Goal: Task Accomplishment & Management: Use online tool/utility

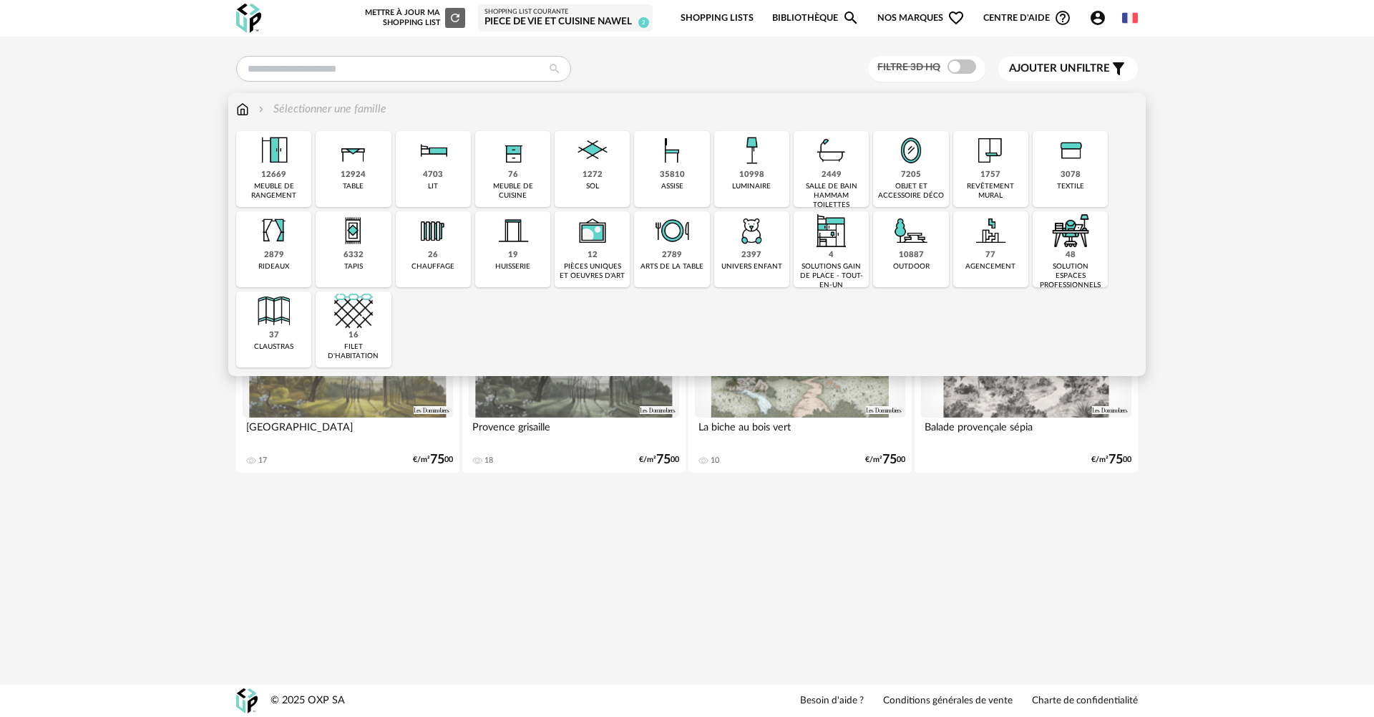
click at [271, 164] on img at bounding box center [274, 150] width 39 height 39
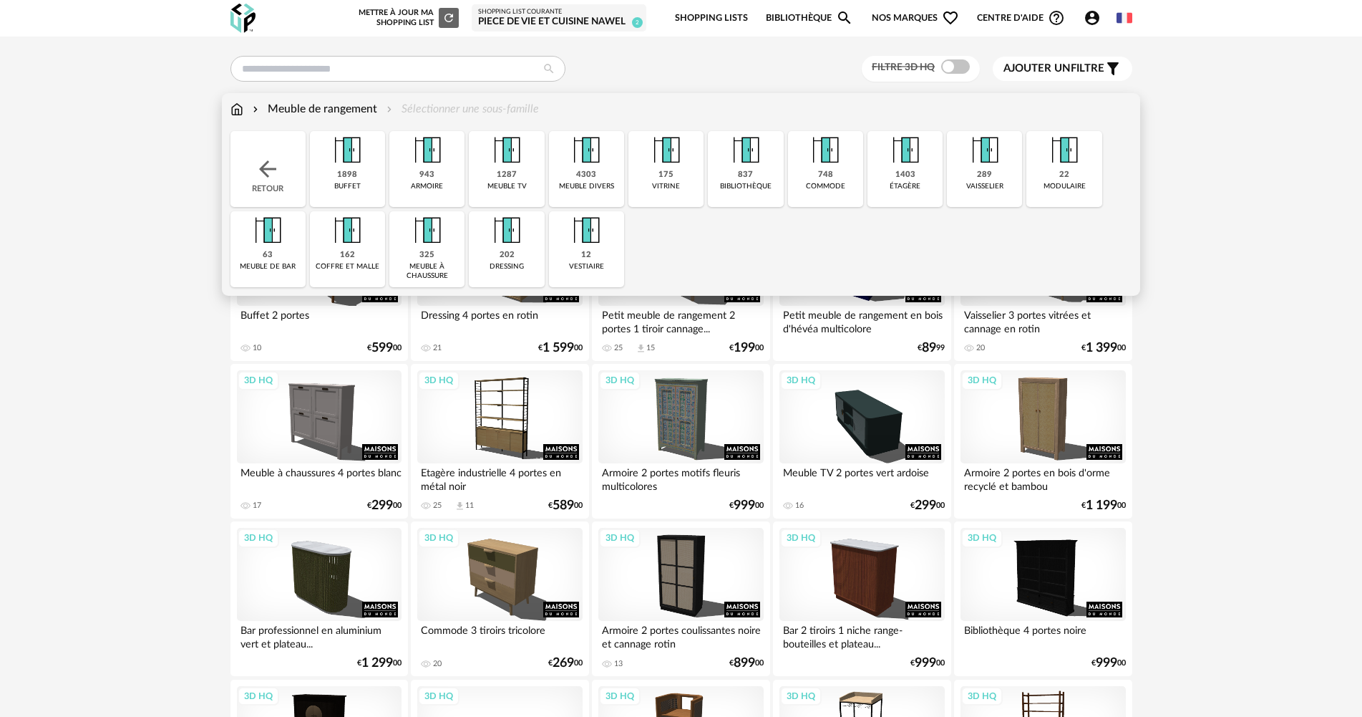
click at [521, 168] on img at bounding box center [507, 150] width 39 height 39
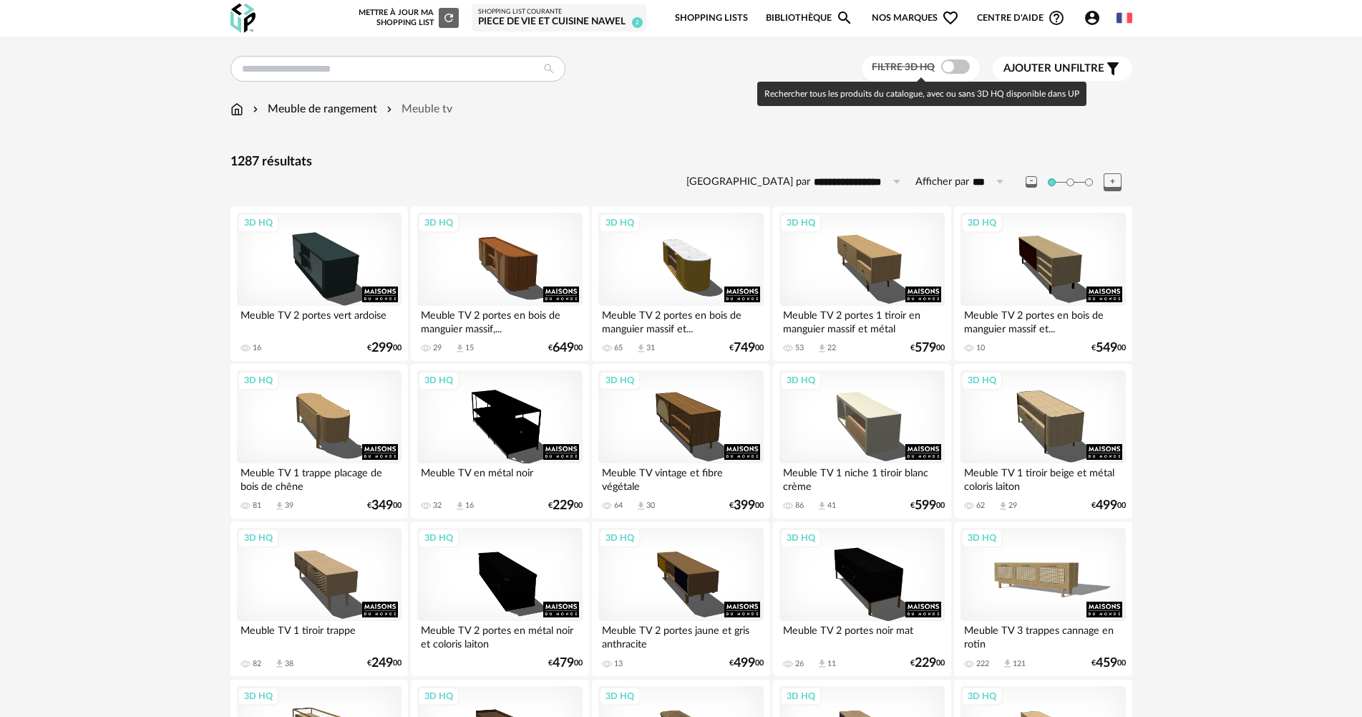
click at [959, 65] on span at bounding box center [955, 66] width 29 height 14
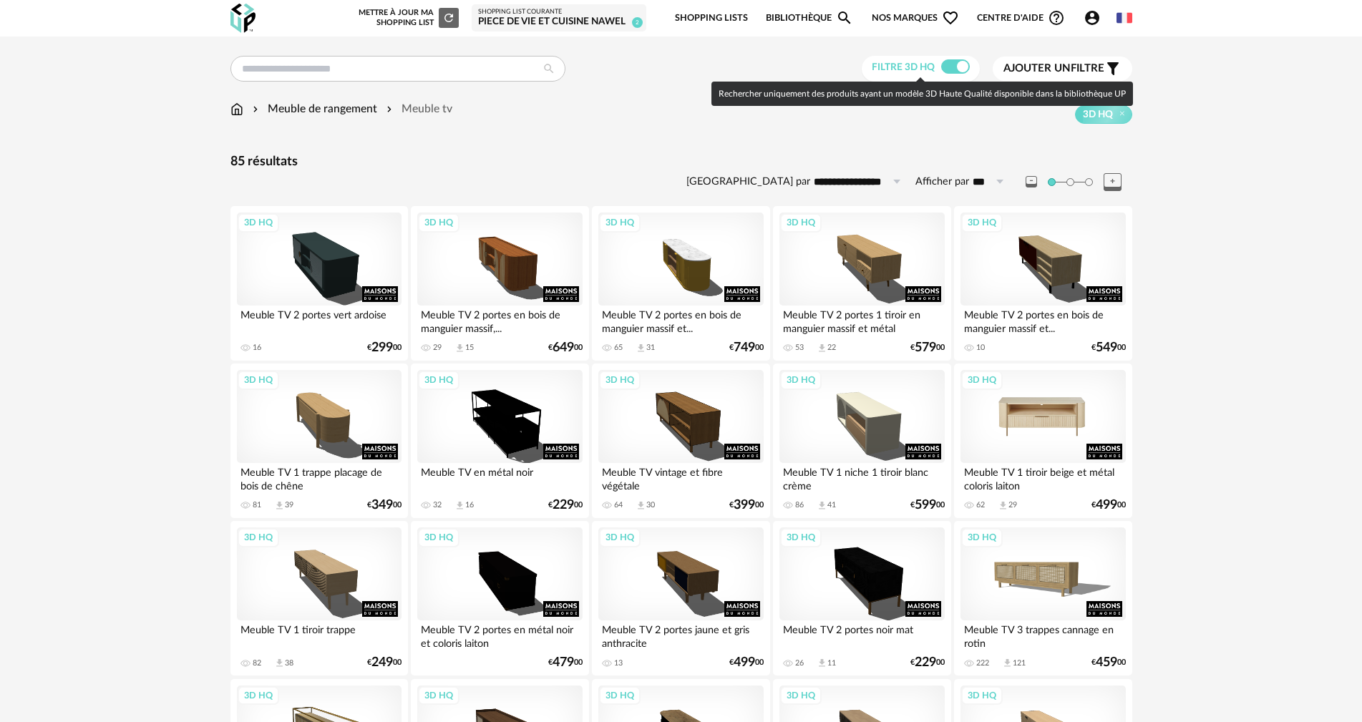
click at [1068, 405] on div "3D HQ" at bounding box center [1043, 416] width 165 height 93
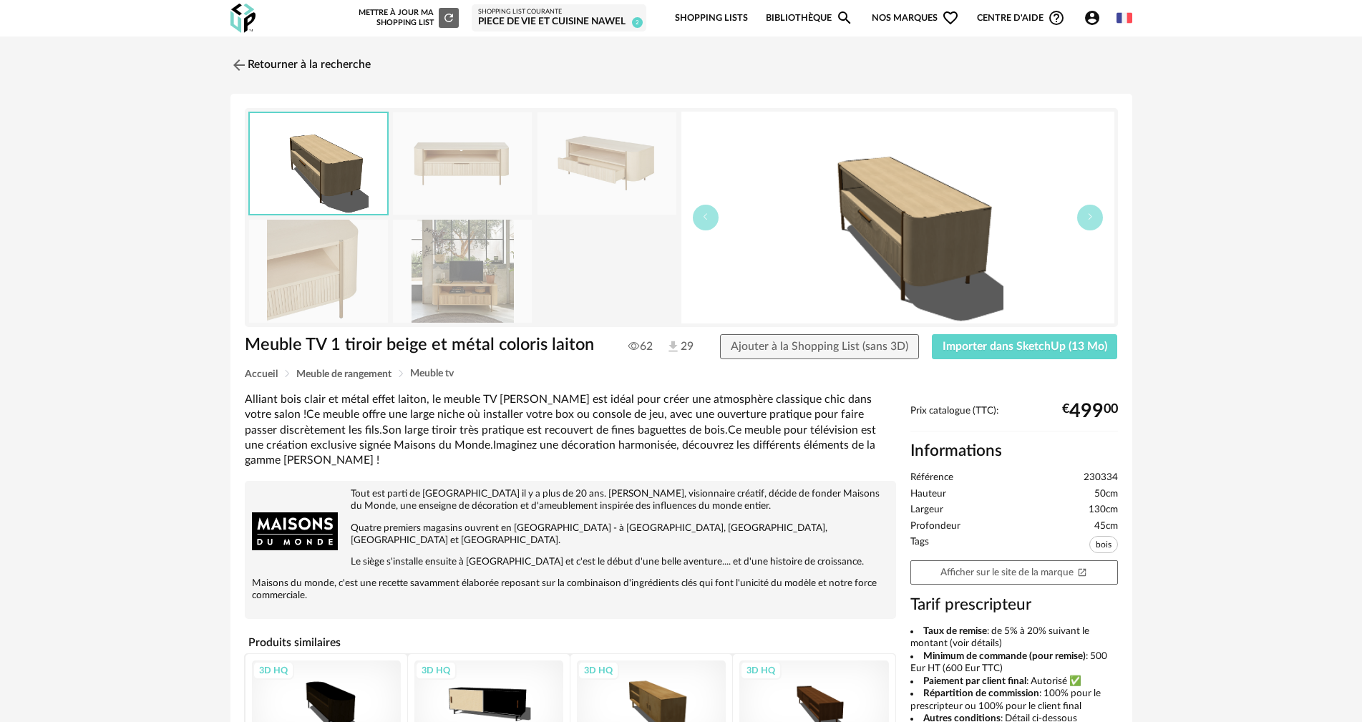
click at [452, 253] on img at bounding box center [462, 271] width 139 height 102
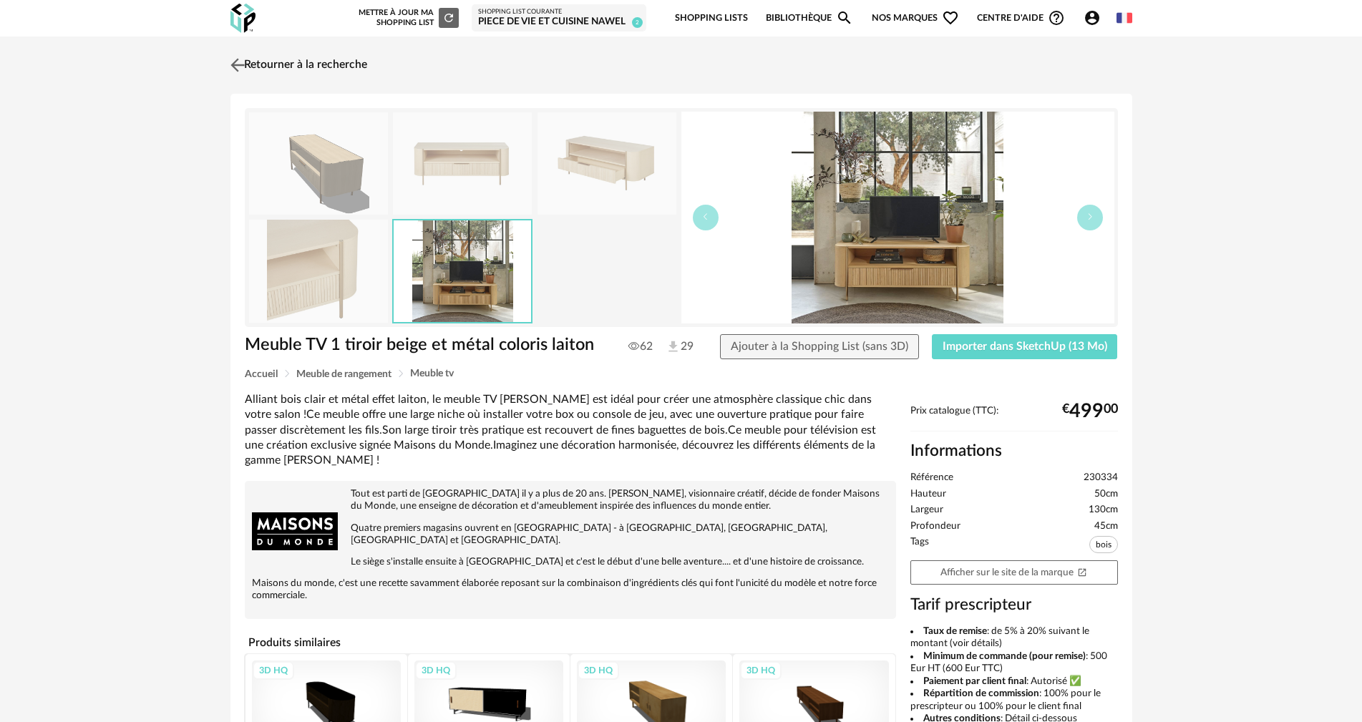
click at [247, 72] on img at bounding box center [237, 64] width 21 height 21
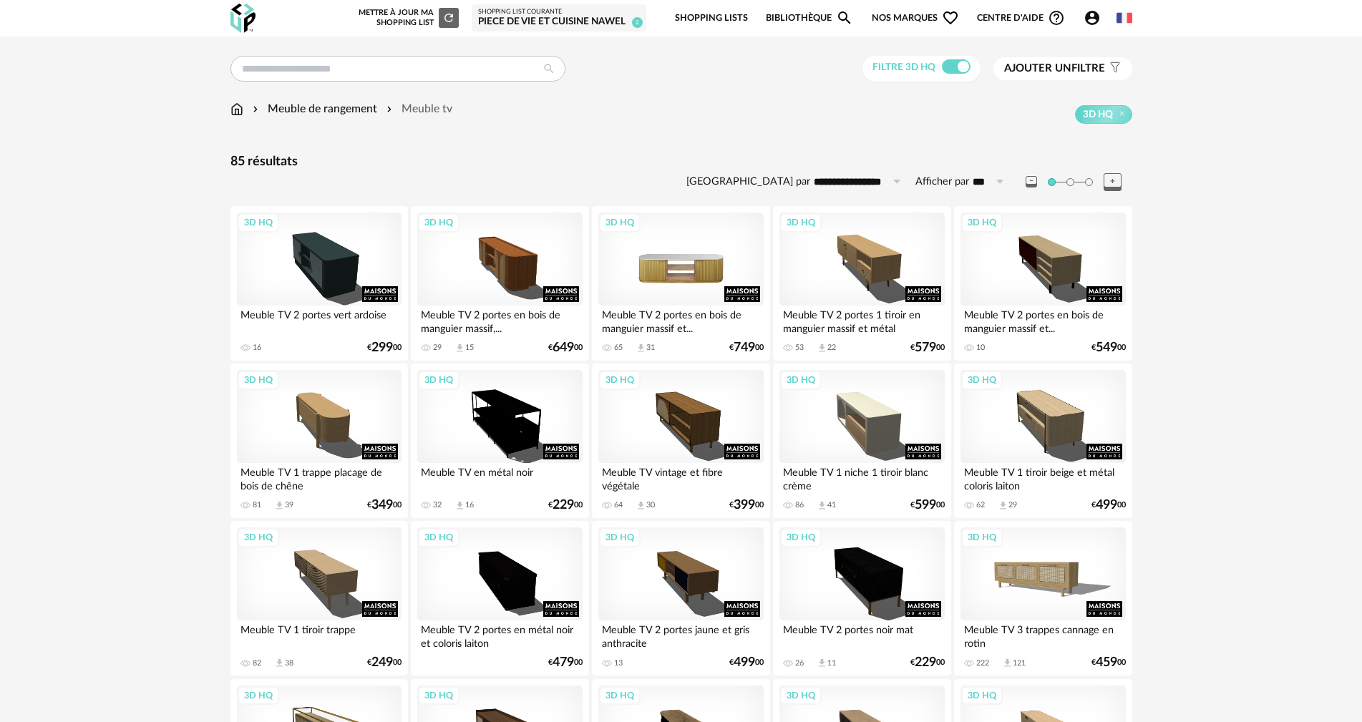
click at [707, 263] on div "3D HQ" at bounding box center [680, 259] width 165 height 93
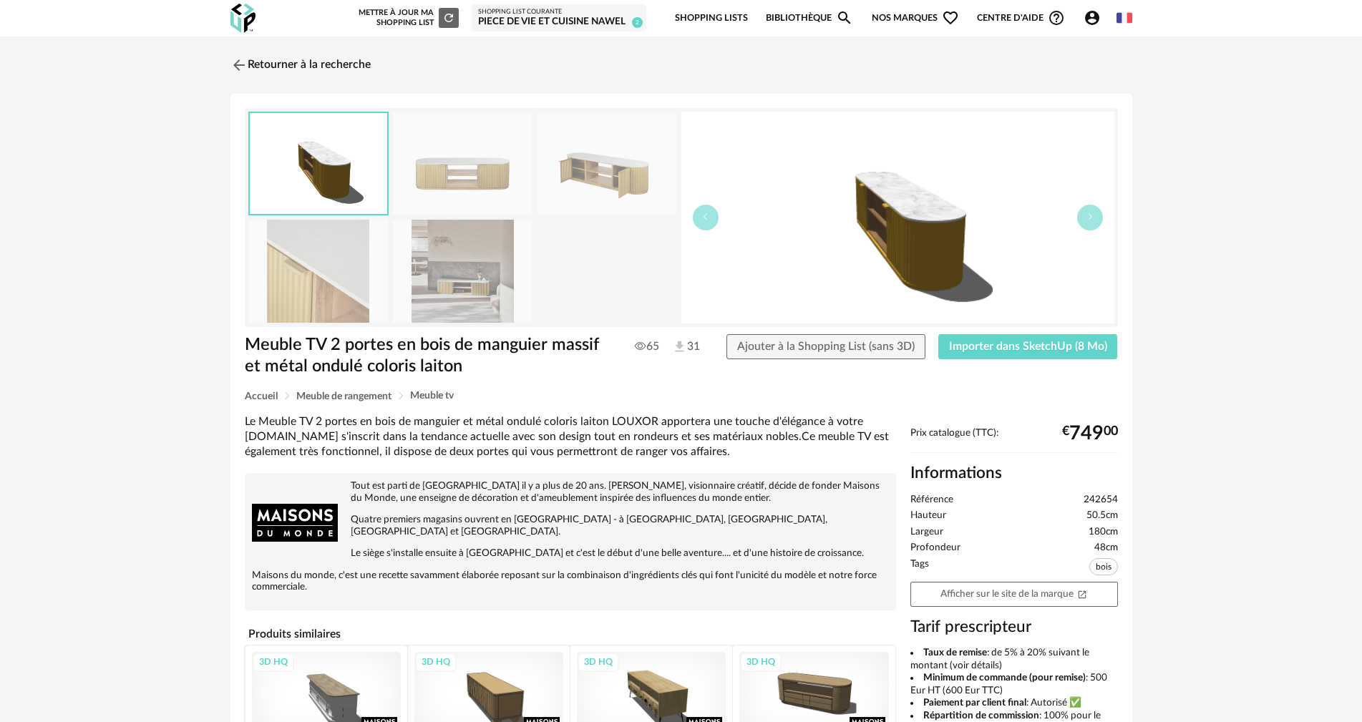
click at [453, 274] on img at bounding box center [462, 271] width 139 height 102
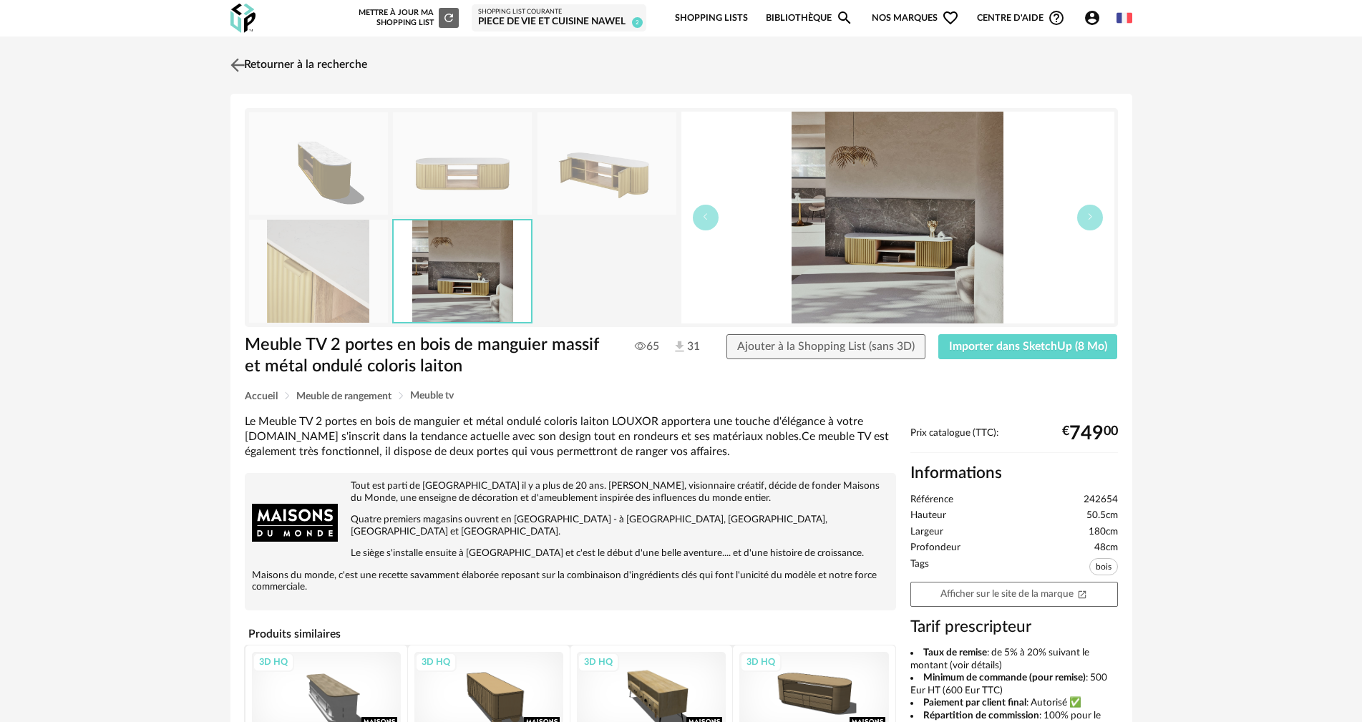
click at [261, 70] on link "Retourner à la recherche" at bounding box center [297, 64] width 140 height 31
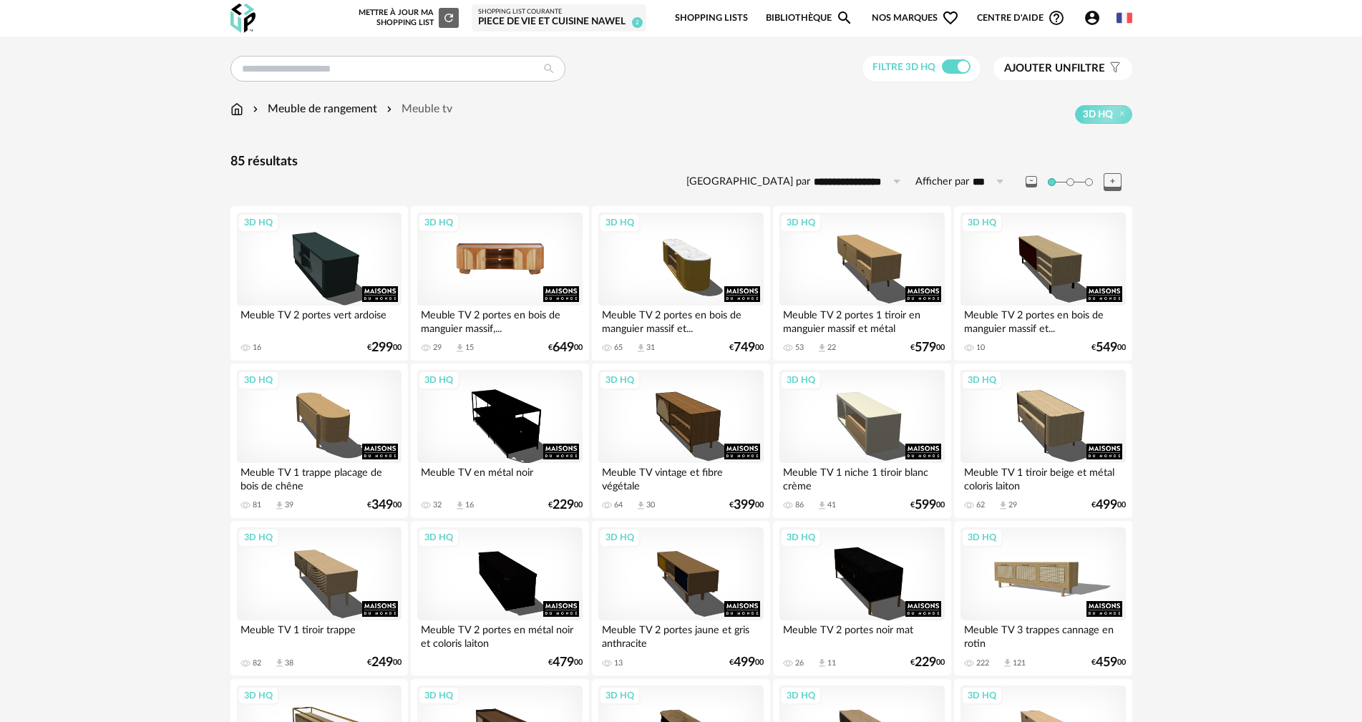
click at [476, 252] on div "3D HQ" at bounding box center [499, 259] width 165 height 93
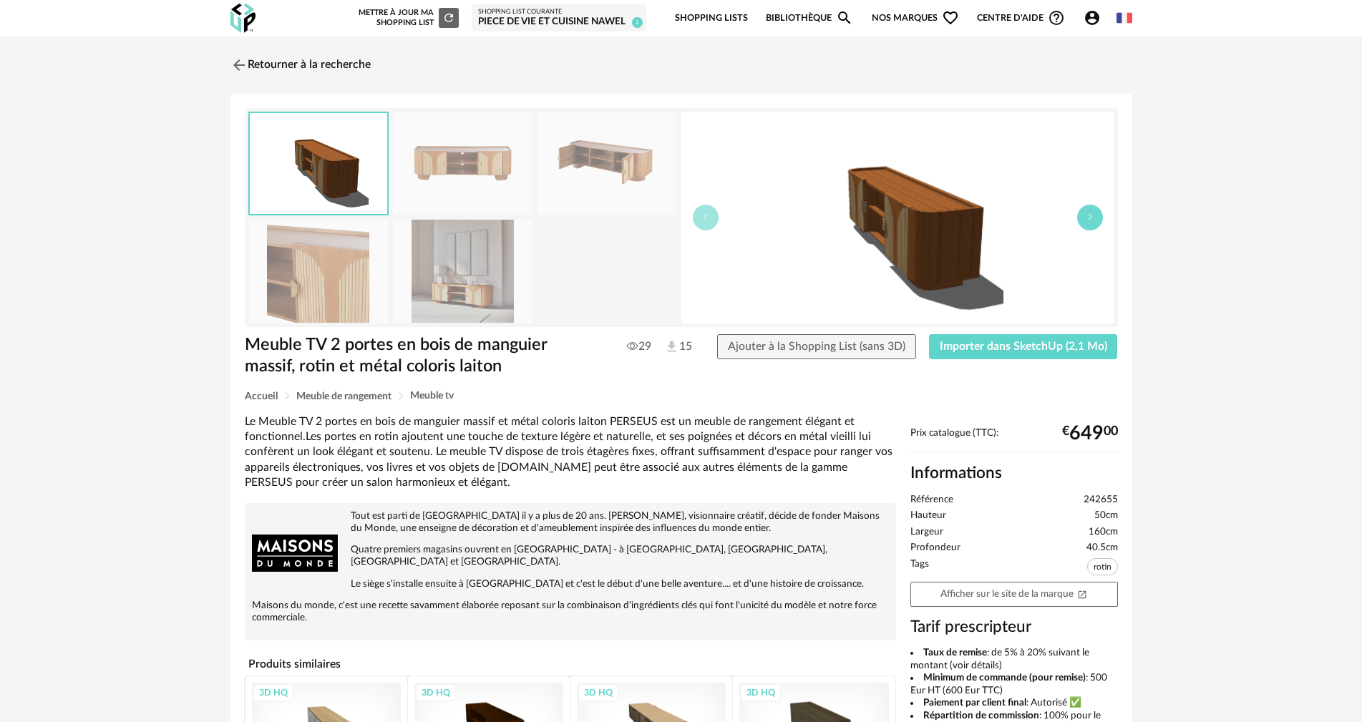
click at [1092, 213] on icon "button" at bounding box center [1090, 217] width 9 height 9
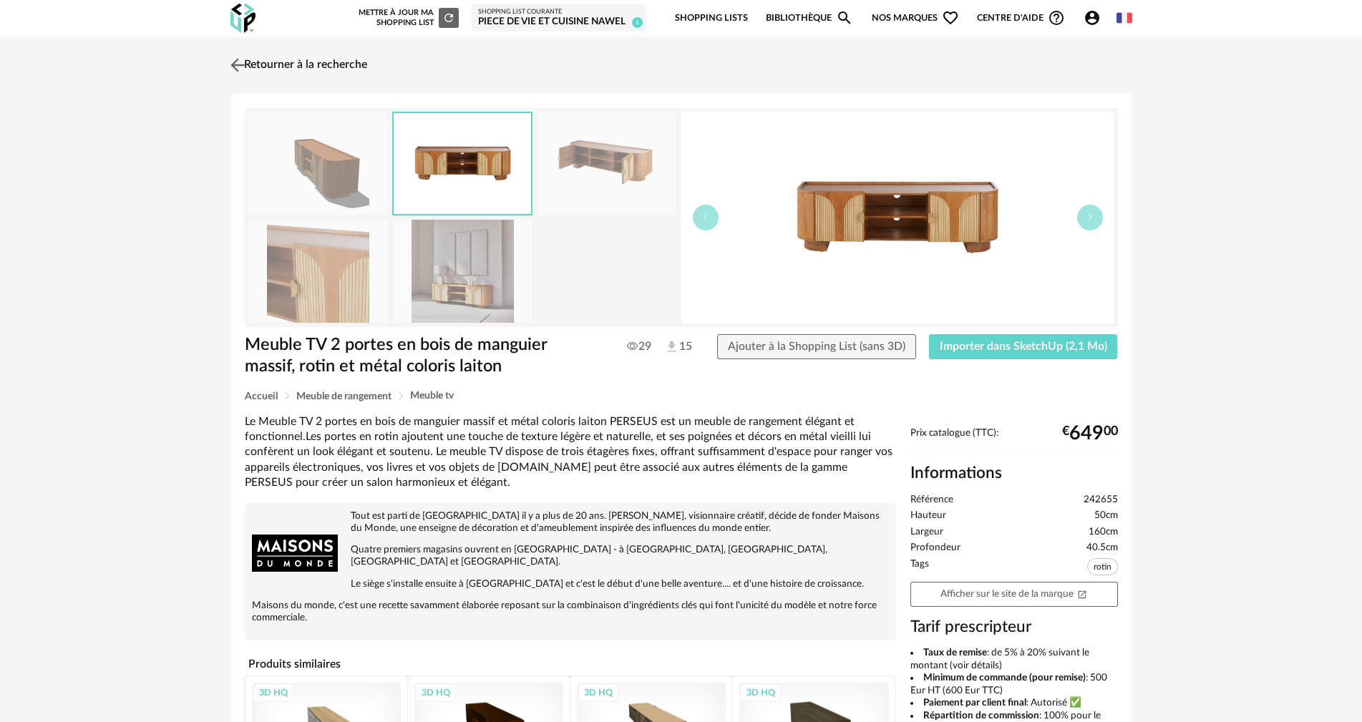
click at [296, 66] on link "Retourner à la recherche" at bounding box center [297, 64] width 140 height 31
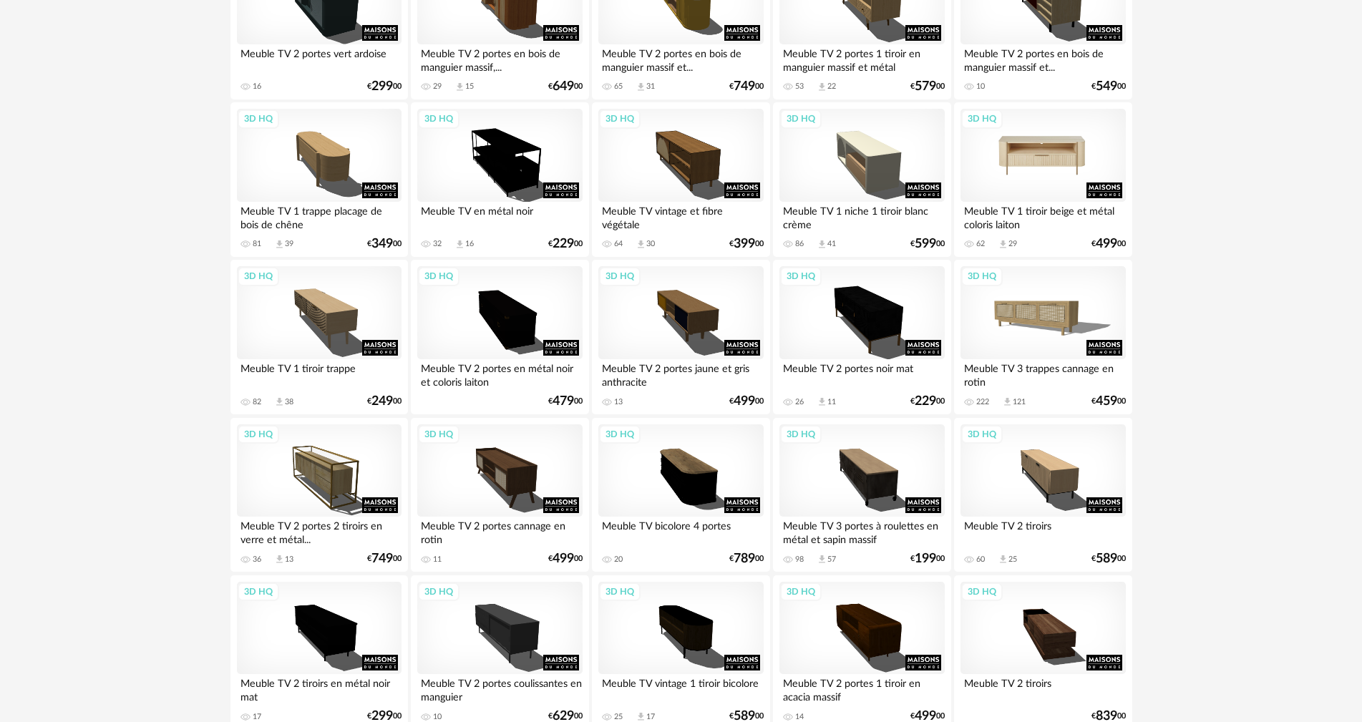
scroll to position [286, 0]
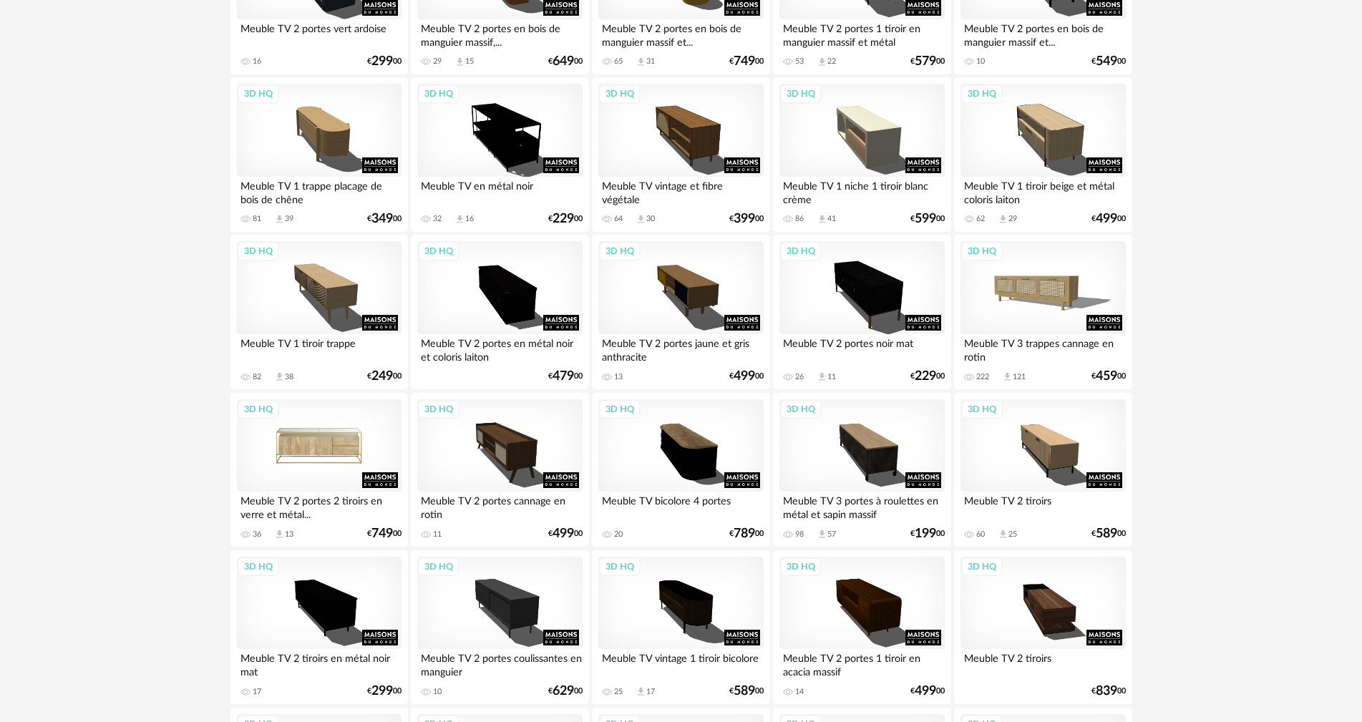
click at [336, 432] on div "3D HQ" at bounding box center [319, 445] width 165 height 93
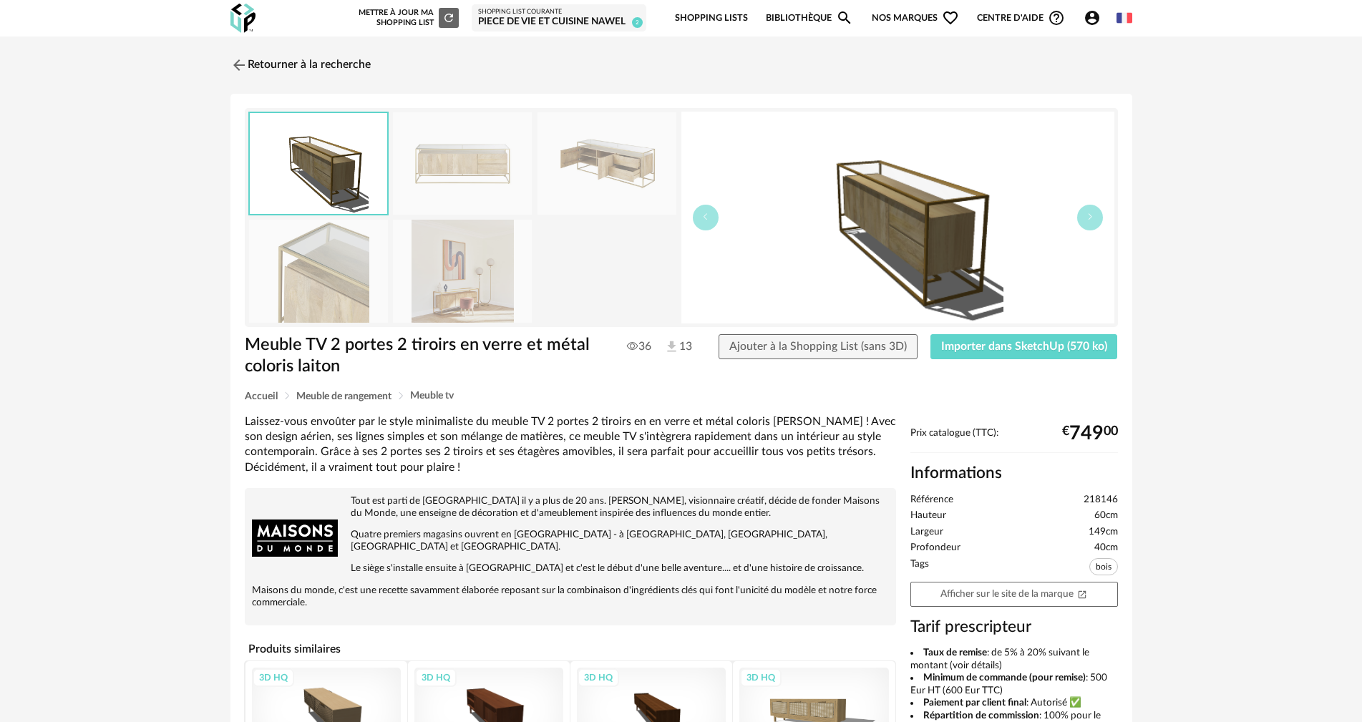
click at [581, 162] on img at bounding box center [607, 163] width 139 height 102
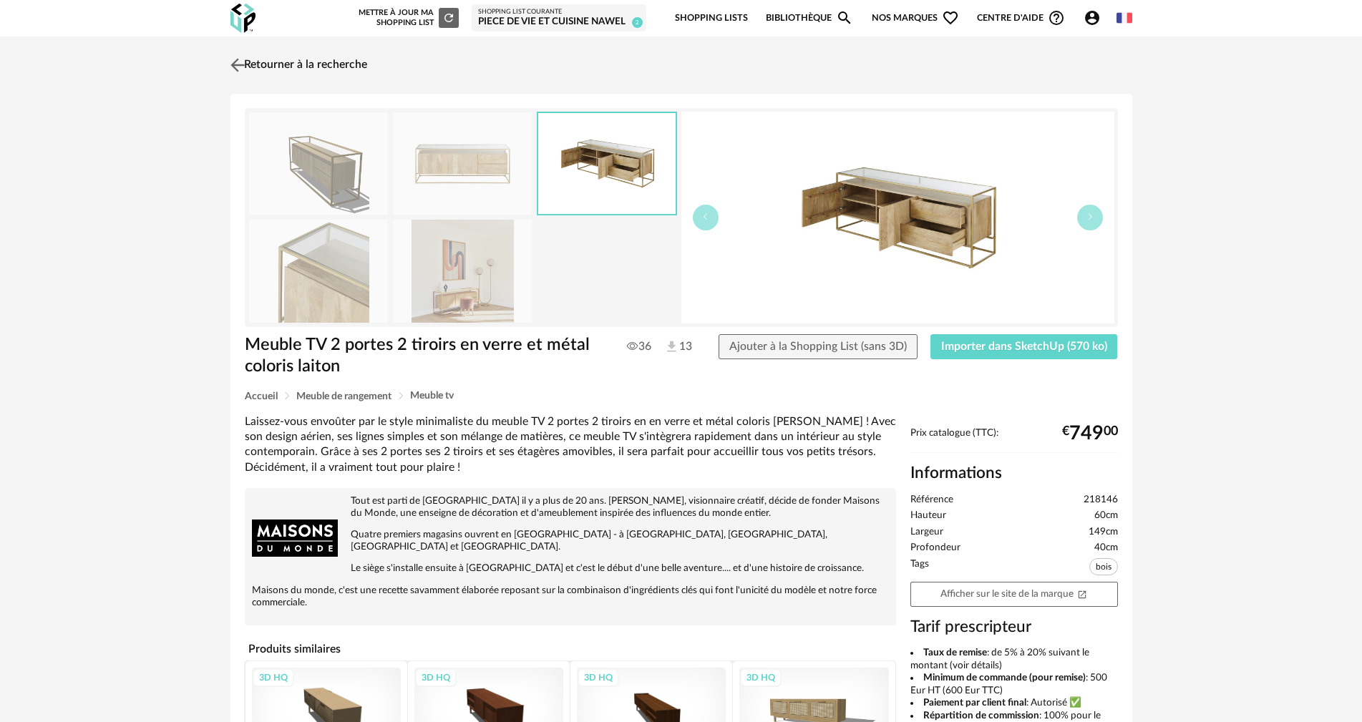
click at [244, 64] on img at bounding box center [237, 64] width 21 height 21
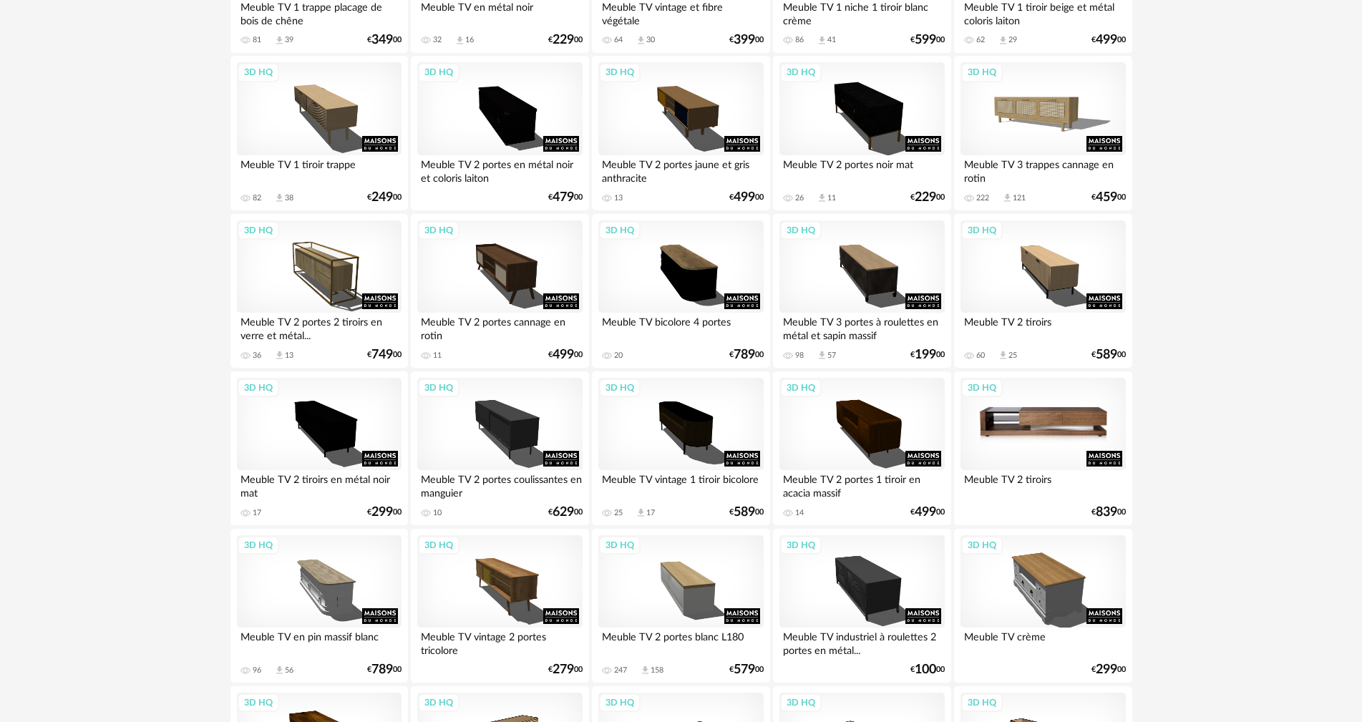
scroll to position [501, 0]
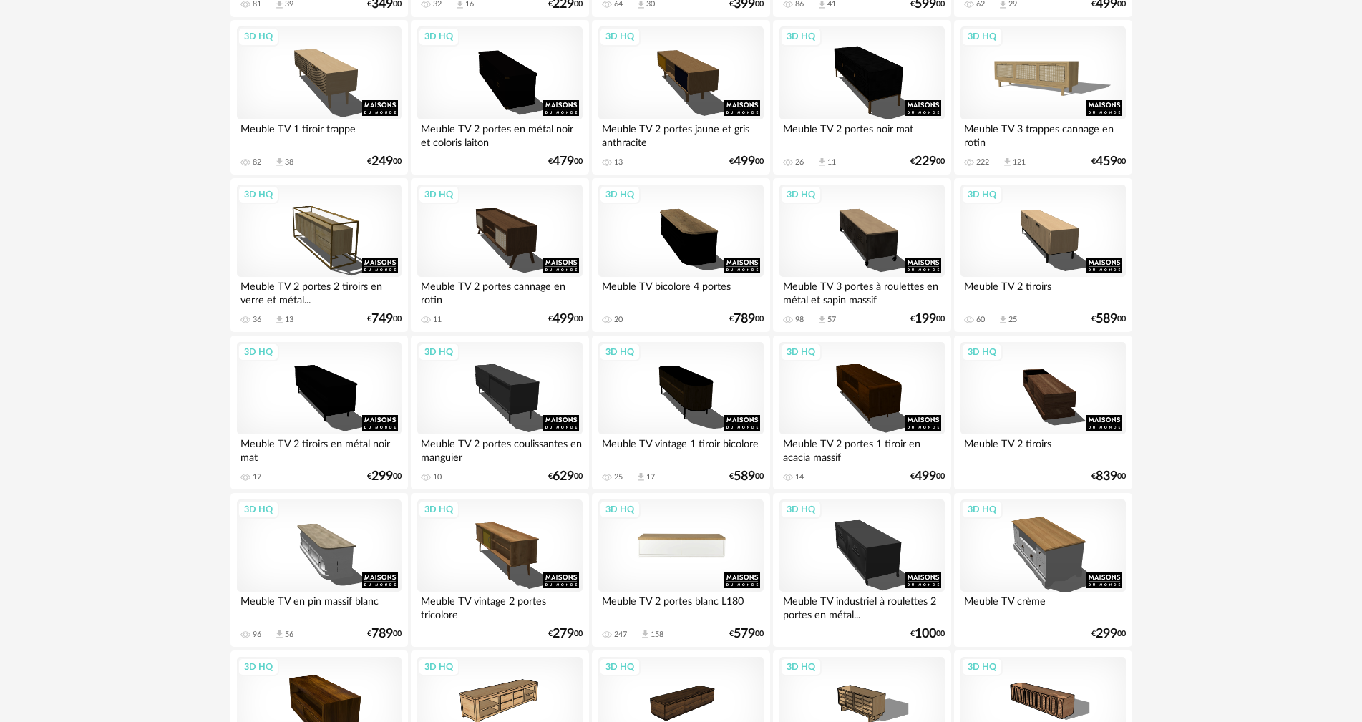
click at [709, 547] on div "3D HQ" at bounding box center [680, 546] width 165 height 93
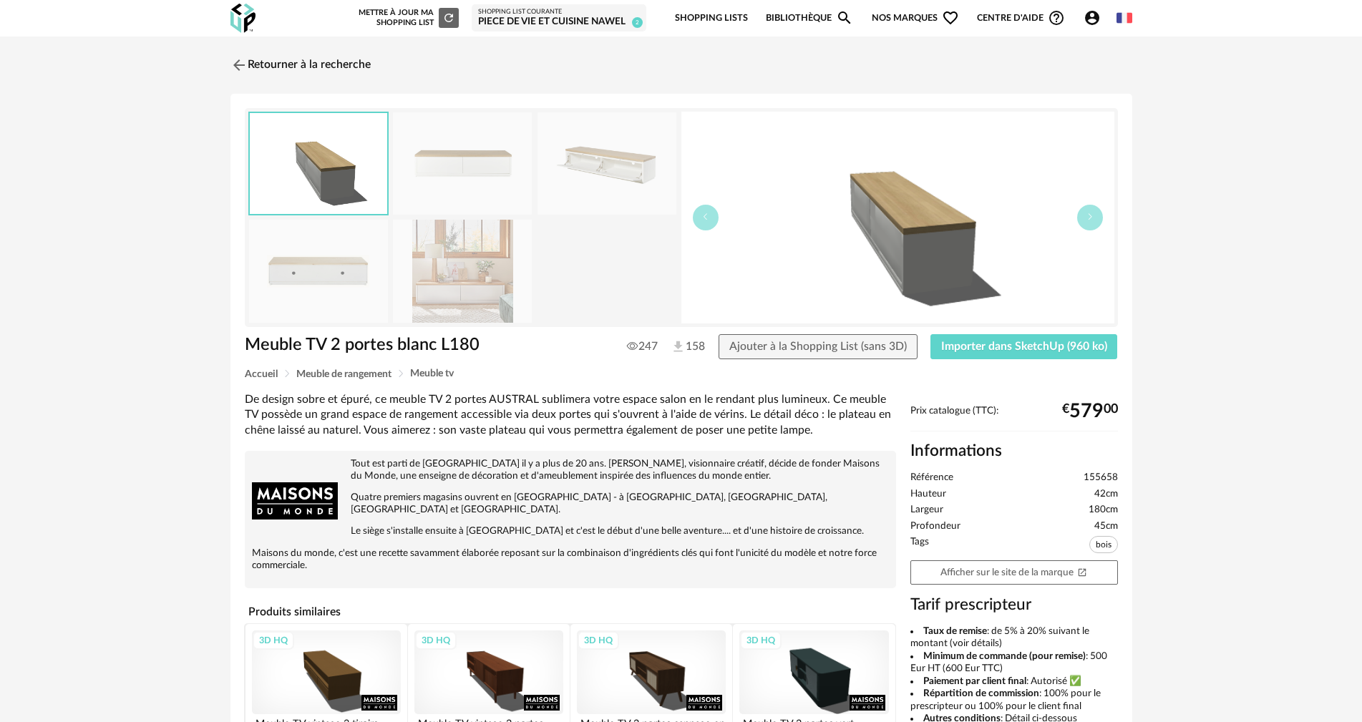
click at [459, 280] on img at bounding box center [462, 271] width 139 height 102
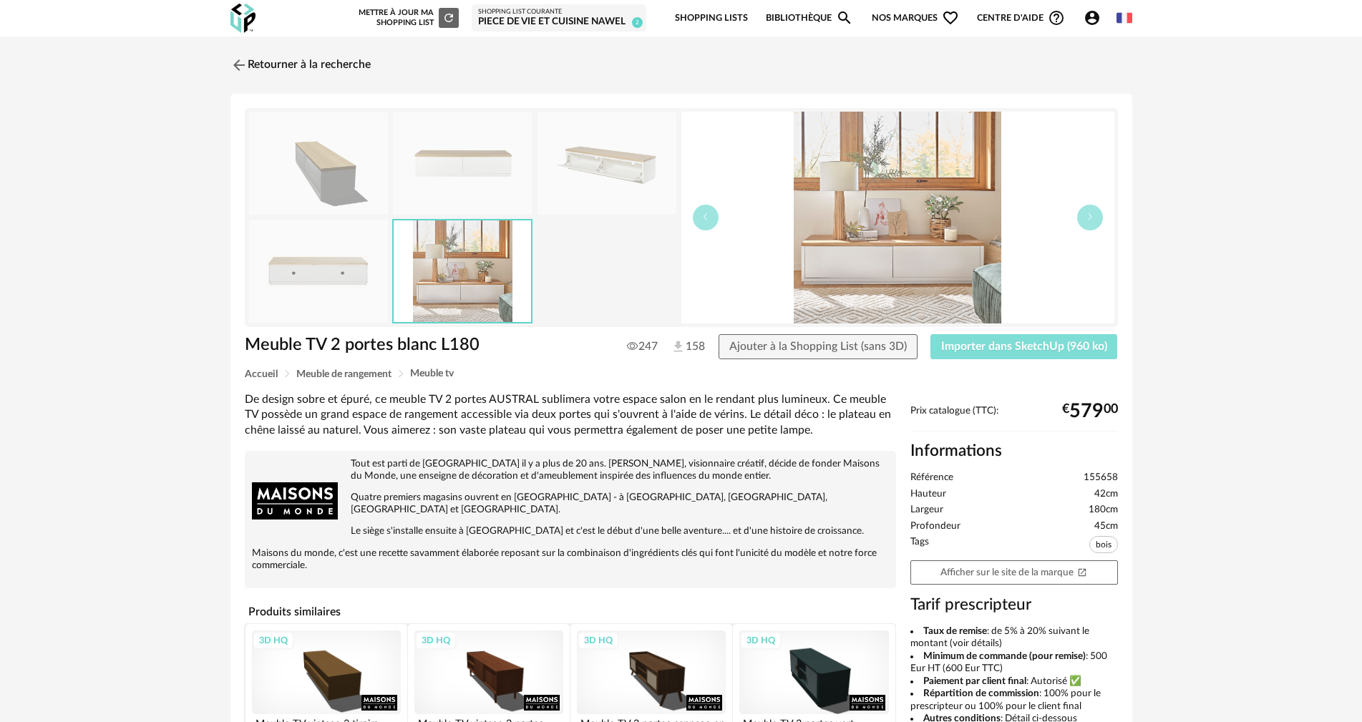
drag, startPoint x: 1027, startPoint y: 343, endPoint x: 1039, endPoint y: 325, distance: 21.6
click at [1027, 346] on span "Importer dans SketchUp (960 ko)" at bounding box center [1024, 346] width 166 height 11
click at [260, 65] on link "Retourner à la recherche" at bounding box center [297, 64] width 140 height 31
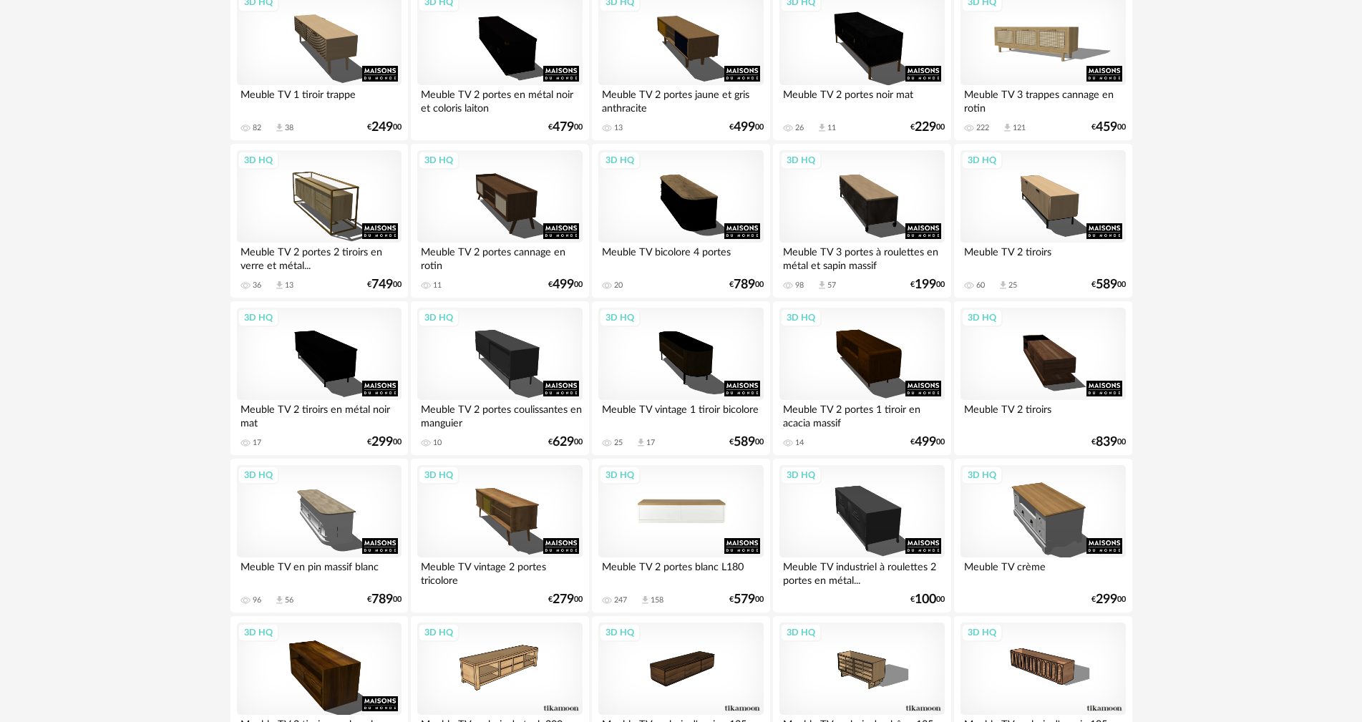
scroll to position [573, 0]
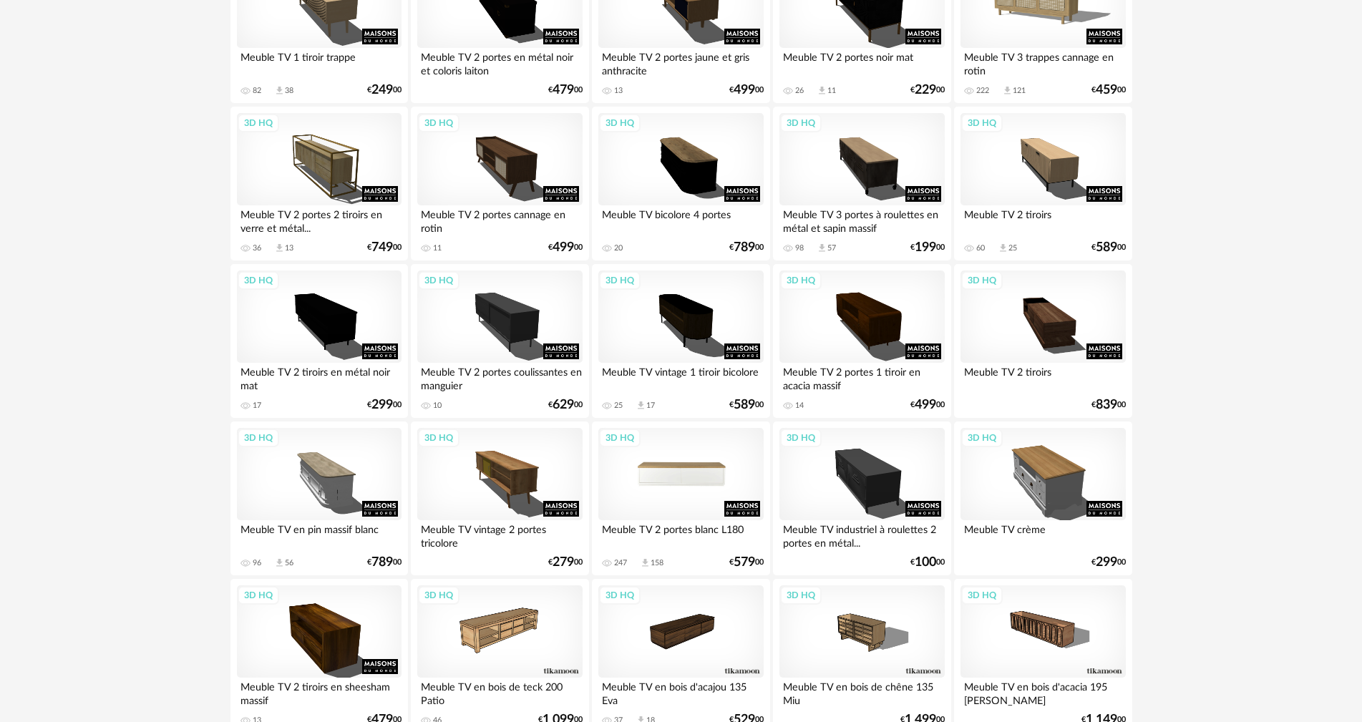
click at [694, 467] on div "3D HQ" at bounding box center [680, 474] width 165 height 93
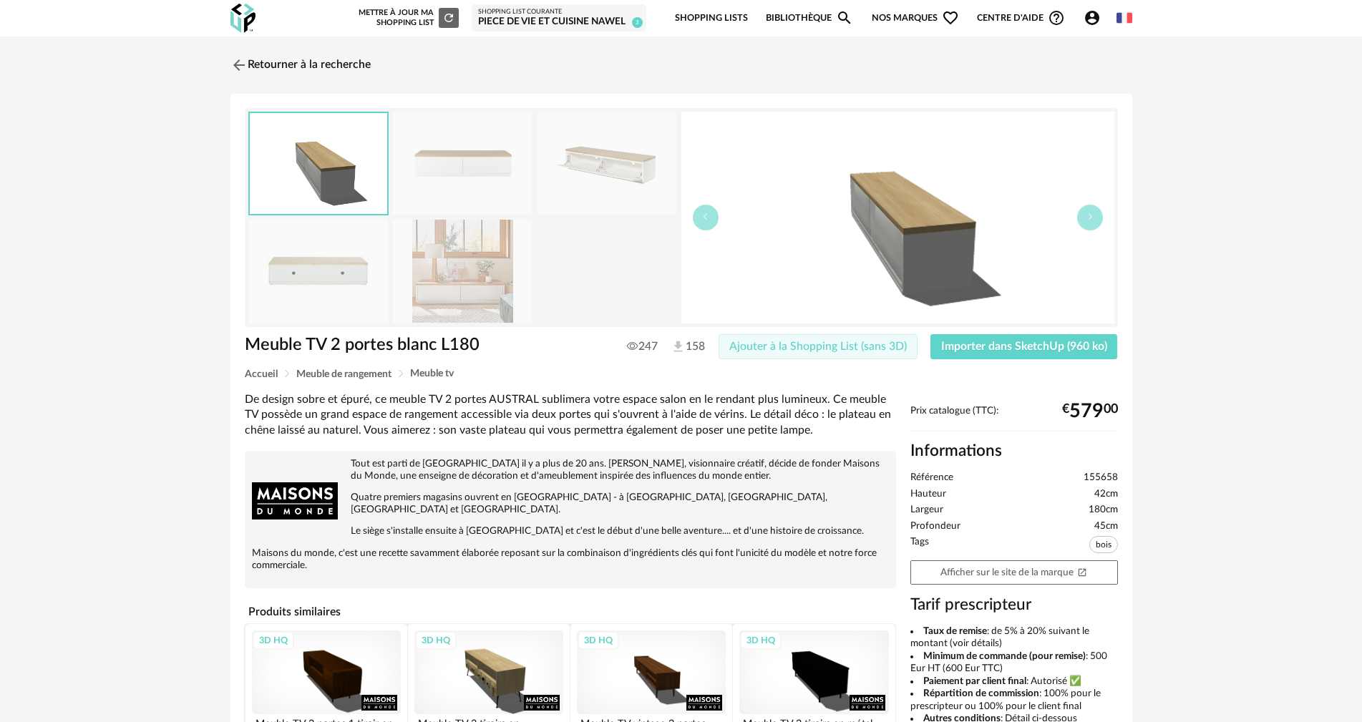
click at [820, 344] on span "Ajouter à la Shopping List (sans 3D)" at bounding box center [818, 346] width 178 height 11
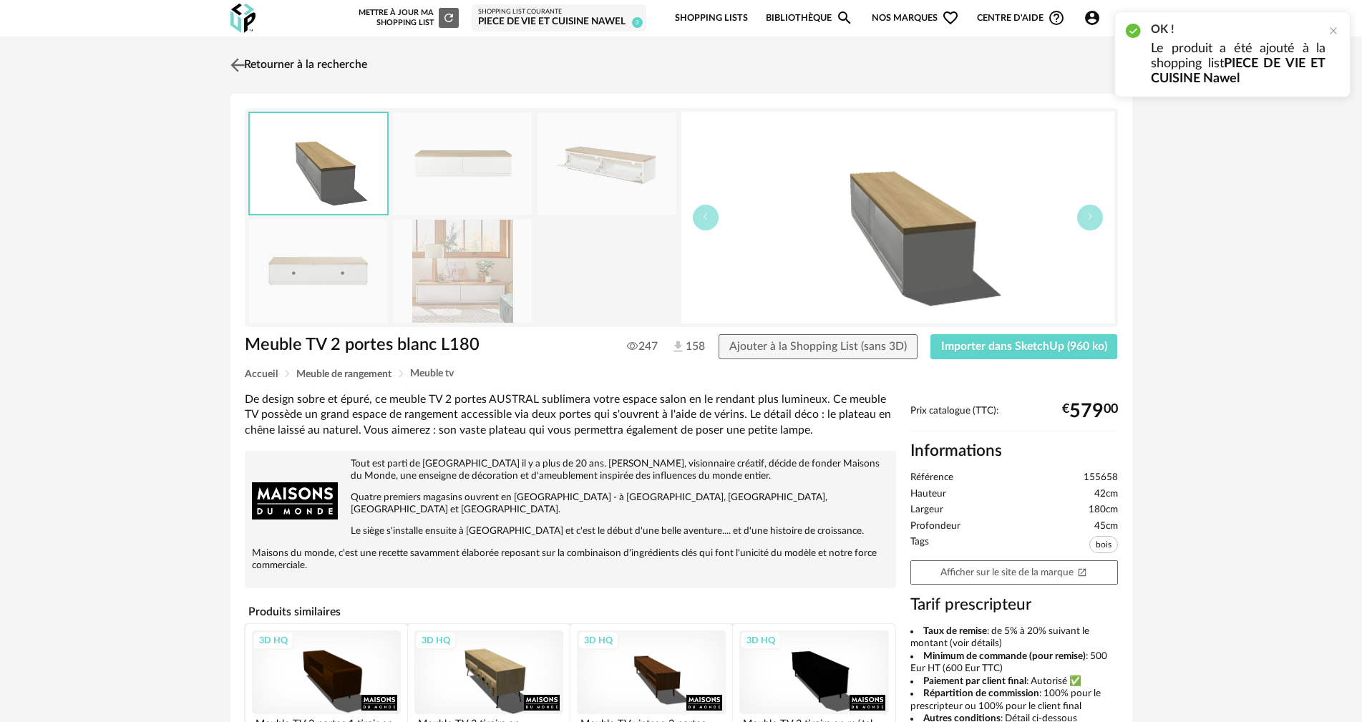
click at [268, 62] on link "Retourner à la recherche" at bounding box center [297, 64] width 140 height 31
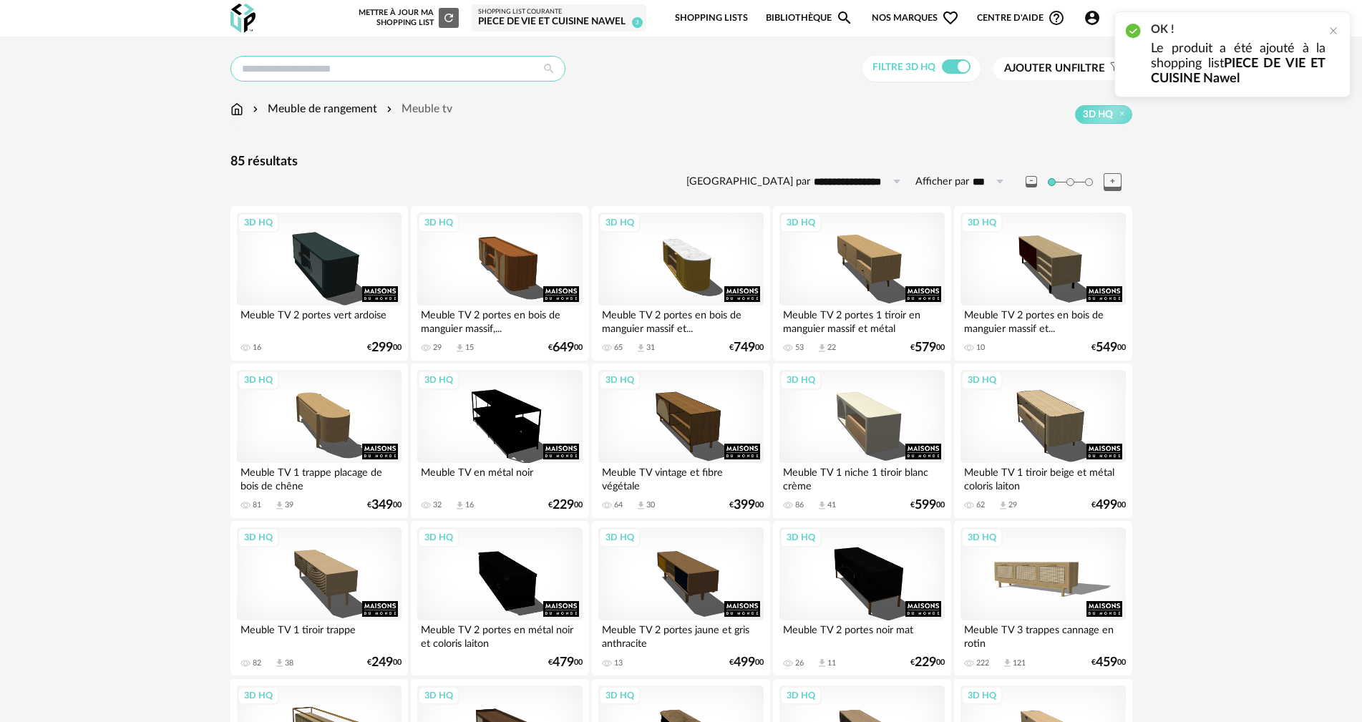
click at [374, 62] on input "text" at bounding box center [398, 69] width 335 height 26
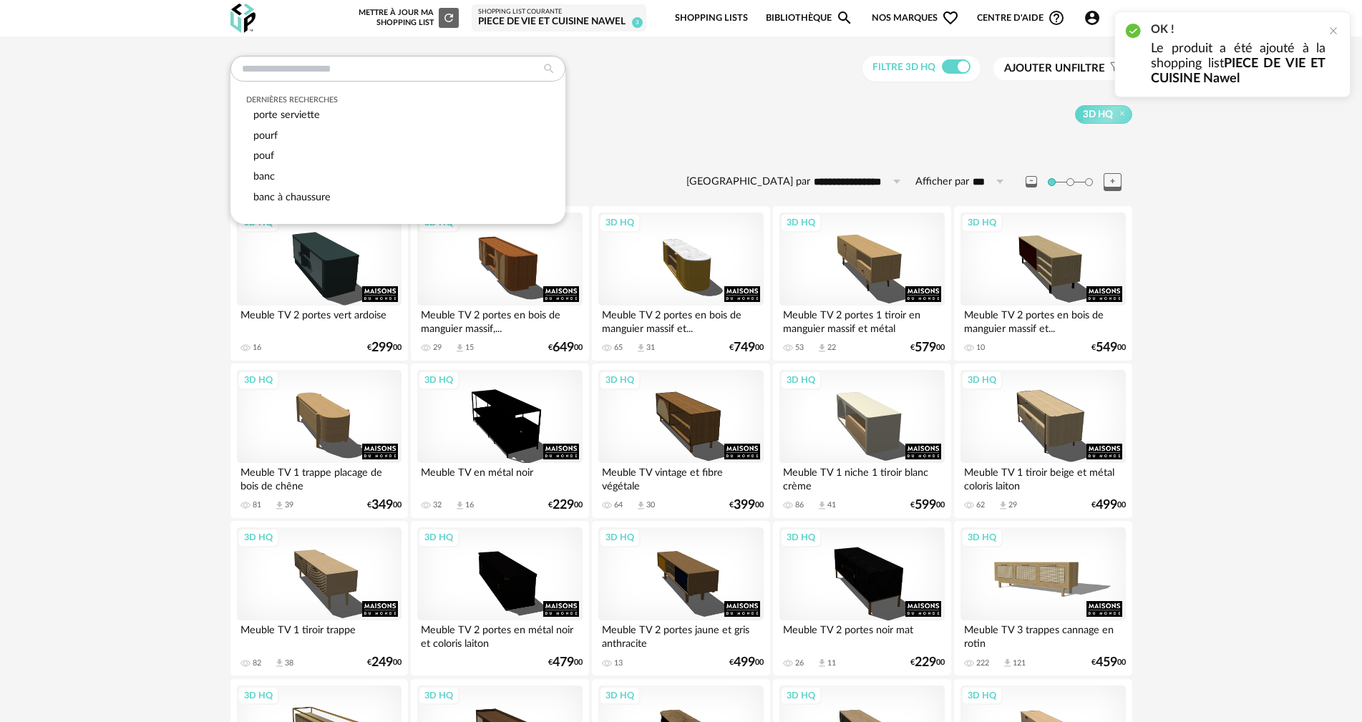
click at [795, 114] on div "3D HQ" at bounding box center [792, 114] width 680 height 19
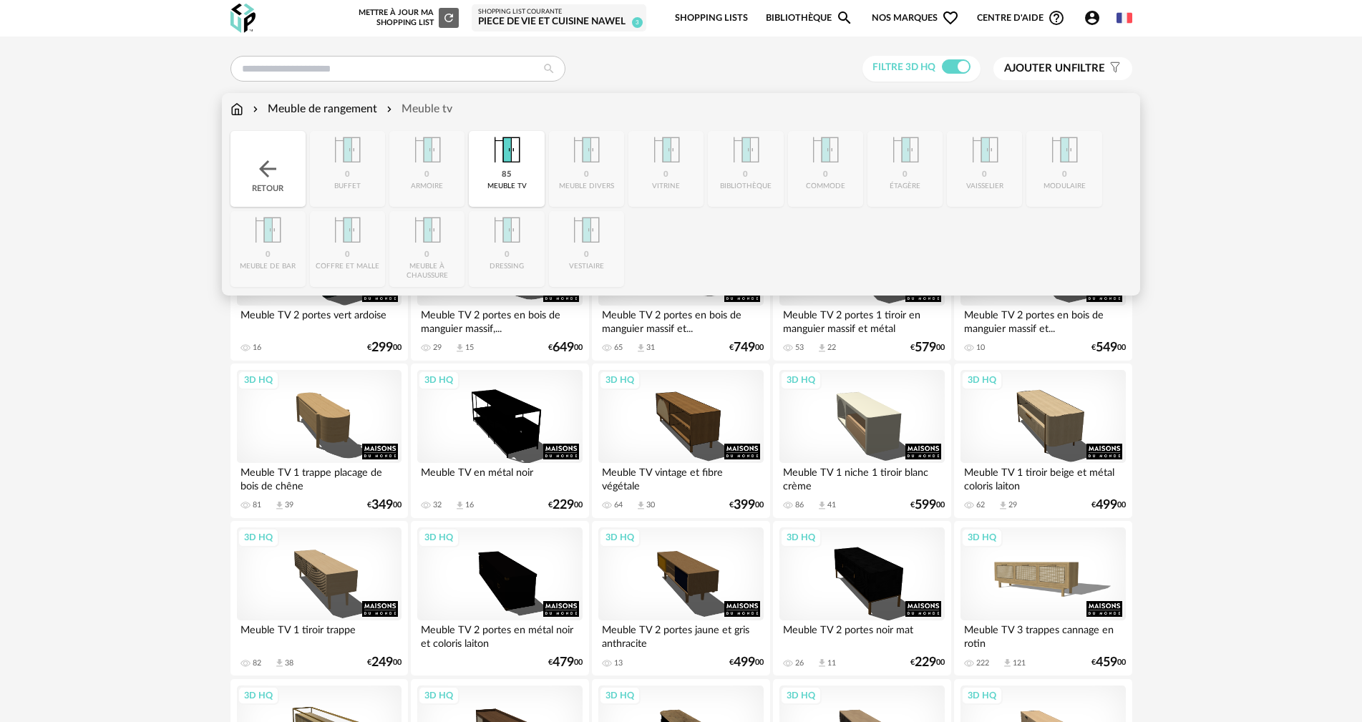
click at [242, 112] on img at bounding box center [237, 109] width 13 height 16
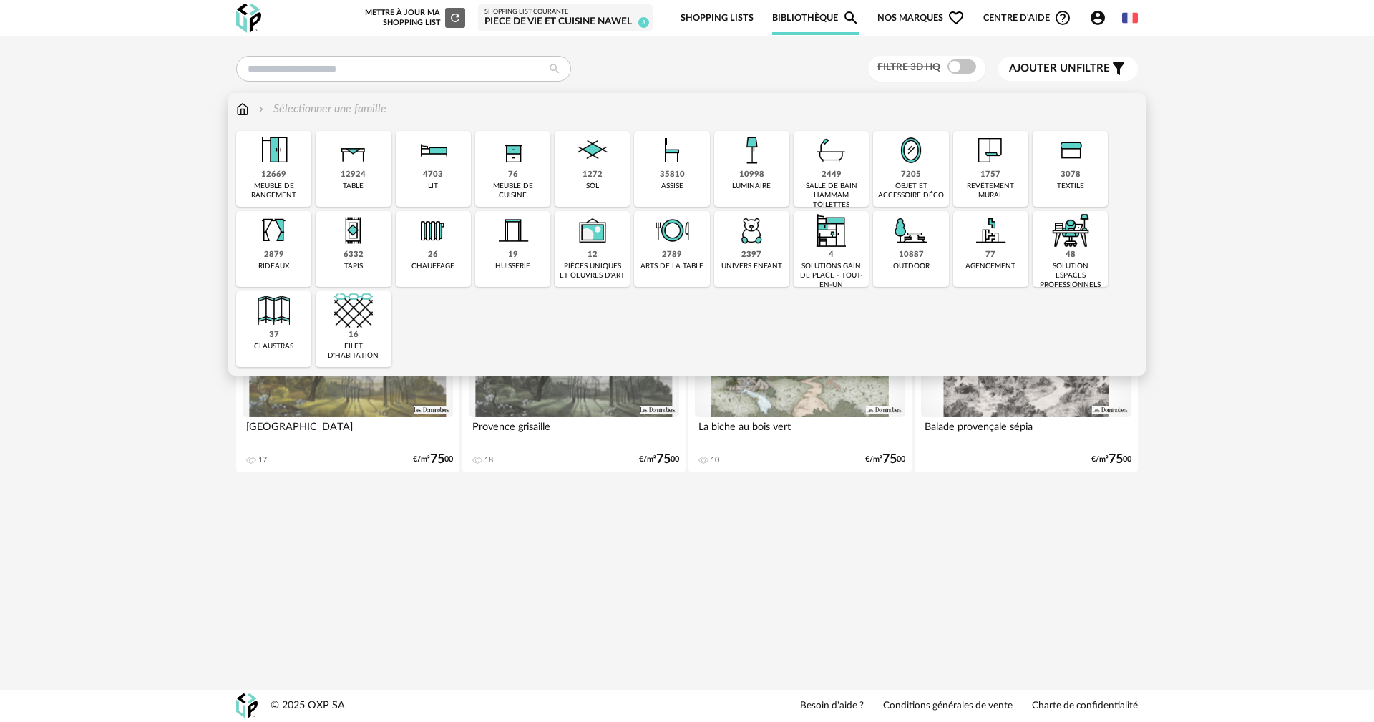
click at [346, 241] on img at bounding box center [353, 230] width 39 height 39
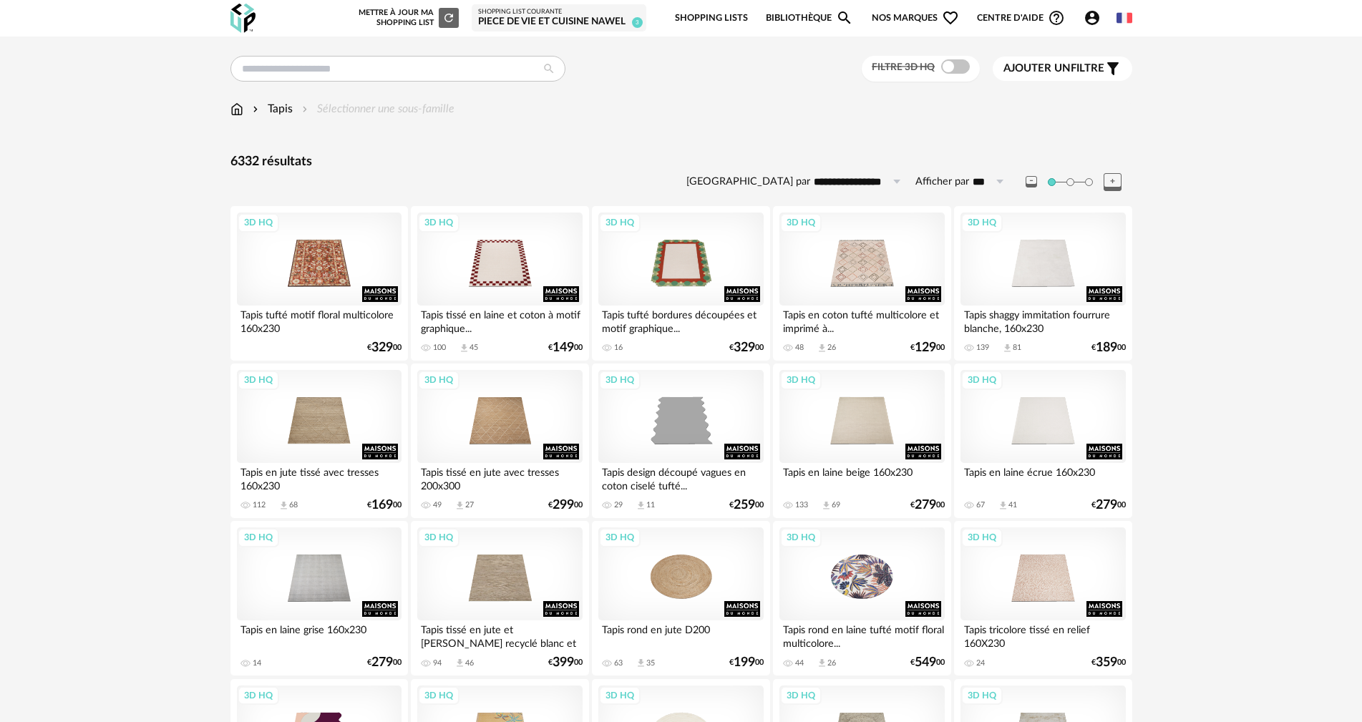
click at [1088, 21] on icon "Account Circle icon" at bounding box center [1092, 17] width 17 height 17
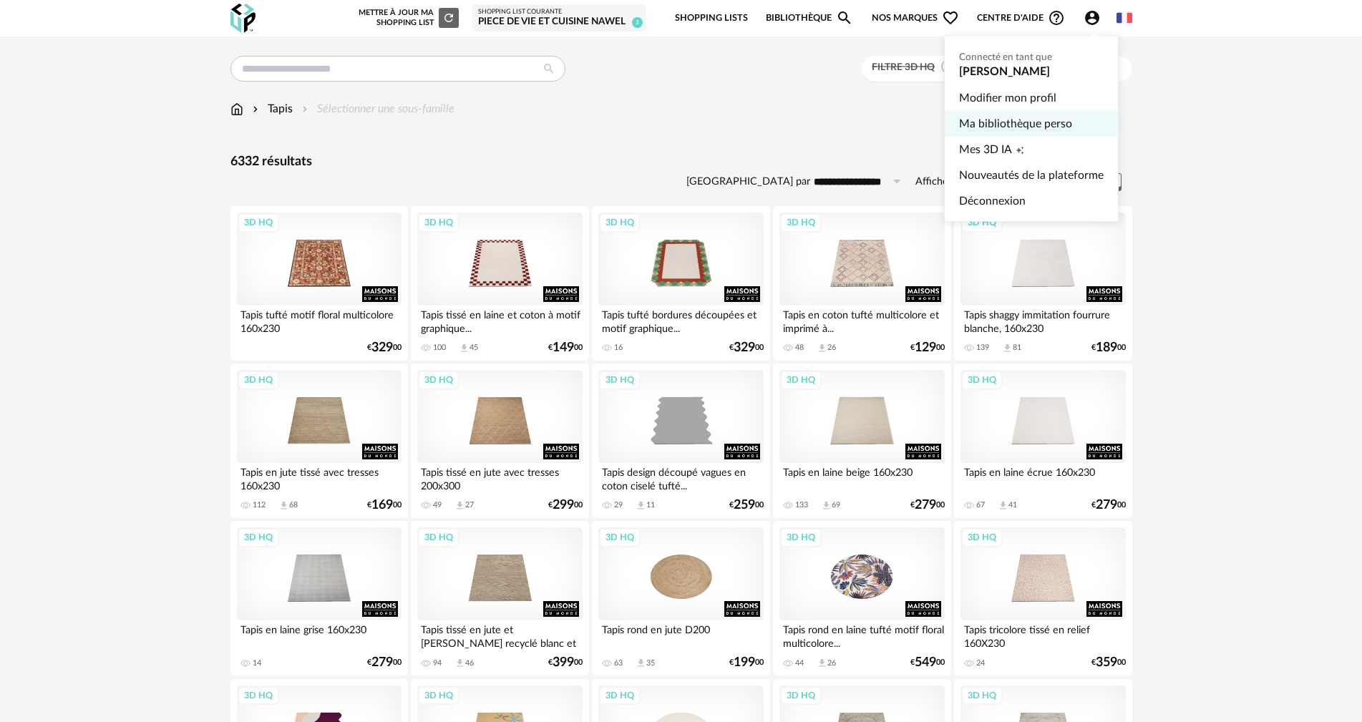
click at [1022, 128] on link "Ma bibliothèque perso" at bounding box center [1031, 124] width 145 height 26
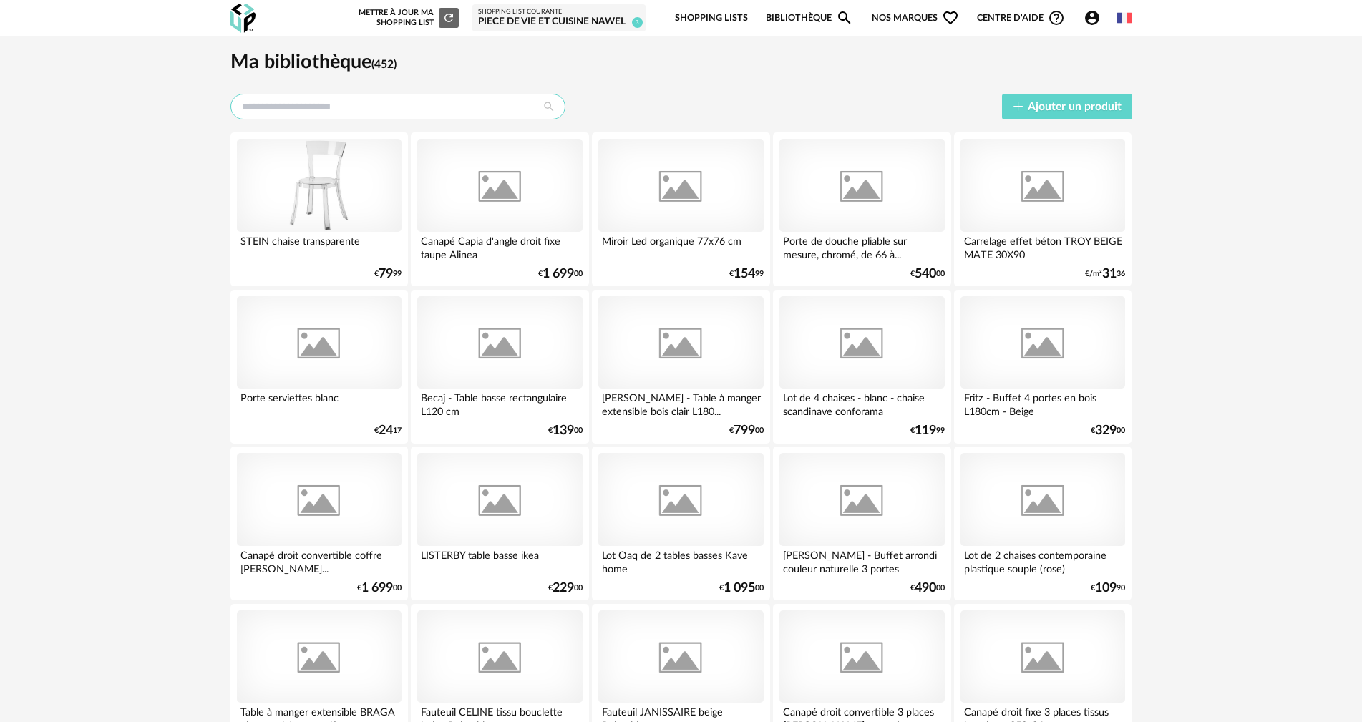
click at [405, 110] on input "text" at bounding box center [398, 107] width 335 height 26
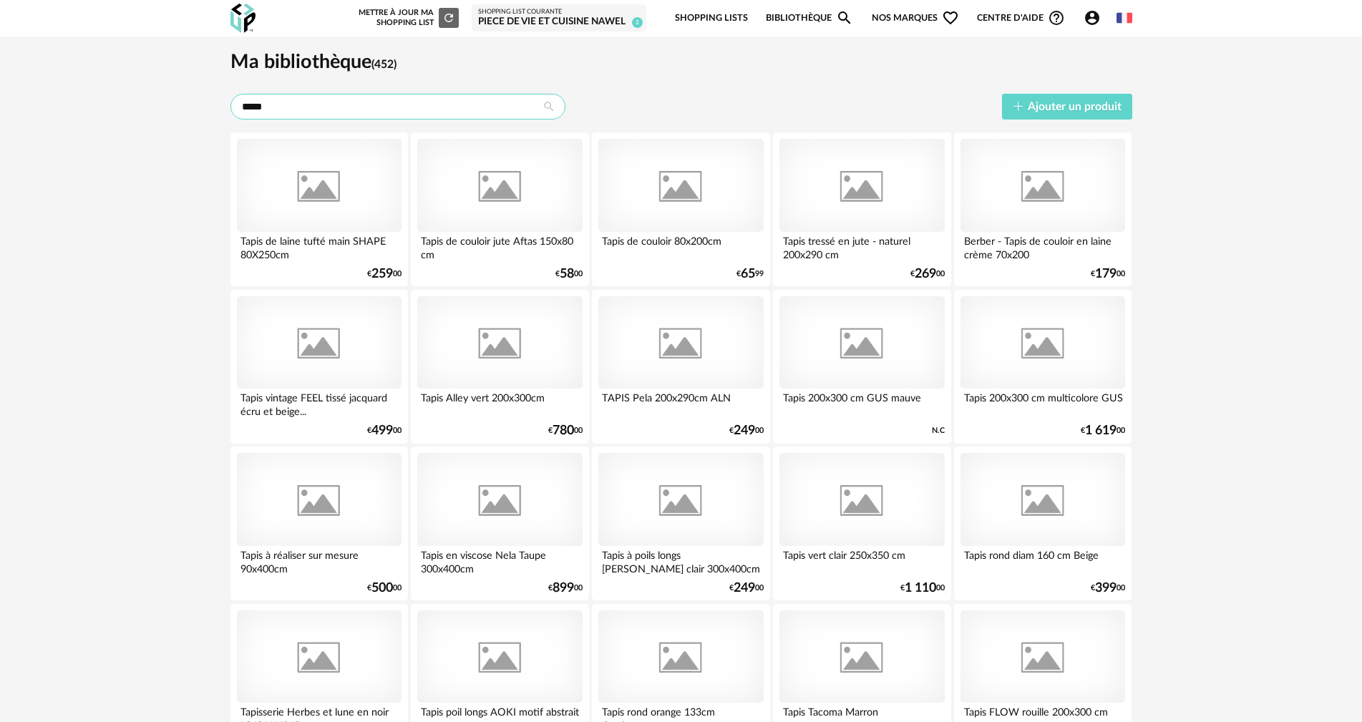
type input "*****"
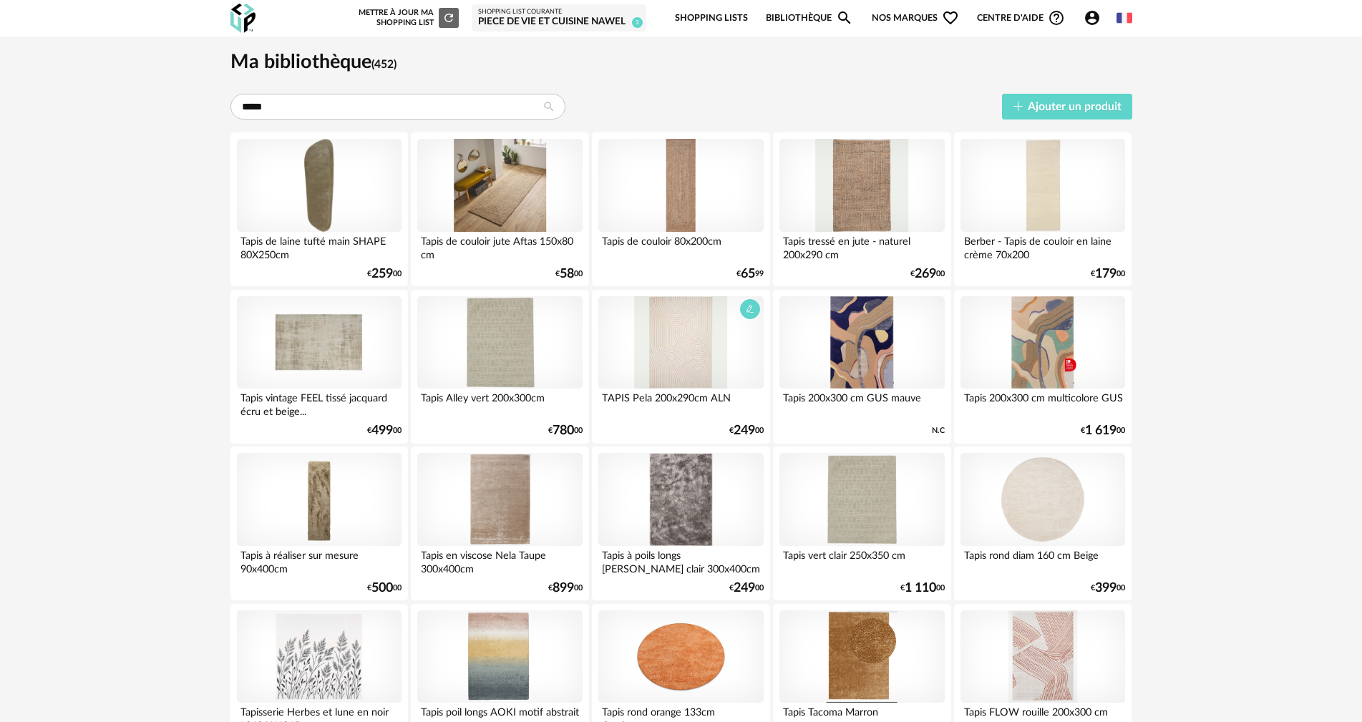
click at [673, 334] on div at bounding box center [680, 342] width 165 height 93
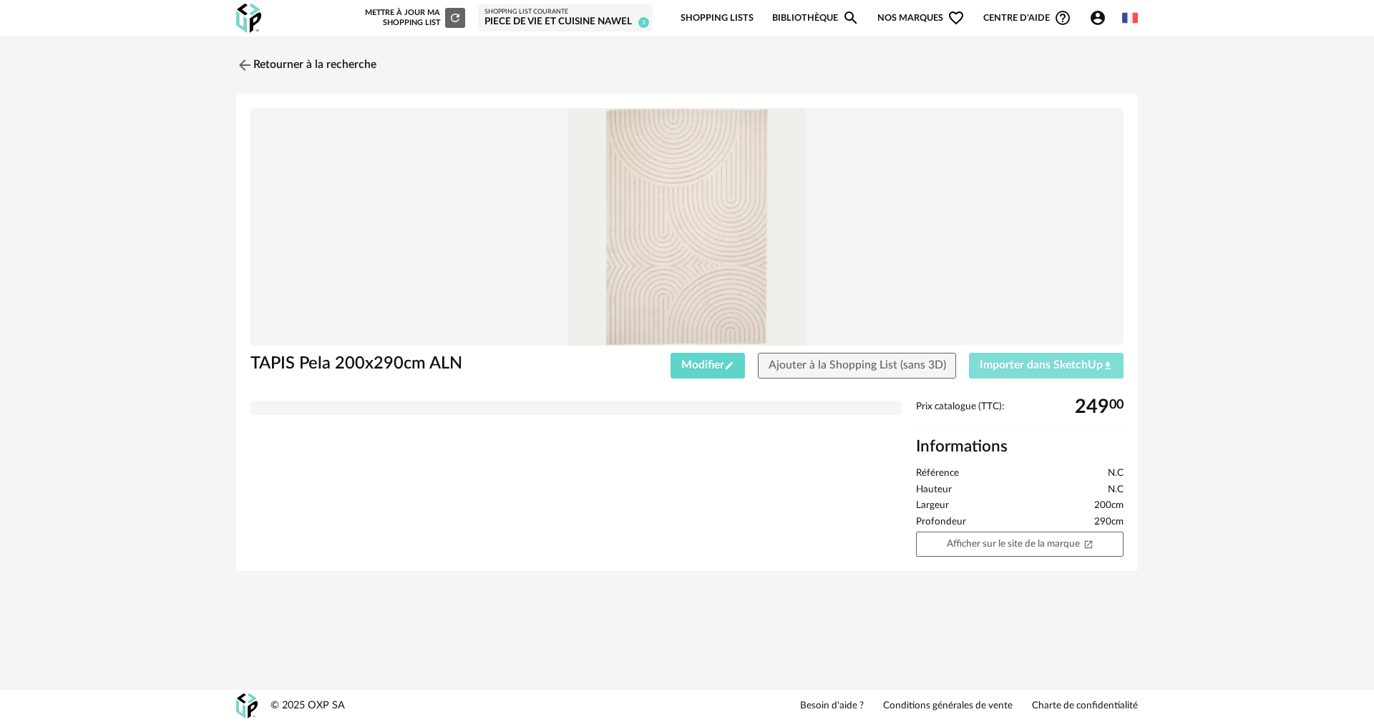
drag, startPoint x: 1059, startPoint y: 364, endPoint x: 1049, endPoint y: 345, distance: 21.5
click at [1059, 367] on span "Importer dans SketchUp Download icon" at bounding box center [1046, 364] width 133 height 11
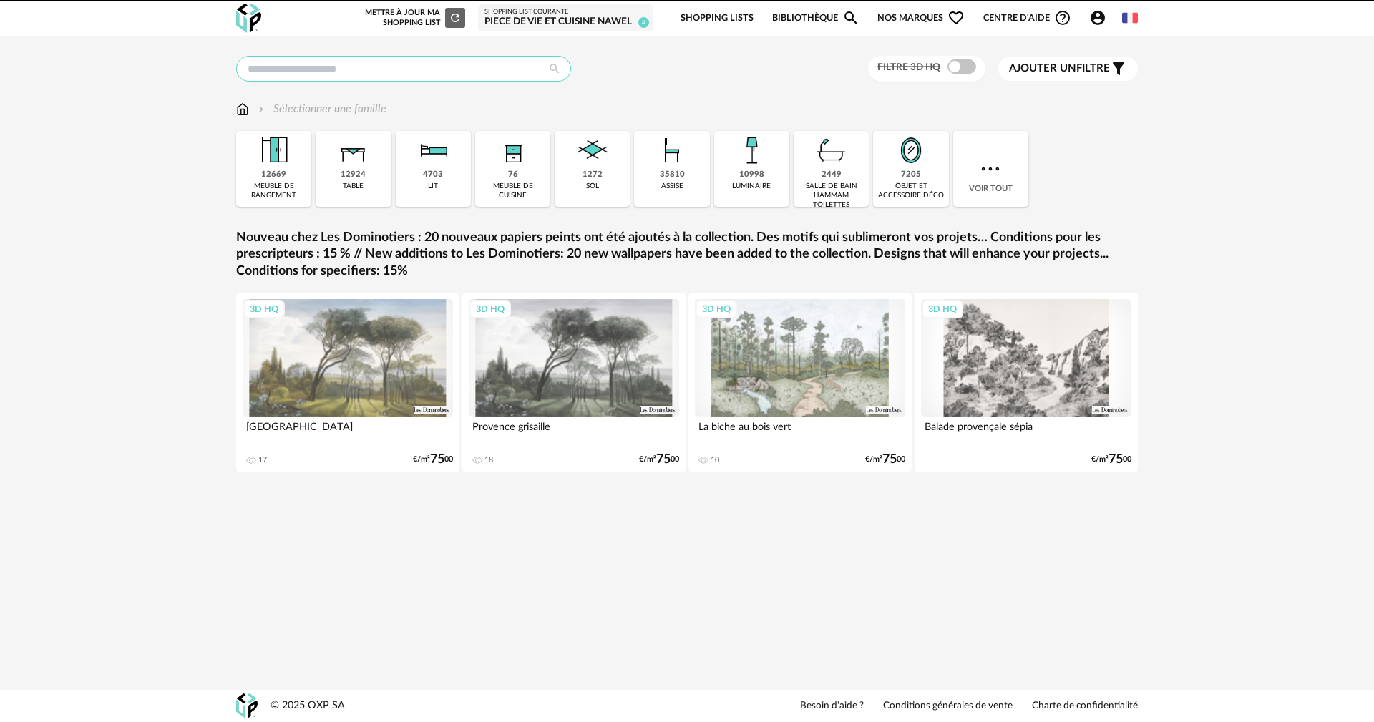
click at [380, 75] on input "text" at bounding box center [403, 69] width 335 height 26
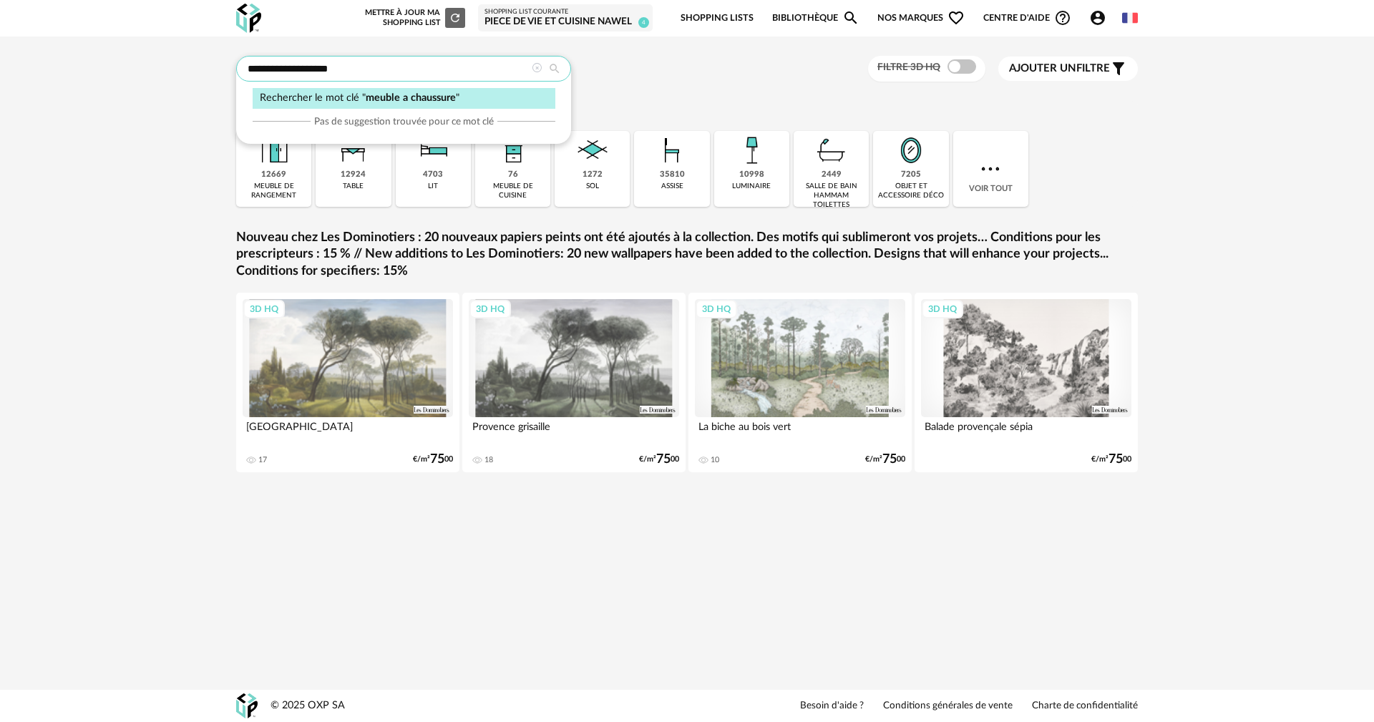
type input "**********"
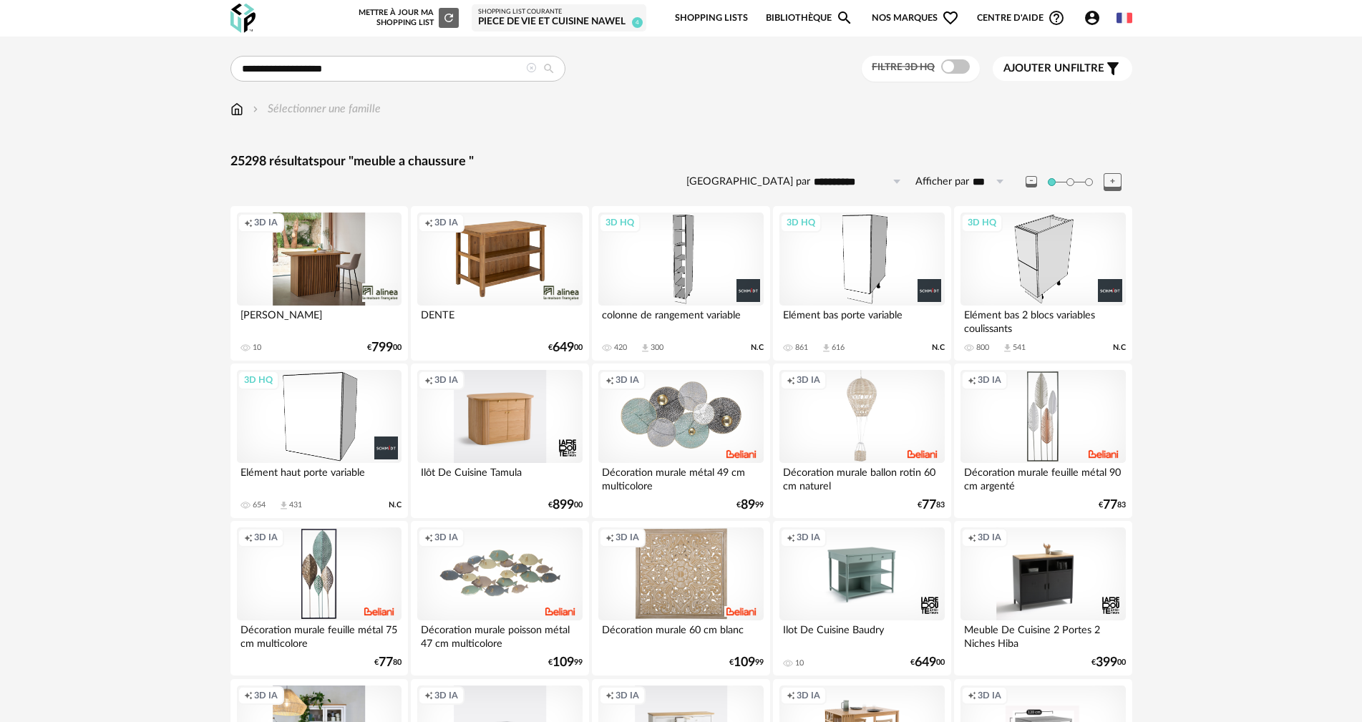
click at [711, 224] on div "3D HQ" at bounding box center [680, 259] width 165 height 93
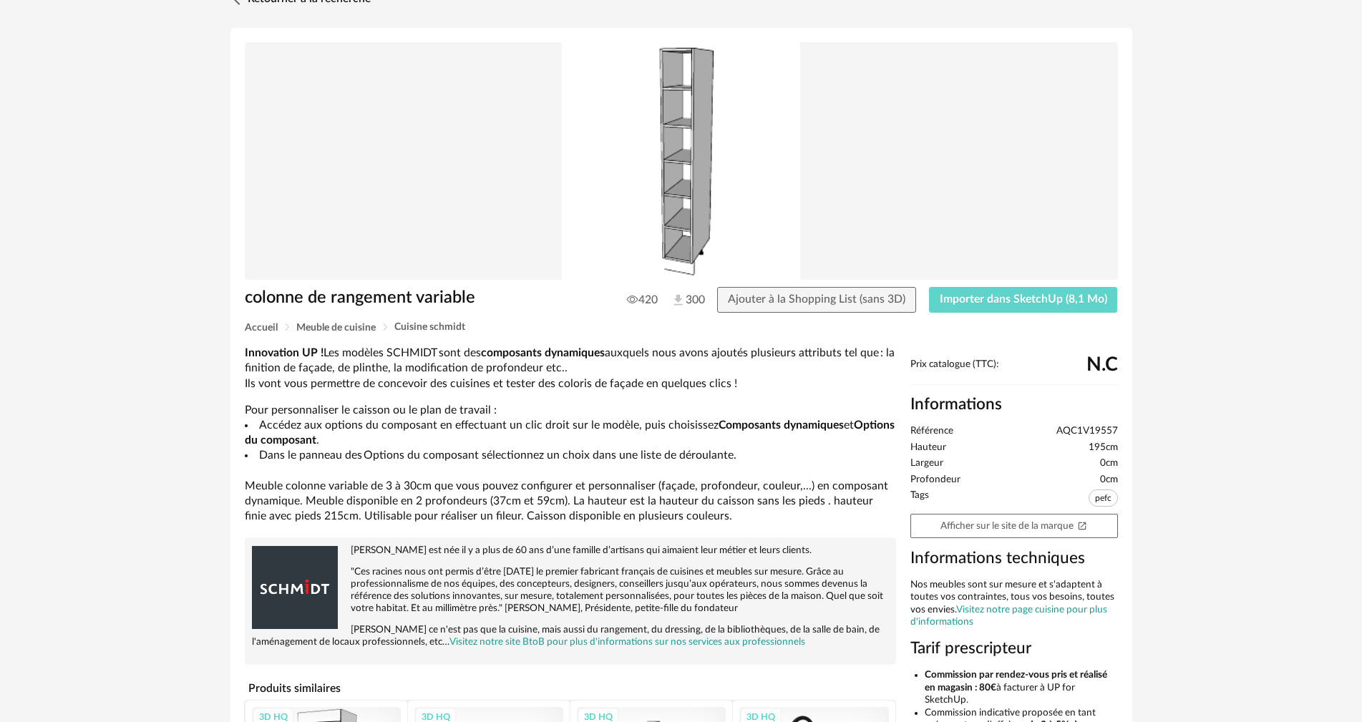
scroll to position [72, 0]
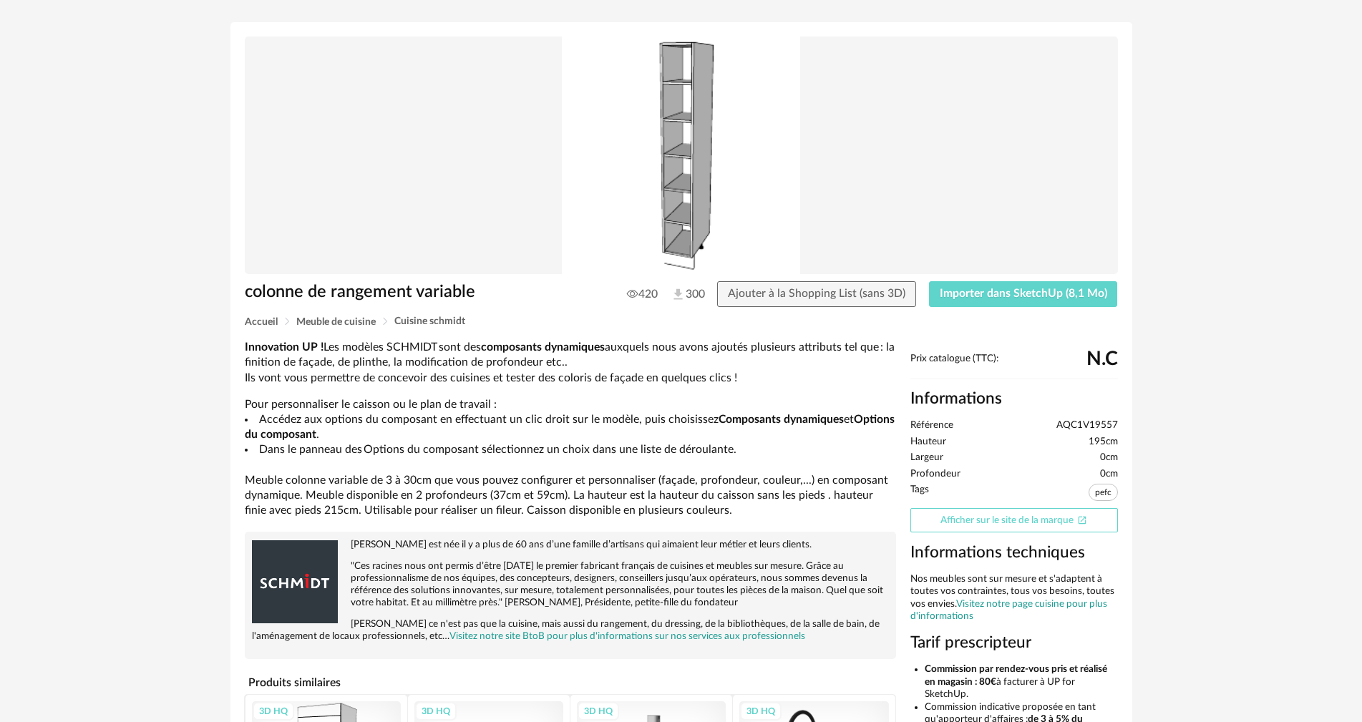
click at [1031, 514] on link "Afficher sur le site de la marque Open In New icon" at bounding box center [1015, 520] width 208 height 25
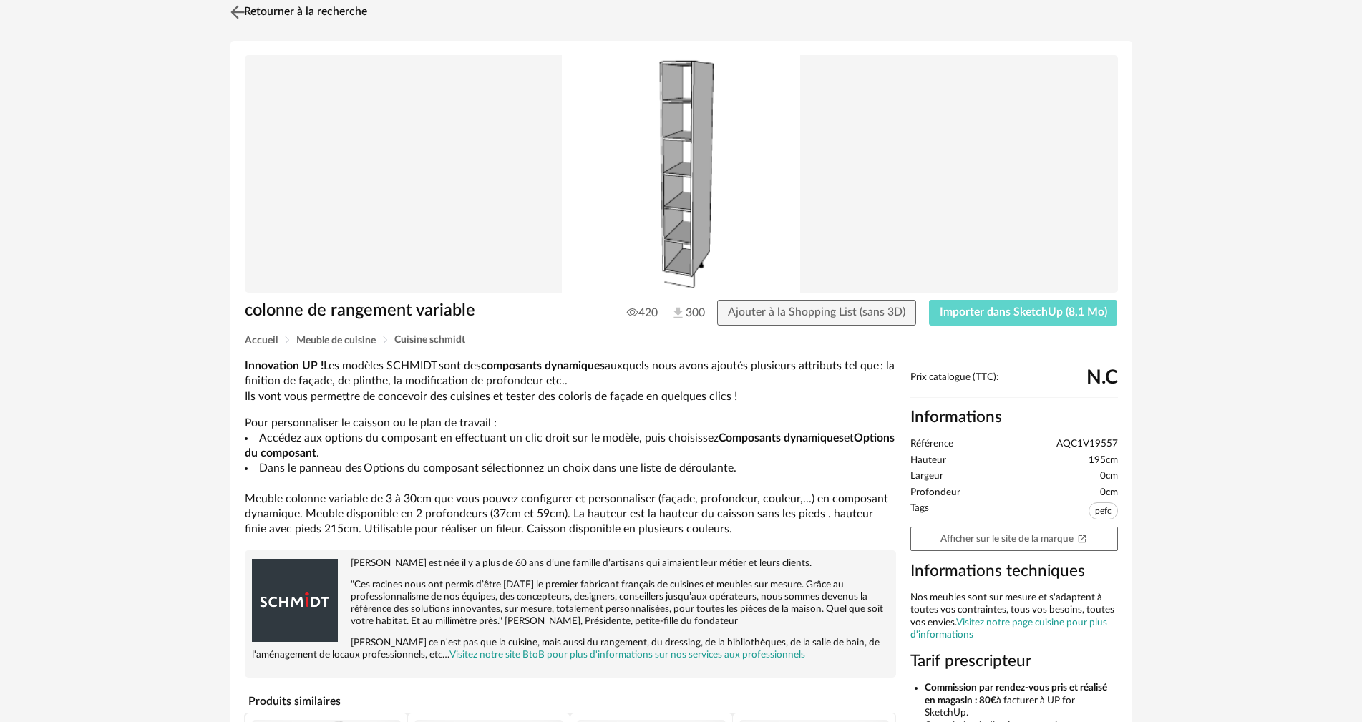
scroll to position [0, 0]
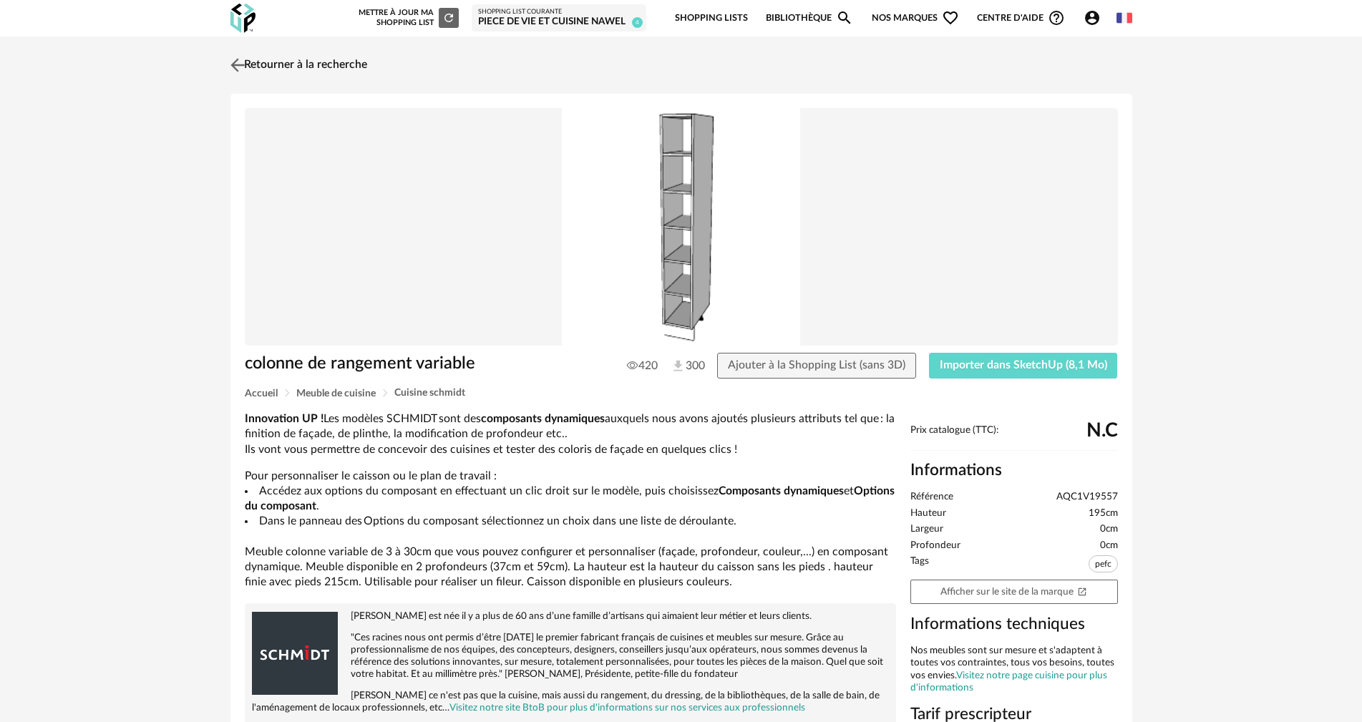
click at [239, 61] on img at bounding box center [237, 64] width 21 height 21
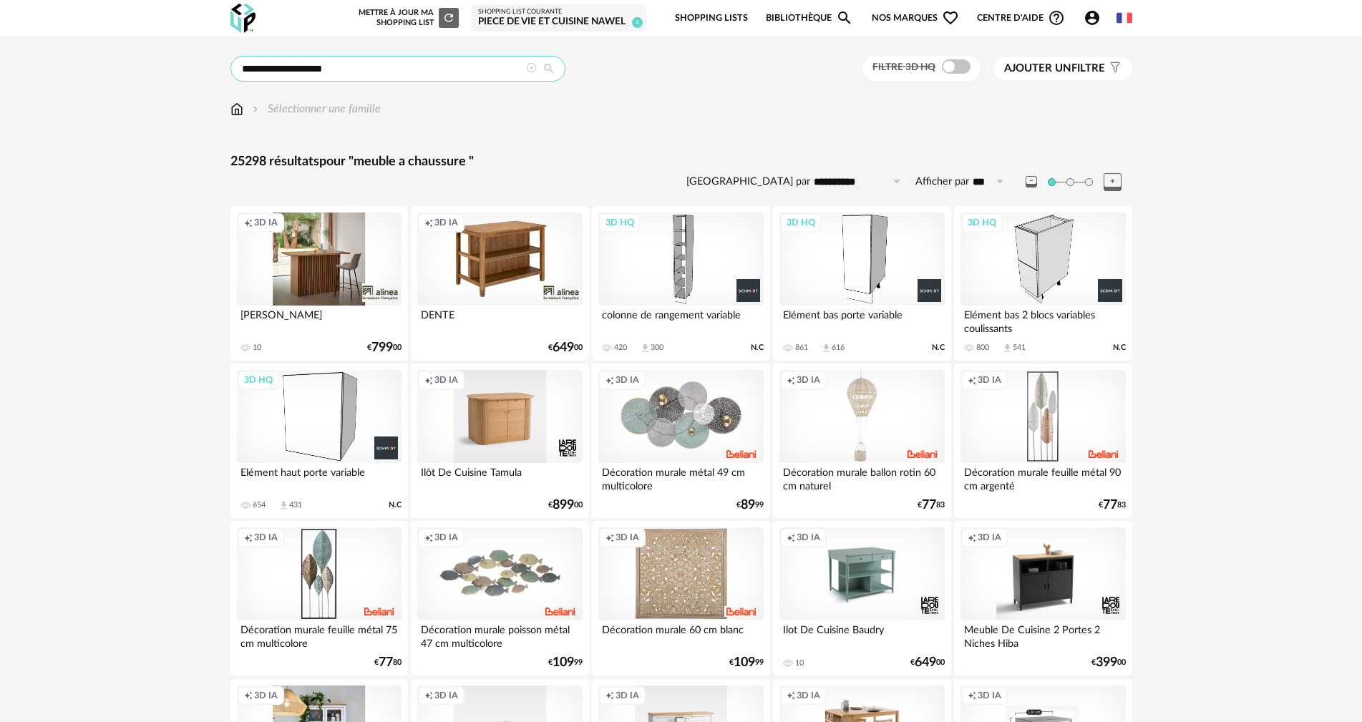
click at [281, 71] on input "**********" at bounding box center [398, 69] width 335 height 26
type input "**********"
click at [236, 112] on img at bounding box center [237, 109] width 13 height 16
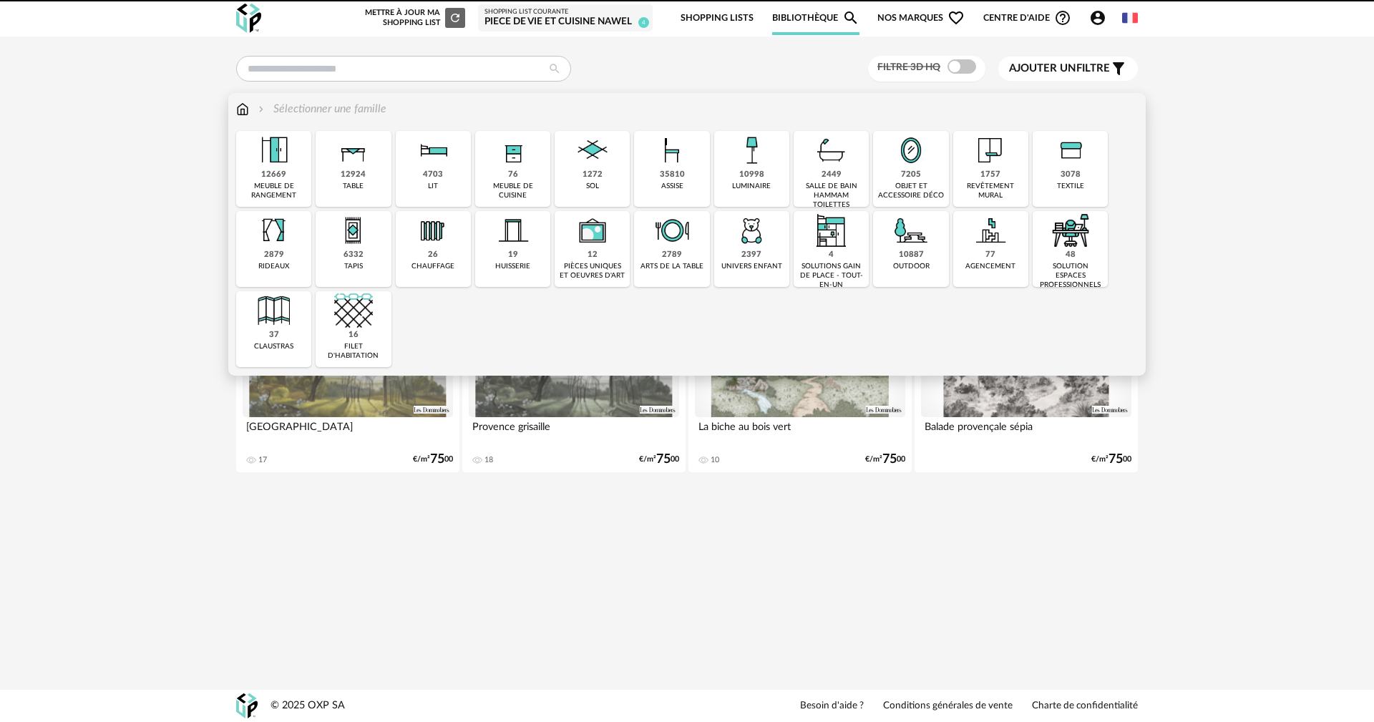
click at [278, 170] on div "12669" at bounding box center [273, 175] width 25 height 11
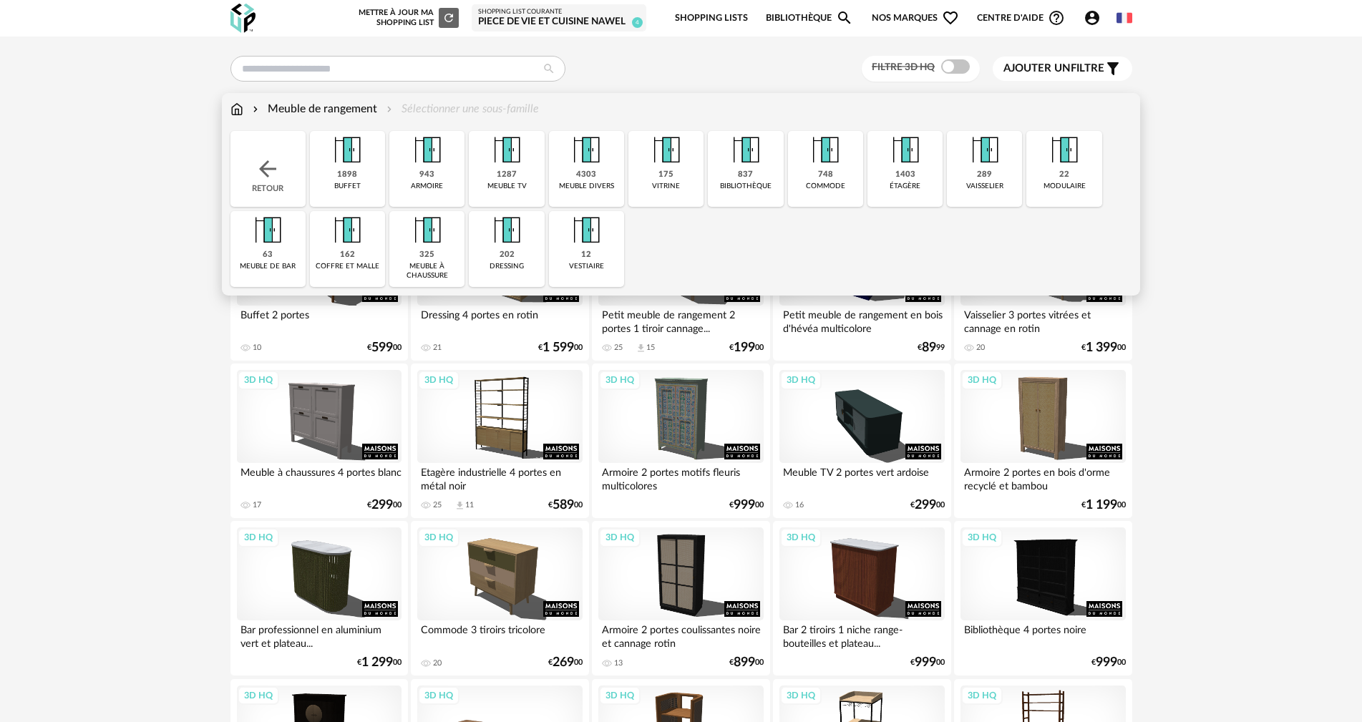
click at [444, 247] on img at bounding box center [427, 230] width 39 height 39
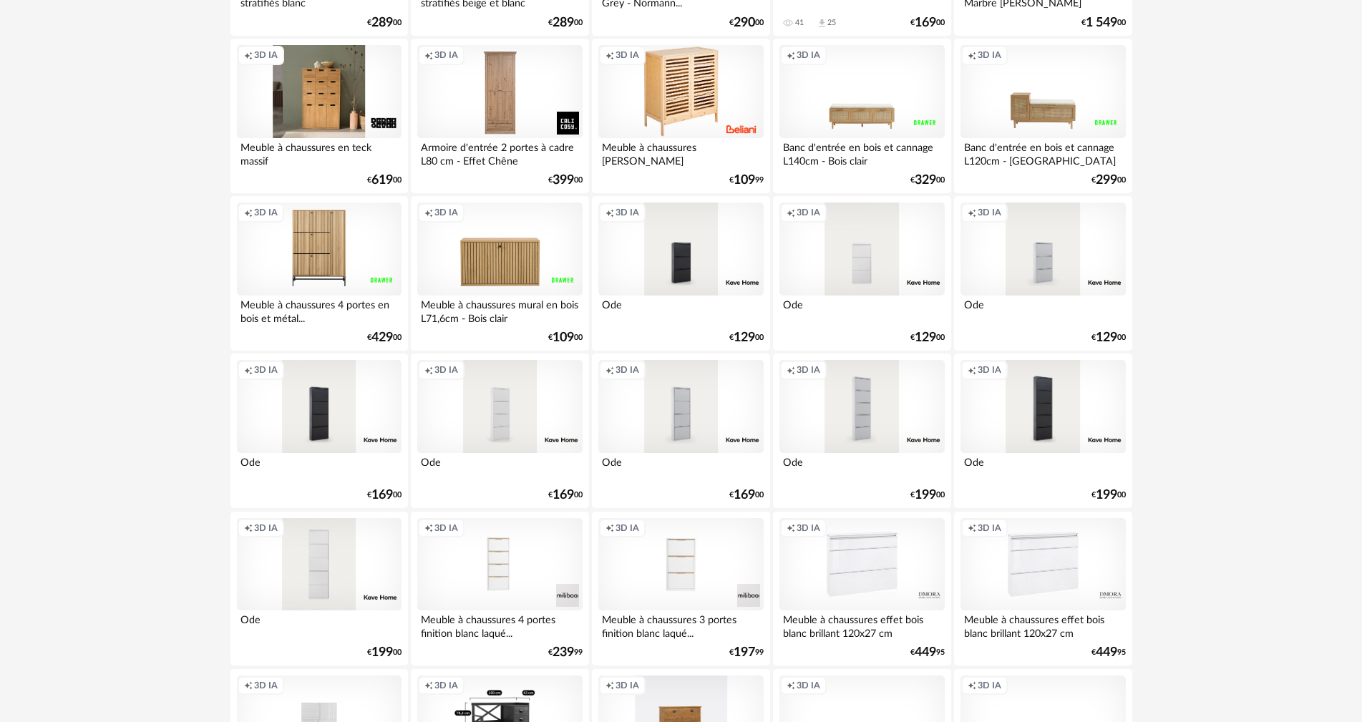
scroll to position [1790, 0]
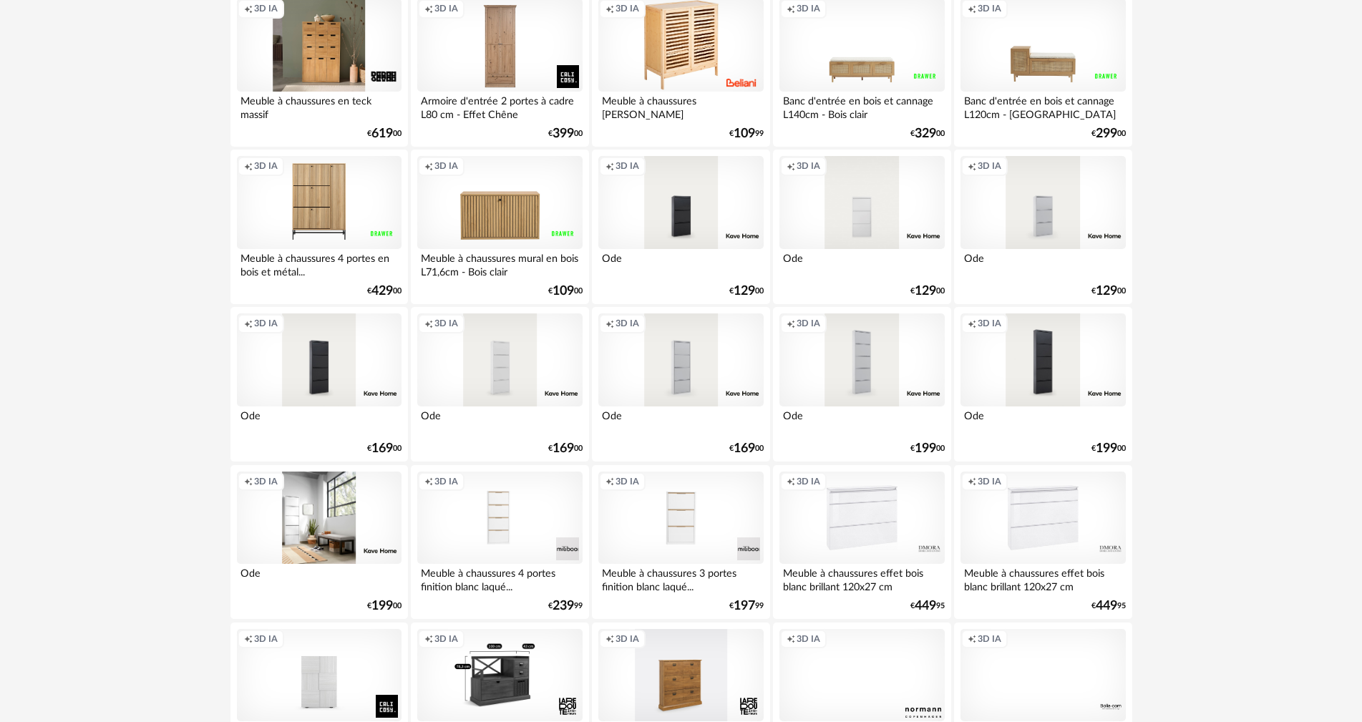
click at [329, 508] on div "Creation icon 3D IA" at bounding box center [319, 518] width 165 height 93
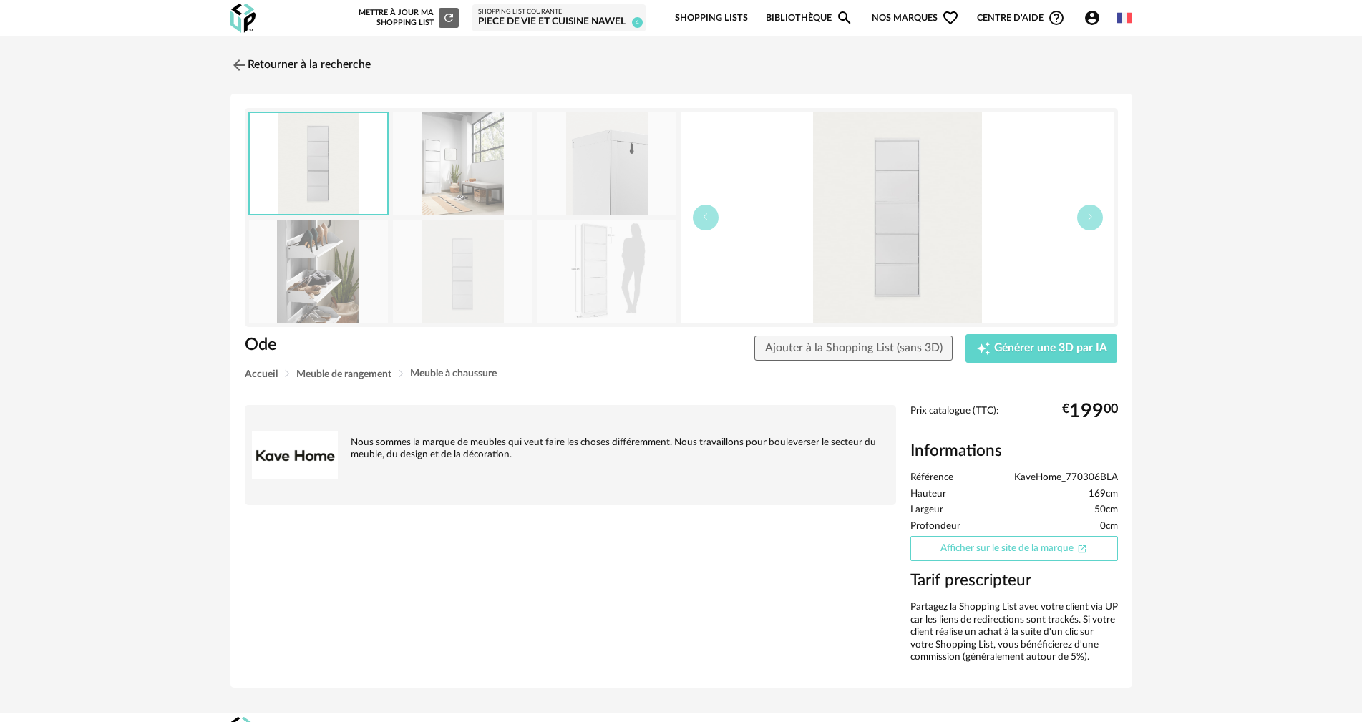
click at [1012, 549] on link "Afficher sur le site de la marque Open In New icon" at bounding box center [1015, 548] width 208 height 25
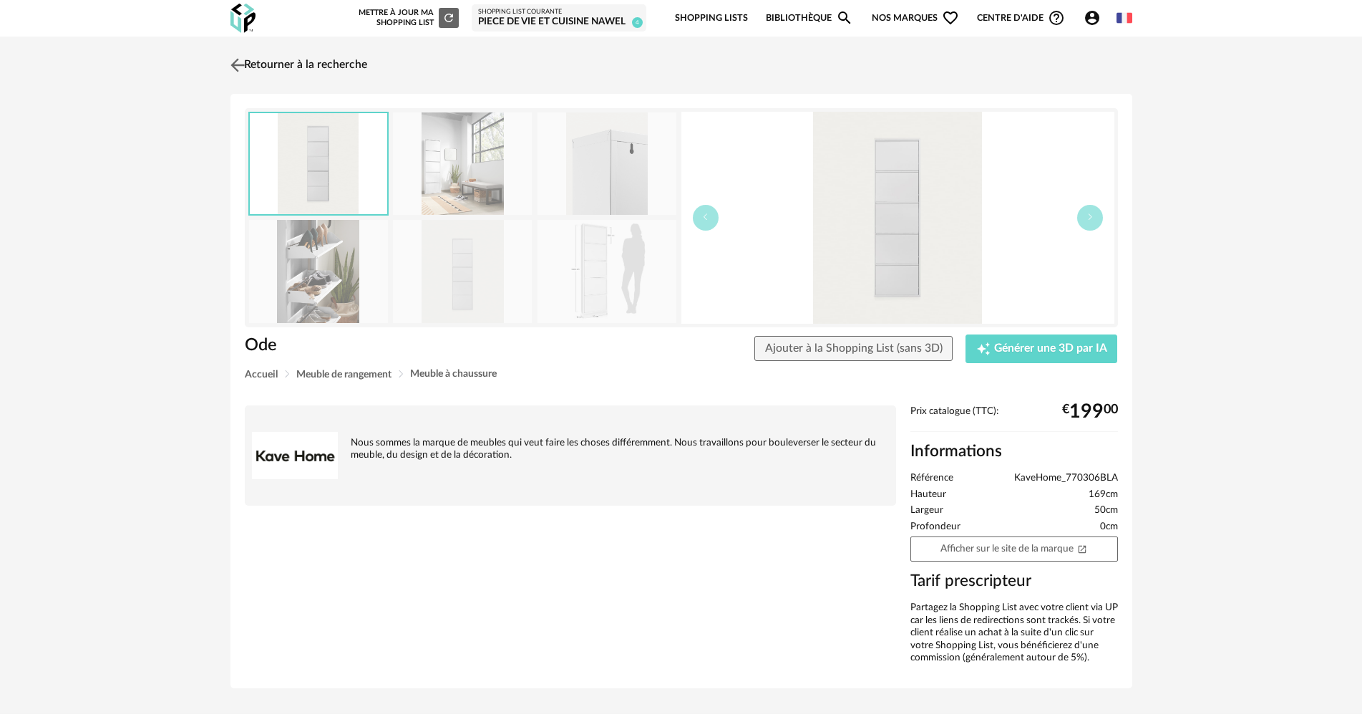
click at [336, 62] on link "Retourner à la recherche" at bounding box center [297, 64] width 140 height 31
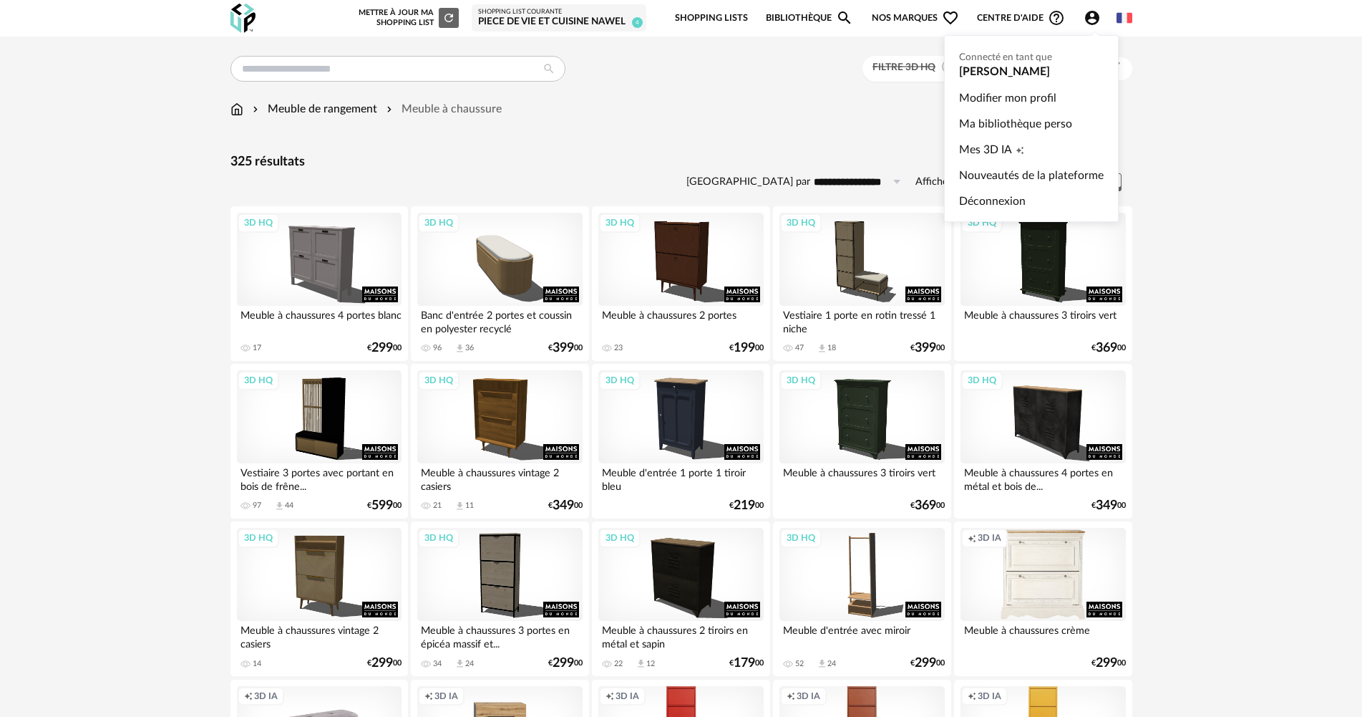
drag, startPoint x: 1090, startPoint y: 21, endPoint x: 1100, endPoint y: 19, distance: 9.7
click at [1092, 21] on icon "Account Circle icon" at bounding box center [1092, 17] width 17 height 17
click at [1095, 23] on icon "Account Circle icon" at bounding box center [1092, 18] width 14 height 14
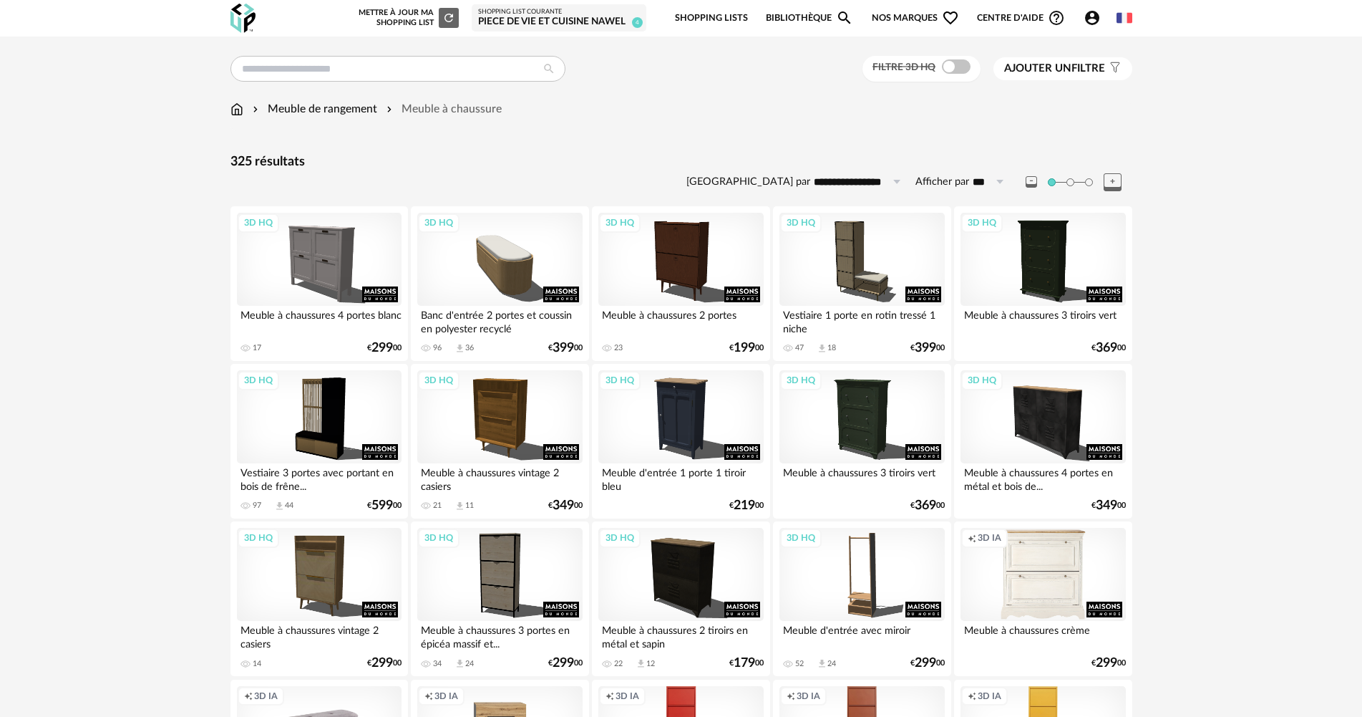
click at [1099, 19] on icon "Account Circle icon" at bounding box center [1092, 17] width 17 height 17
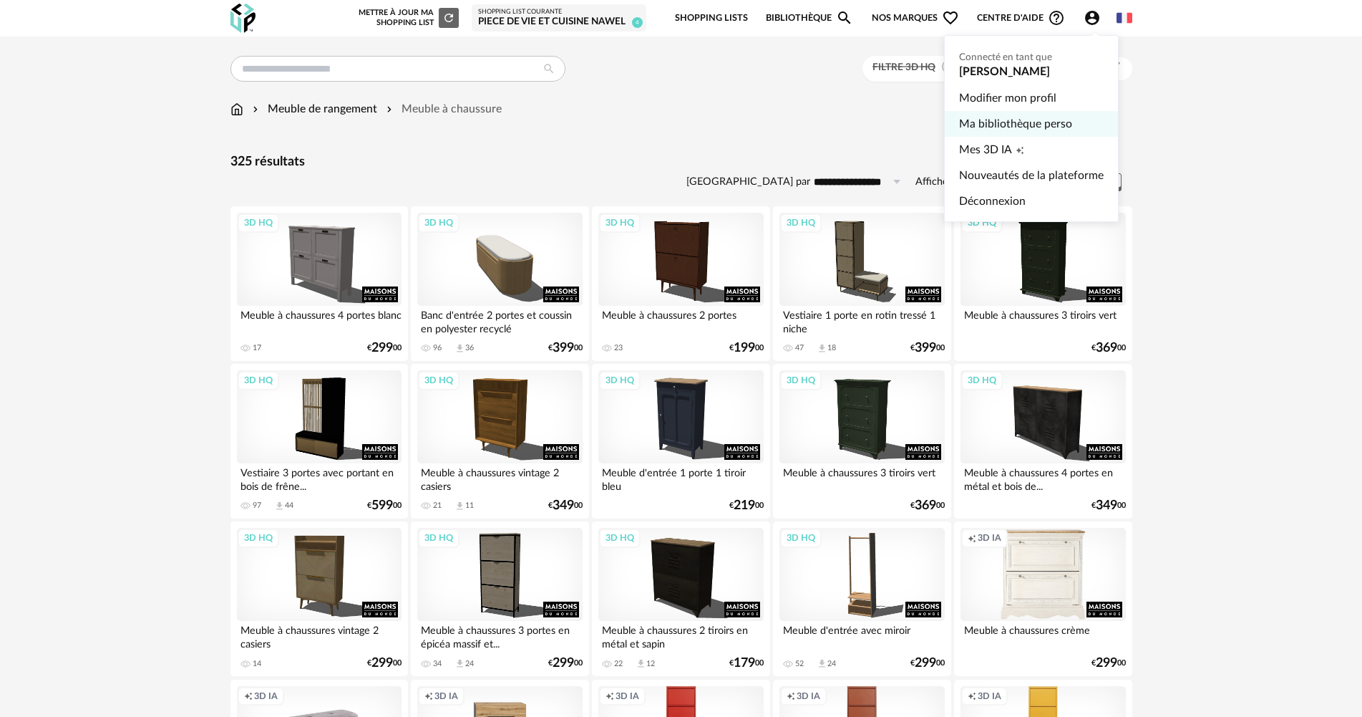
click at [999, 120] on link "Ma bibliothèque perso" at bounding box center [1031, 124] width 145 height 26
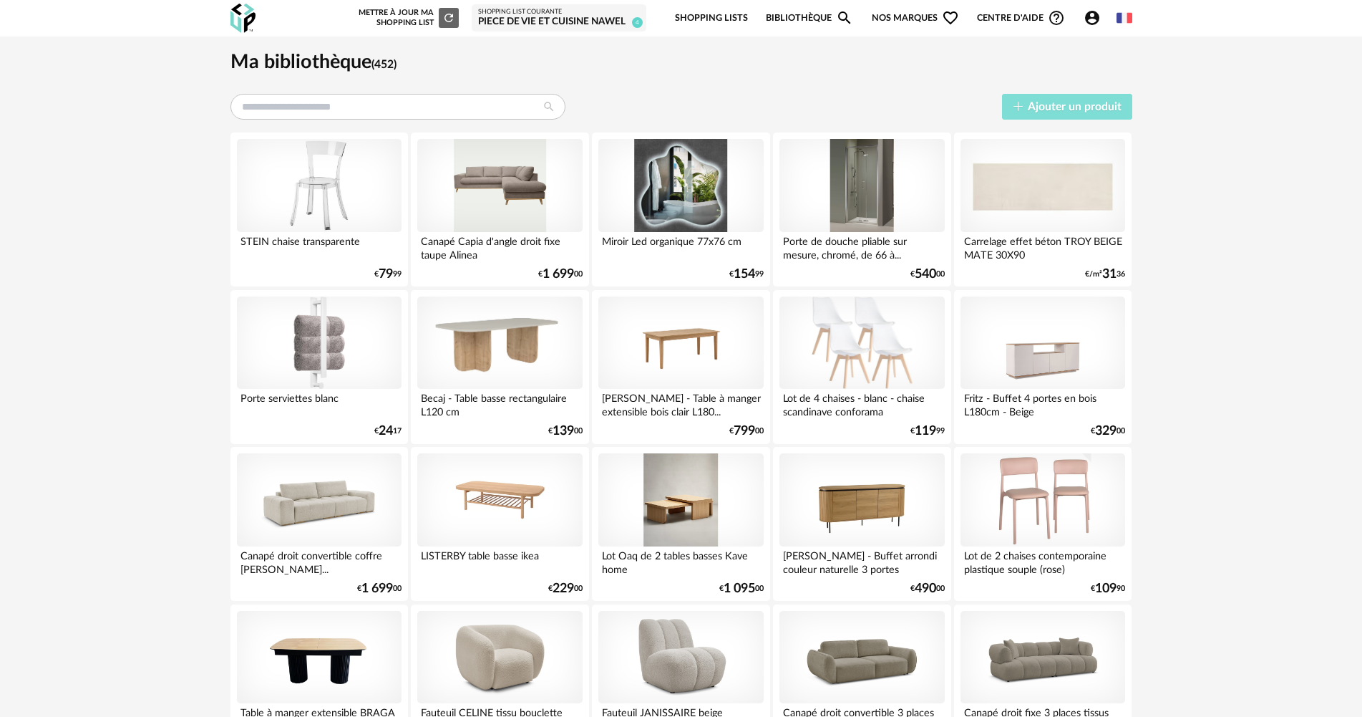
click at [1092, 107] on span "Ajouter un produit" at bounding box center [1075, 106] width 94 height 11
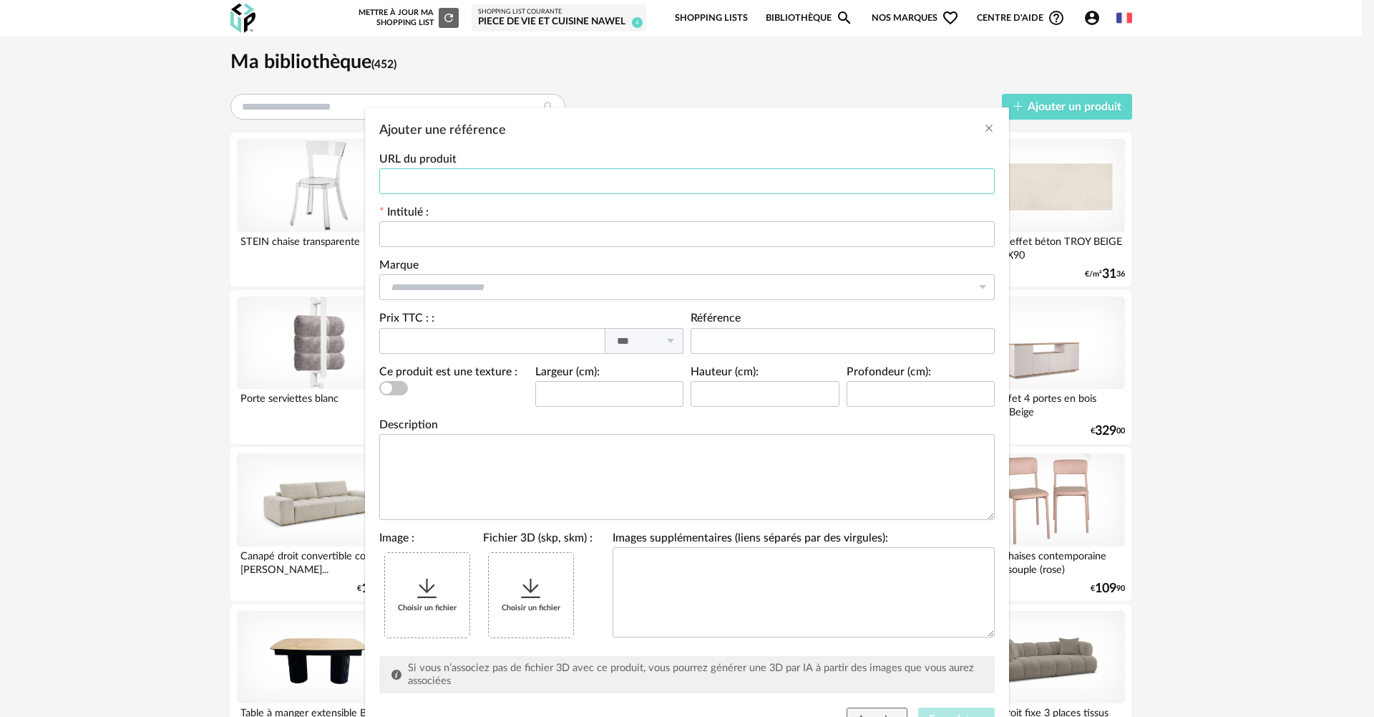
drag, startPoint x: 392, startPoint y: 178, endPoint x: 404, endPoint y: 177, distance: 13.0
click at [394, 179] on input "Ajouter une référence" at bounding box center [687, 181] width 616 height 26
click at [446, 595] on div "Choisir un fichier" at bounding box center [427, 595] width 84 height 84
click at [467, 185] on input "Ajouter une référence" at bounding box center [687, 181] width 616 height 26
click at [558, 182] on input "Ajouter une référence" at bounding box center [687, 181] width 616 height 26
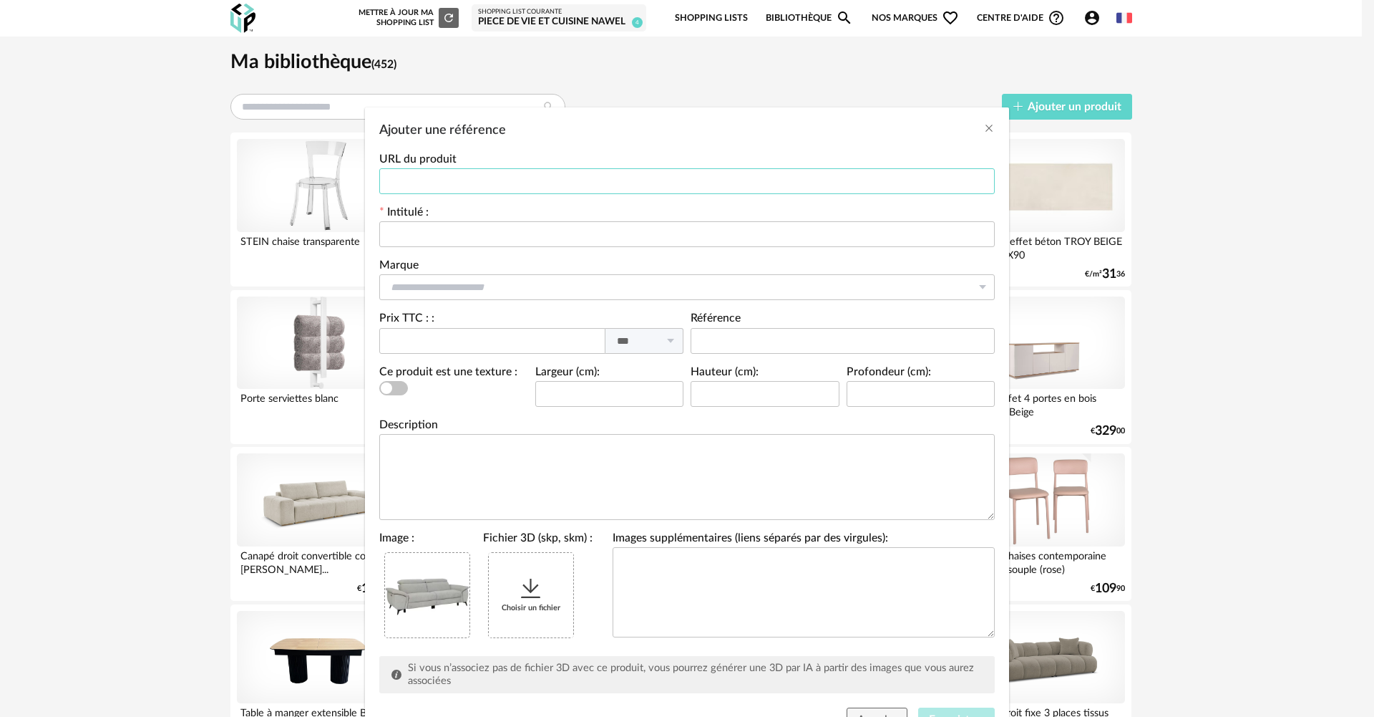
paste input "**********"
type input "**********"
click at [455, 230] on input "Ajouter une référence" at bounding box center [687, 234] width 616 height 26
click at [465, 233] on input "******" at bounding box center [687, 234] width 616 height 26
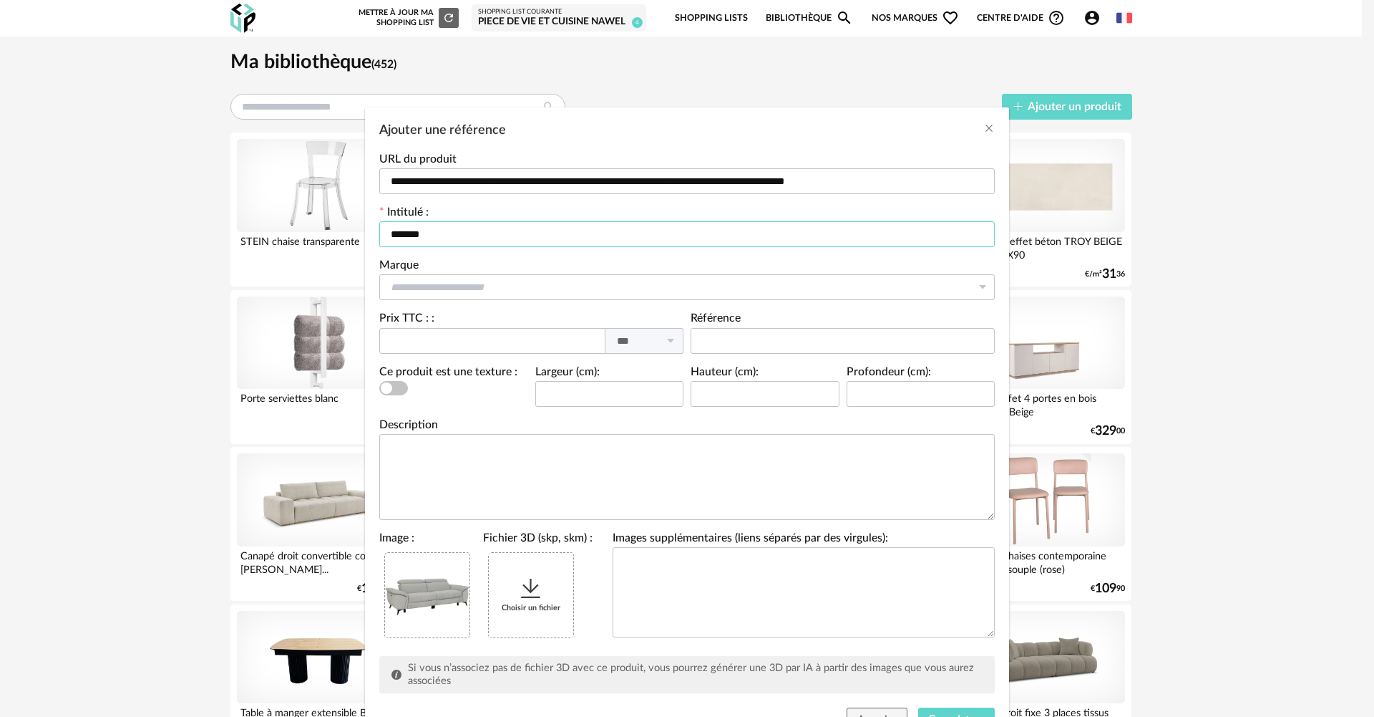
click at [465, 233] on input "******" at bounding box center [687, 234] width 616 height 26
paste input "**********"
type input "**********"
click at [422, 283] on input "Ajouter une référence" at bounding box center [687, 287] width 616 height 26
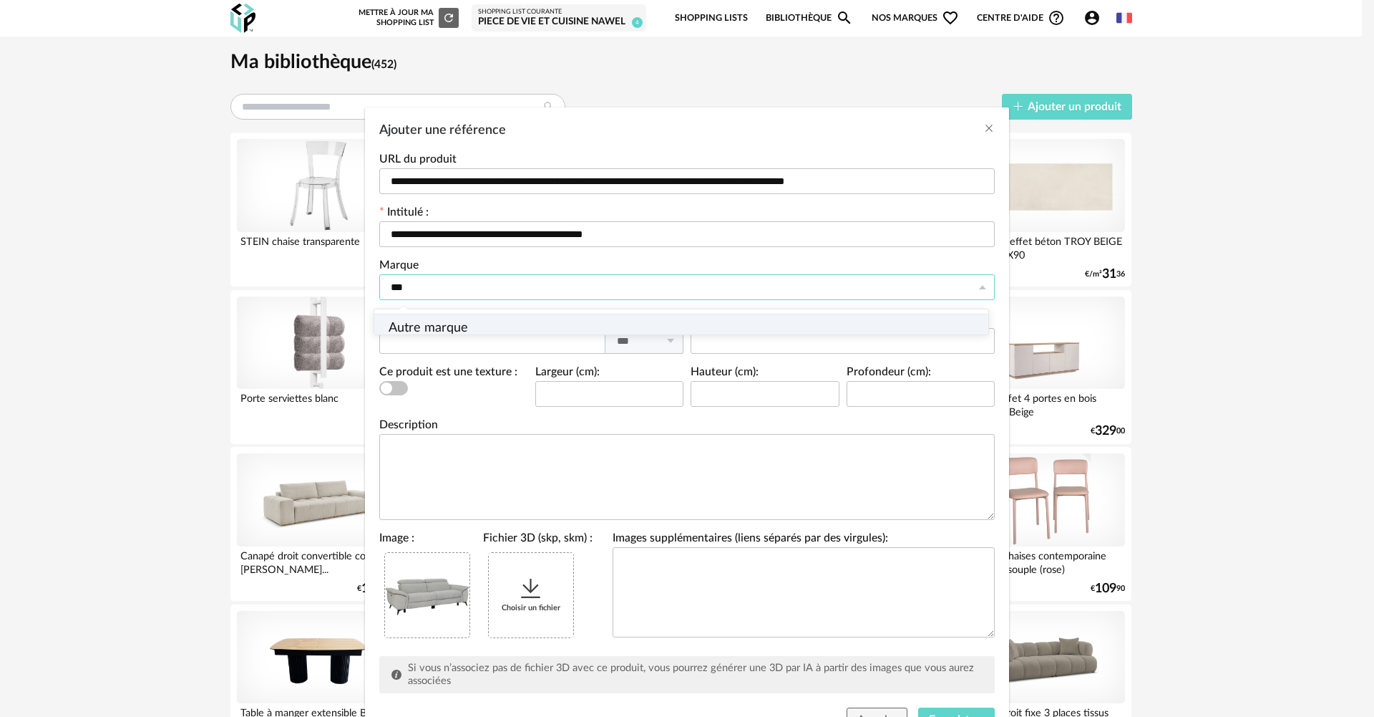
click at [427, 339] on li "Autre marque" at bounding box center [687, 328] width 626 height 29
type input "**********"
click at [727, 288] on input "Ajouter une référence" at bounding box center [843, 287] width 304 height 26
type input "***"
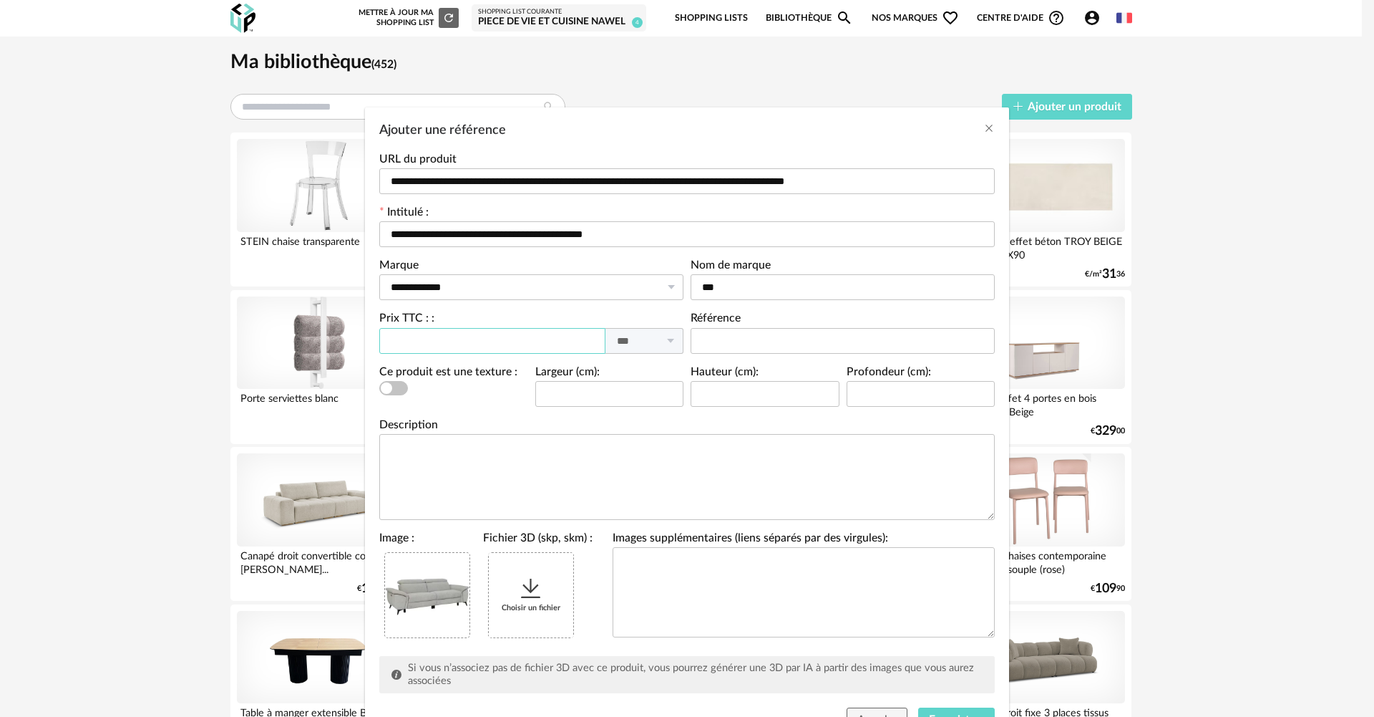
click at [533, 341] on input "Ajouter une référence" at bounding box center [492, 341] width 226 height 26
drag, startPoint x: 472, startPoint y: 343, endPoint x: 480, endPoint y: 336, distance: 9.6
click at [472, 342] on input "Ajouter une référence" at bounding box center [492, 341] width 226 height 26
type input "****"
click at [788, 343] on input "Ajouter une référence" at bounding box center [843, 341] width 304 height 26
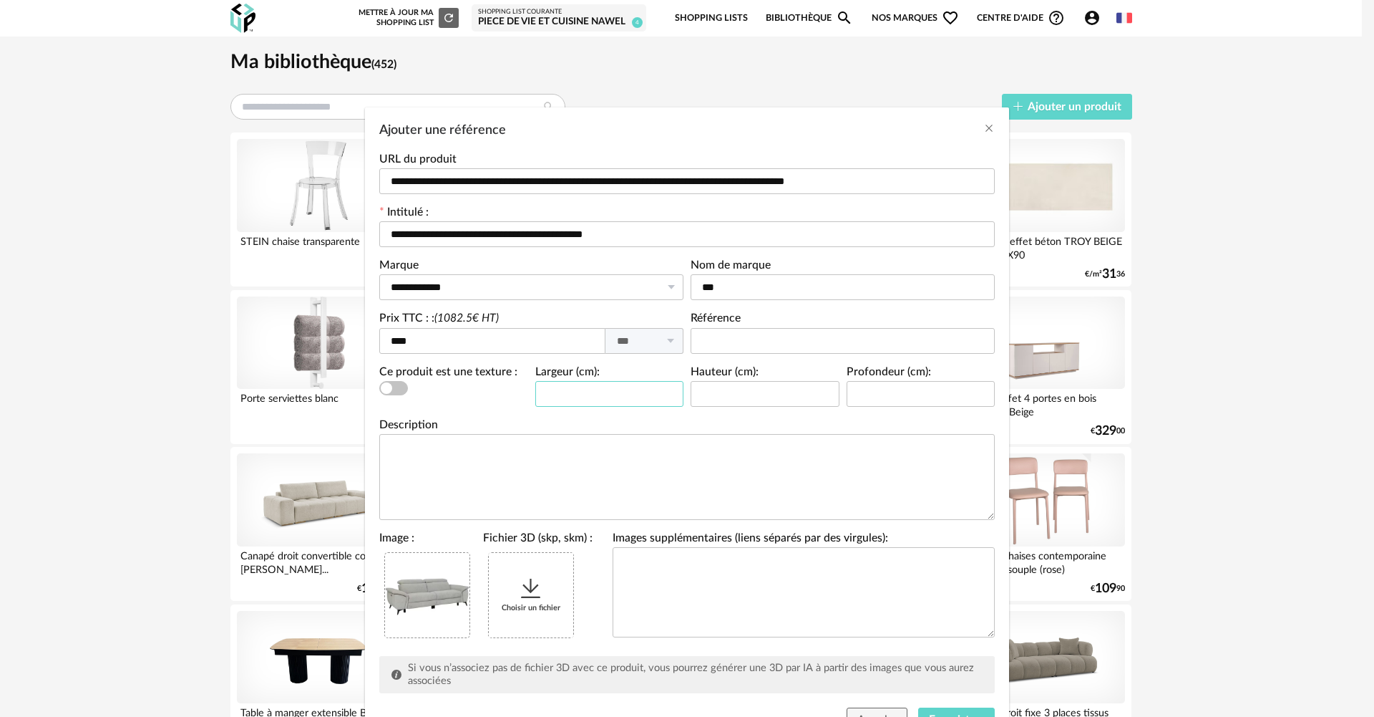
click at [582, 392] on input "Ajouter une référence" at bounding box center [609, 394] width 149 height 26
click at [568, 387] on input "Ajouter une référence" at bounding box center [609, 394] width 149 height 26
type input "***"
click at [737, 396] on input "Ajouter une référence" at bounding box center [765, 394] width 149 height 26
type input "**"
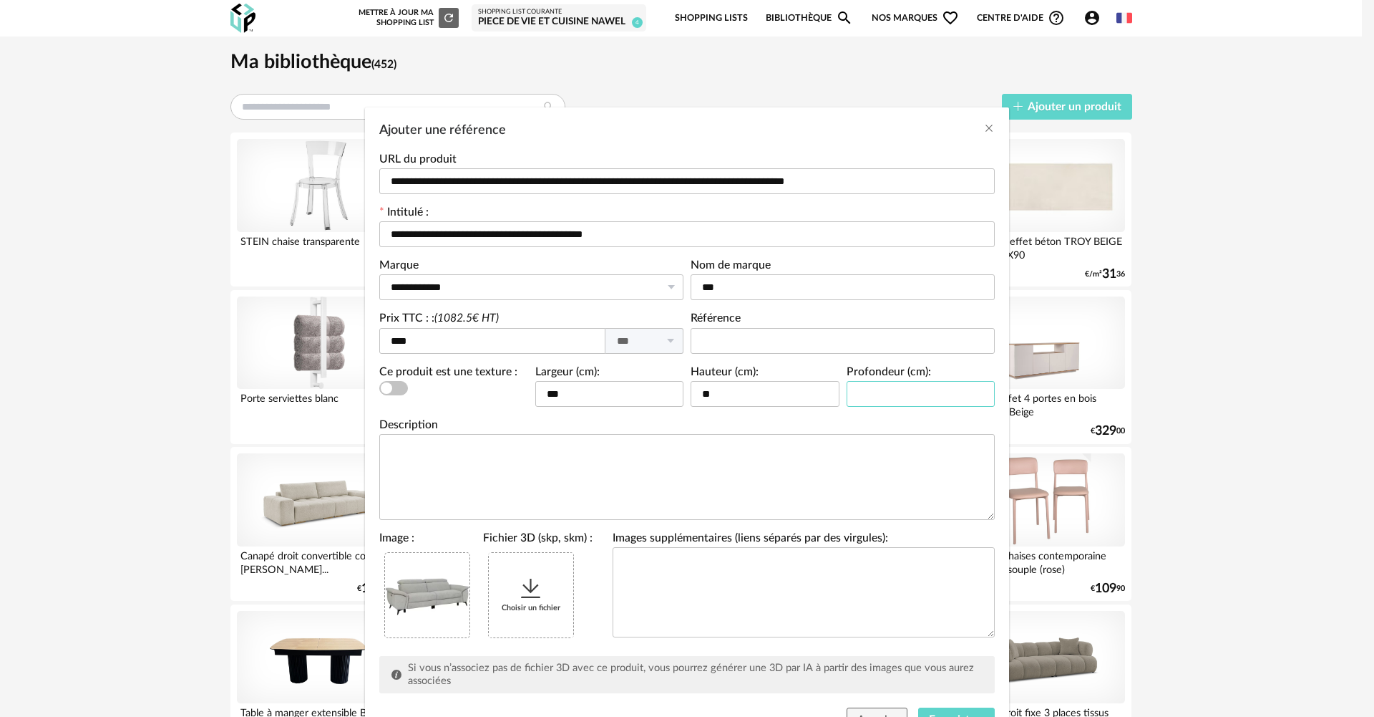
drag, startPoint x: 881, startPoint y: 384, endPoint x: 883, endPoint y: 393, distance: 8.9
click at [883, 389] on input "Ajouter une référence" at bounding box center [921, 394] width 149 height 26
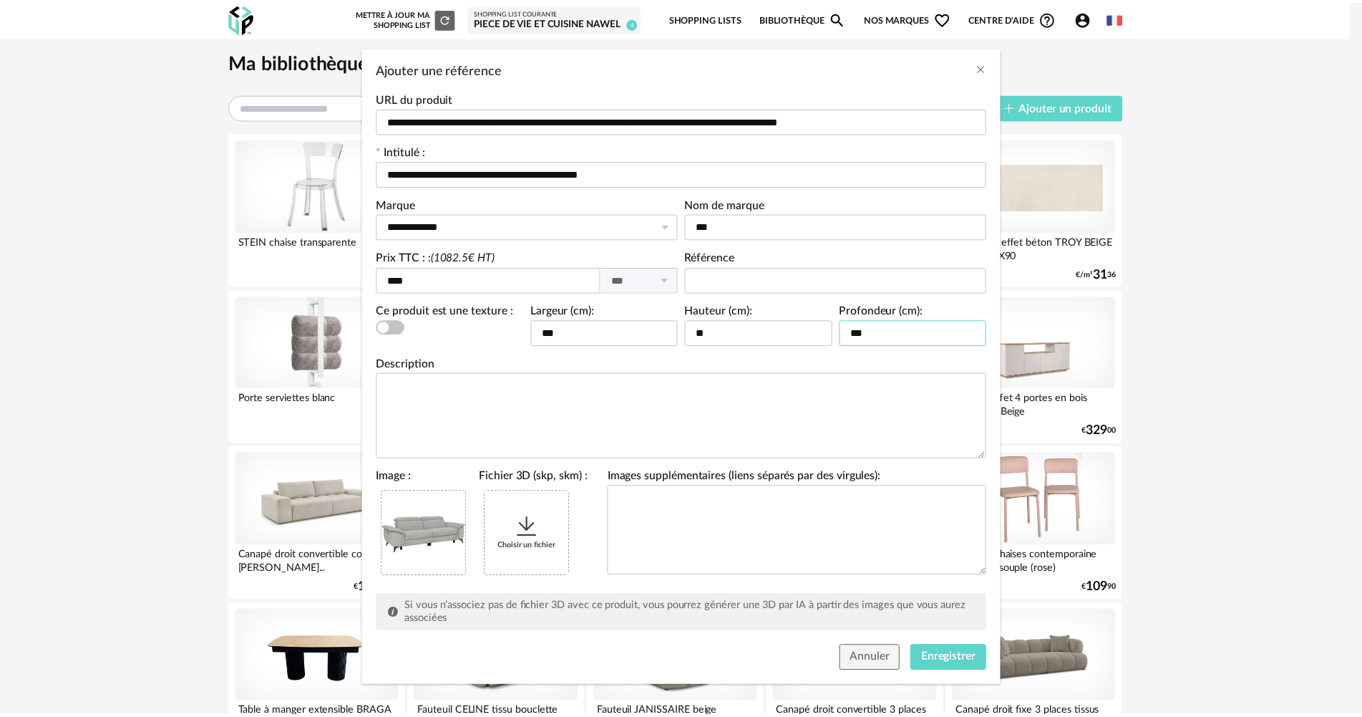
scroll to position [67, 0]
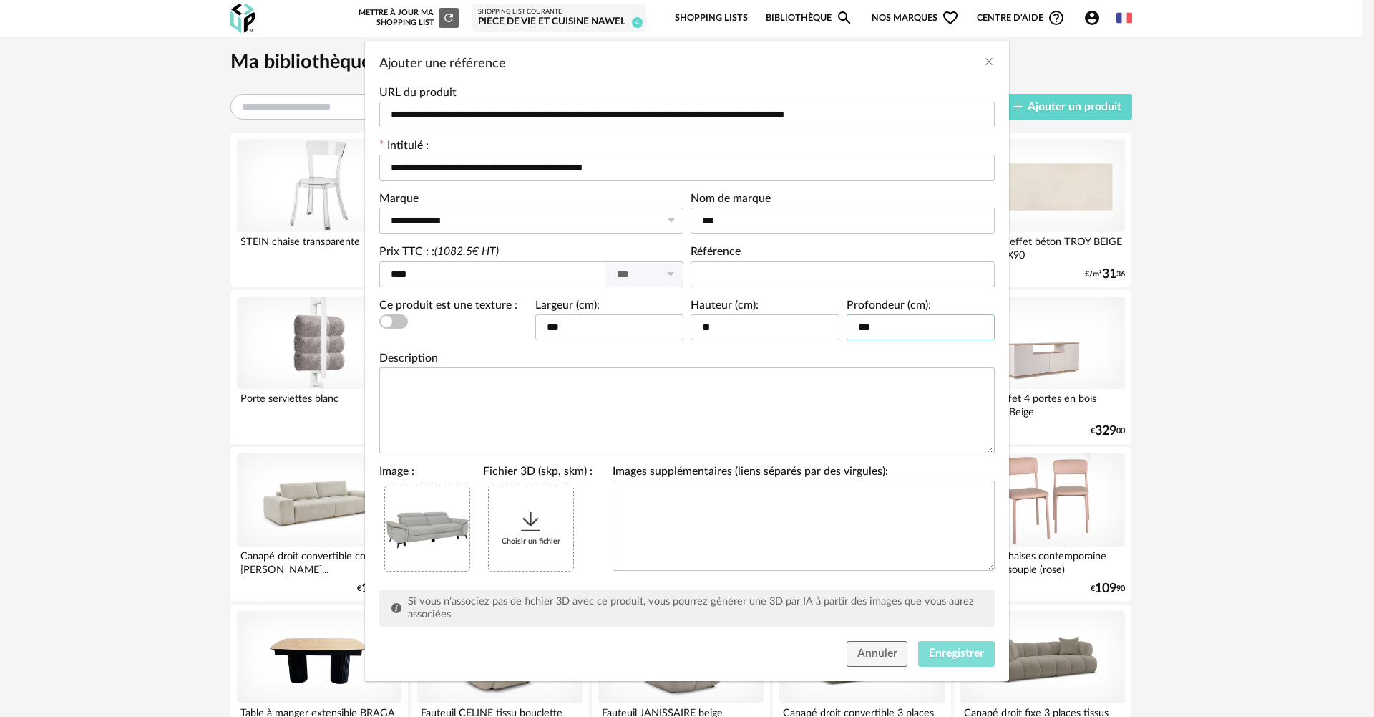
type input "***"
drag, startPoint x: 932, startPoint y: 644, endPoint x: 946, endPoint y: 644, distance: 14.3
click at [936, 645] on button "Enregistrer" at bounding box center [956, 654] width 77 height 26
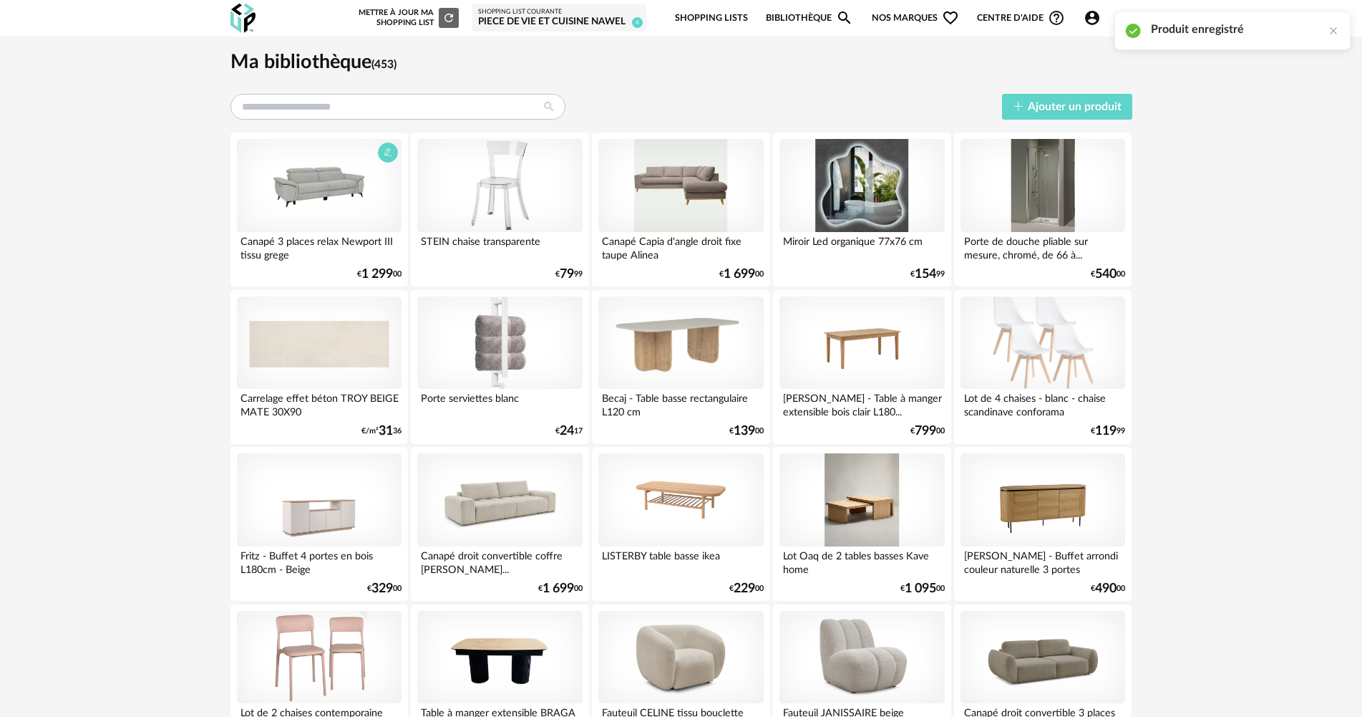
click at [310, 178] on div at bounding box center [319, 185] width 165 height 93
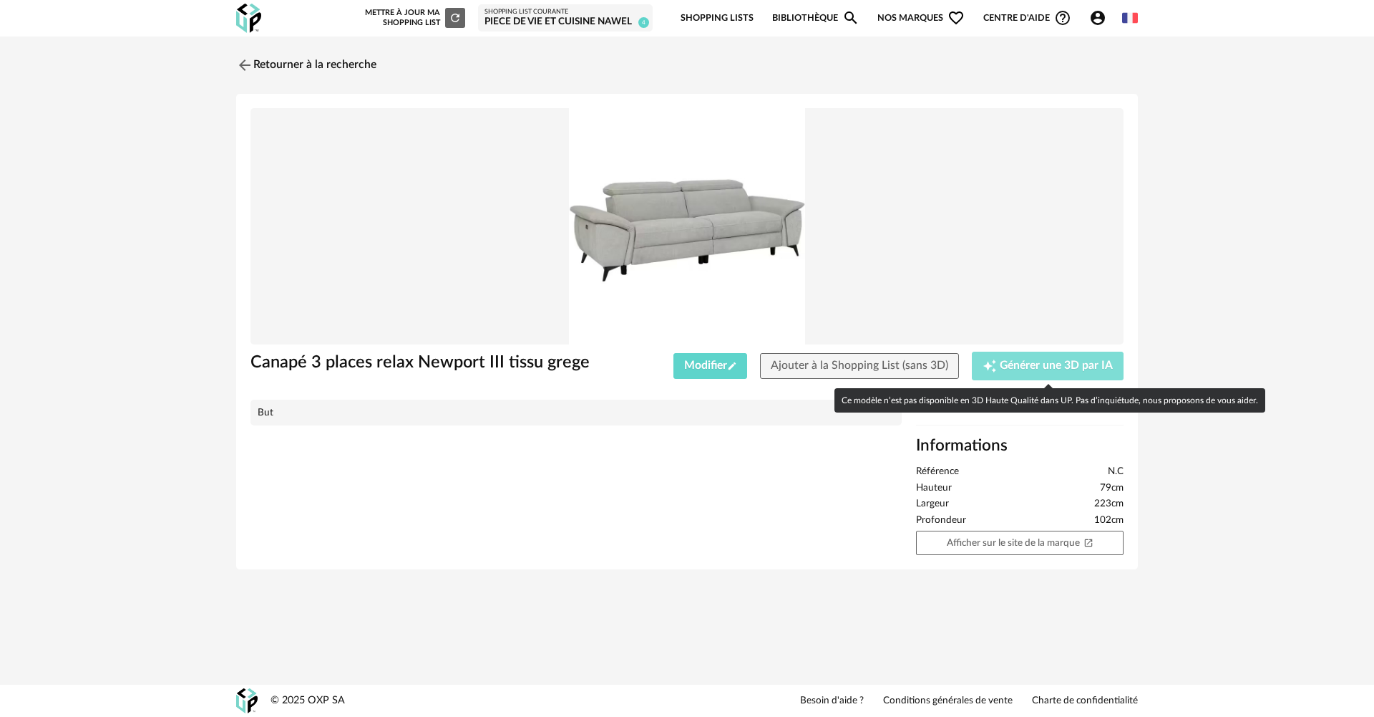
click at [1002, 375] on button "Creation icon Générer une 3D par IA" at bounding box center [1048, 365] width 152 height 29
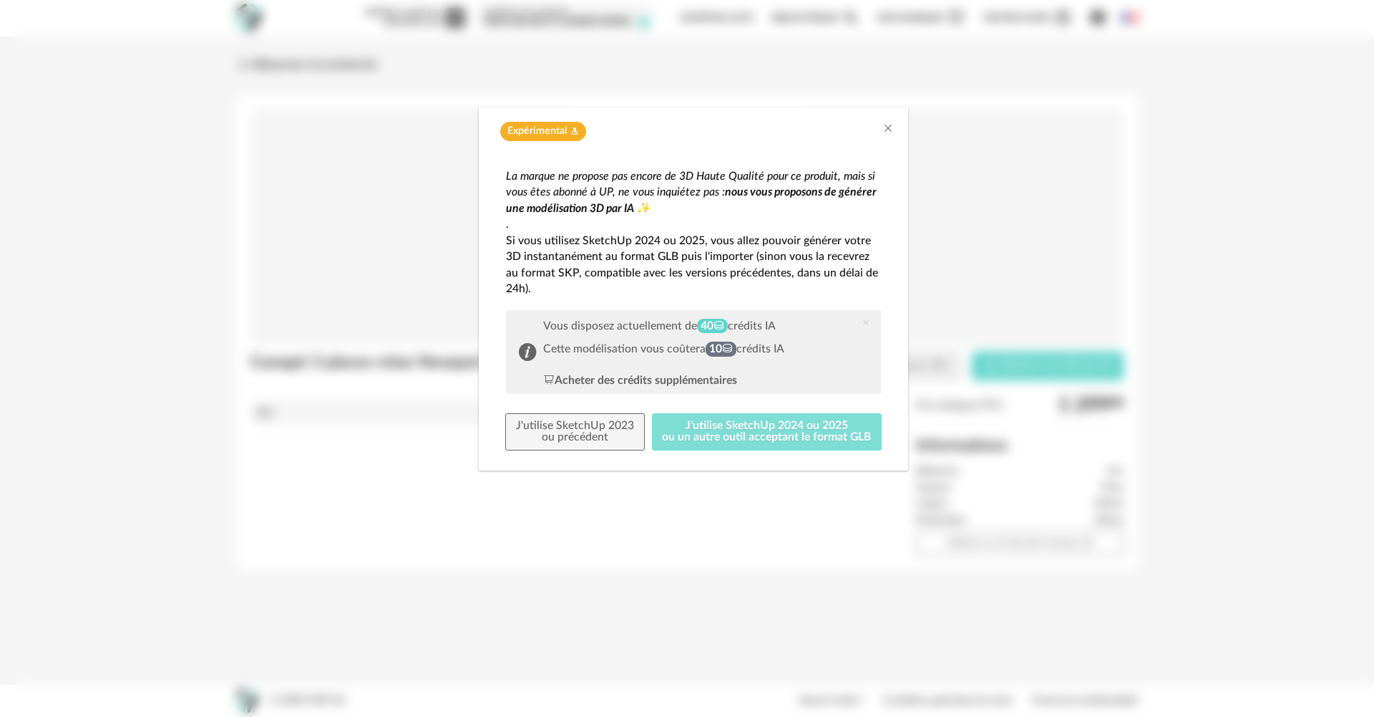
click at [790, 433] on button "J'utilise SketchUp 2024 ou 2025 ou un autre outil acceptant le format GLB" at bounding box center [767, 431] width 231 height 37
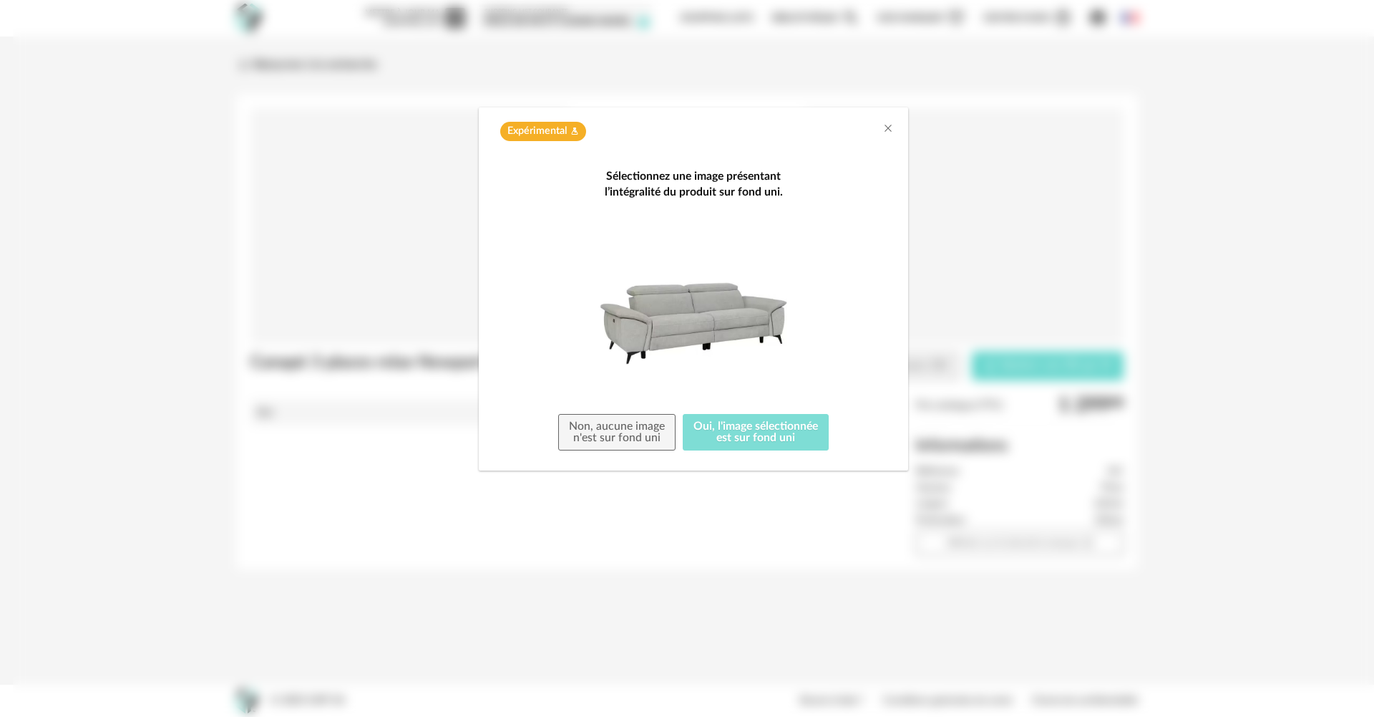
click at [768, 430] on button "Oui, l'image sélectionnée est sur fond uni" at bounding box center [756, 432] width 146 height 37
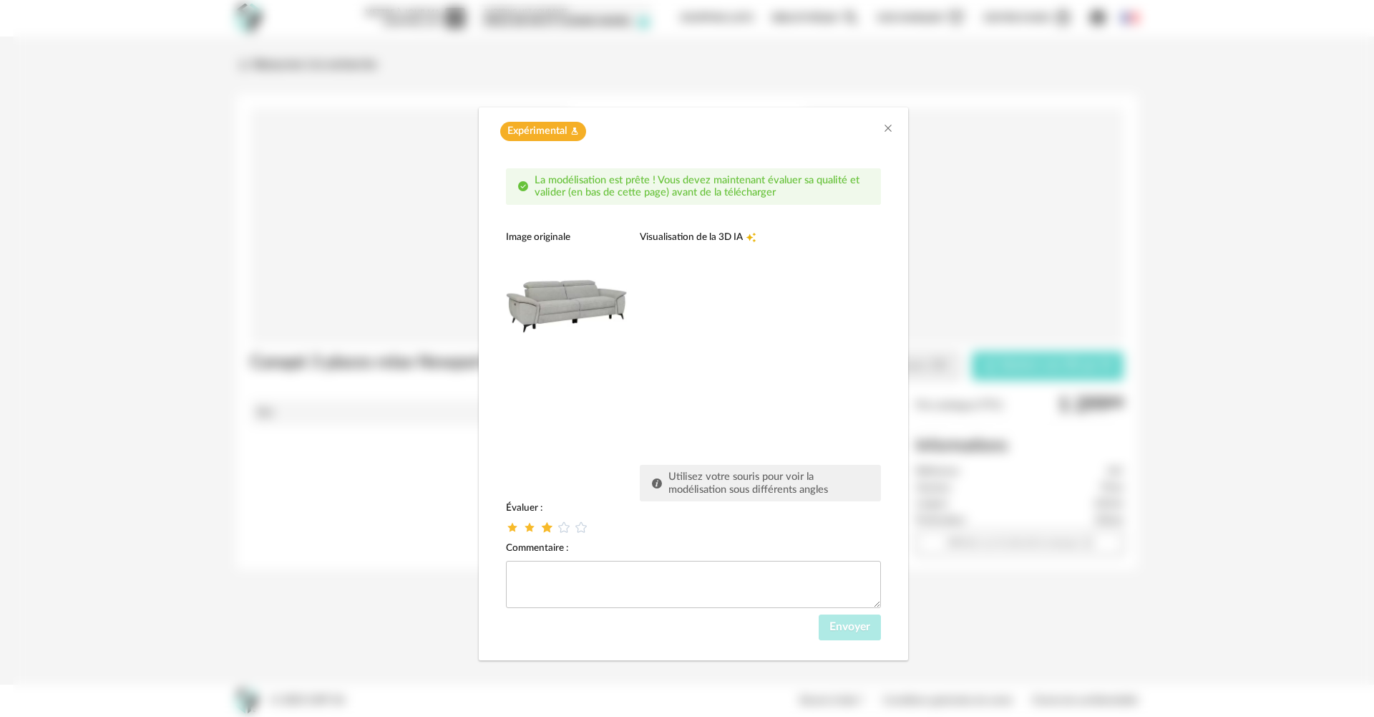
click at [546, 530] on icon "dialog" at bounding box center [547, 527] width 15 height 15
drag, startPoint x: 838, startPoint y: 626, endPoint x: 816, endPoint y: 605, distance: 30.4
click at [839, 626] on span "Envoyer" at bounding box center [850, 626] width 41 height 11
click at [548, 528] on icon "dialog" at bounding box center [547, 527] width 15 height 15
click at [861, 632] on span "Envoyer" at bounding box center [850, 626] width 41 height 11
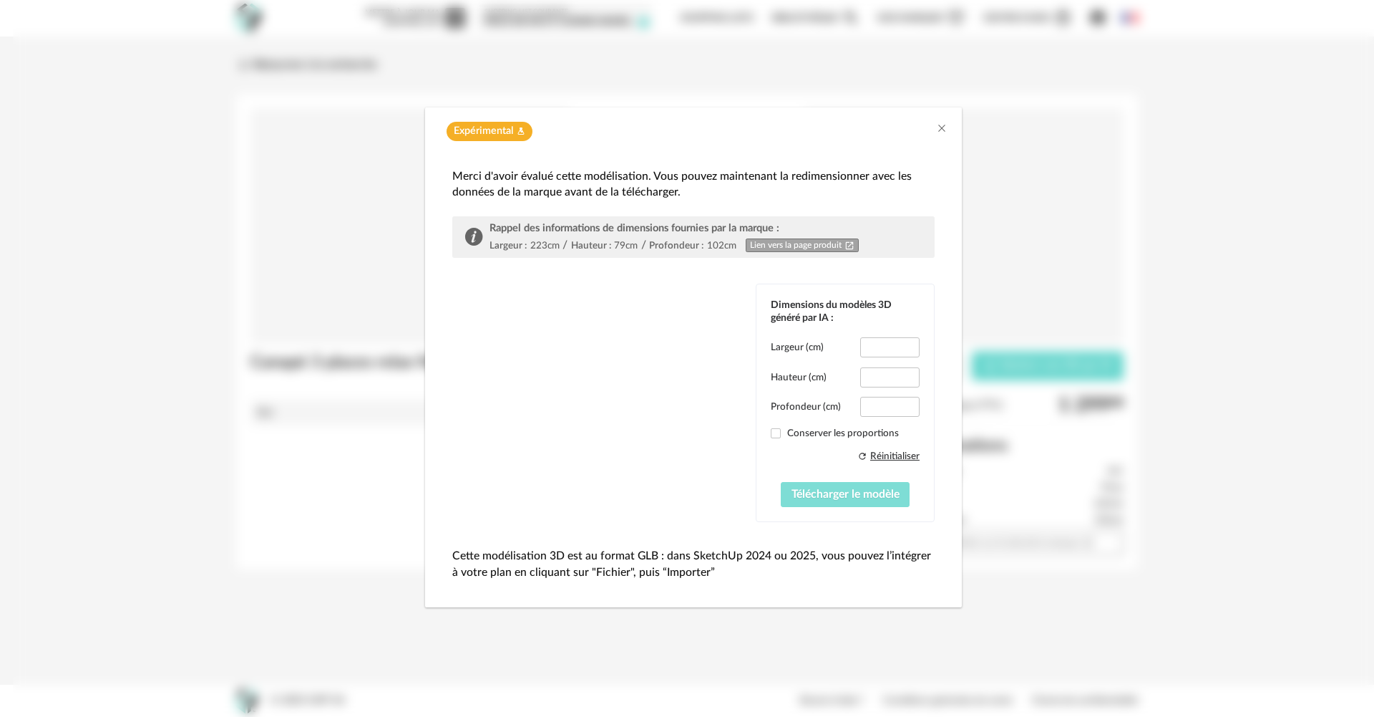
click at [834, 491] on span "Télécharger le modèle" at bounding box center [846, 493] width 108 height 11
click at [823, 493] on span "Télécharger le modèle" at bounding box center [846, 493] width 108 height 11
click at [835, 480] on div "Refresh icon Réinitialiser Télécharger le modèle" at bounding box center [845, 478] width 149 height 58
click at [823, 495] on span "Télécharger le modèle" at bounding box center [846, 493] width 108 height 11
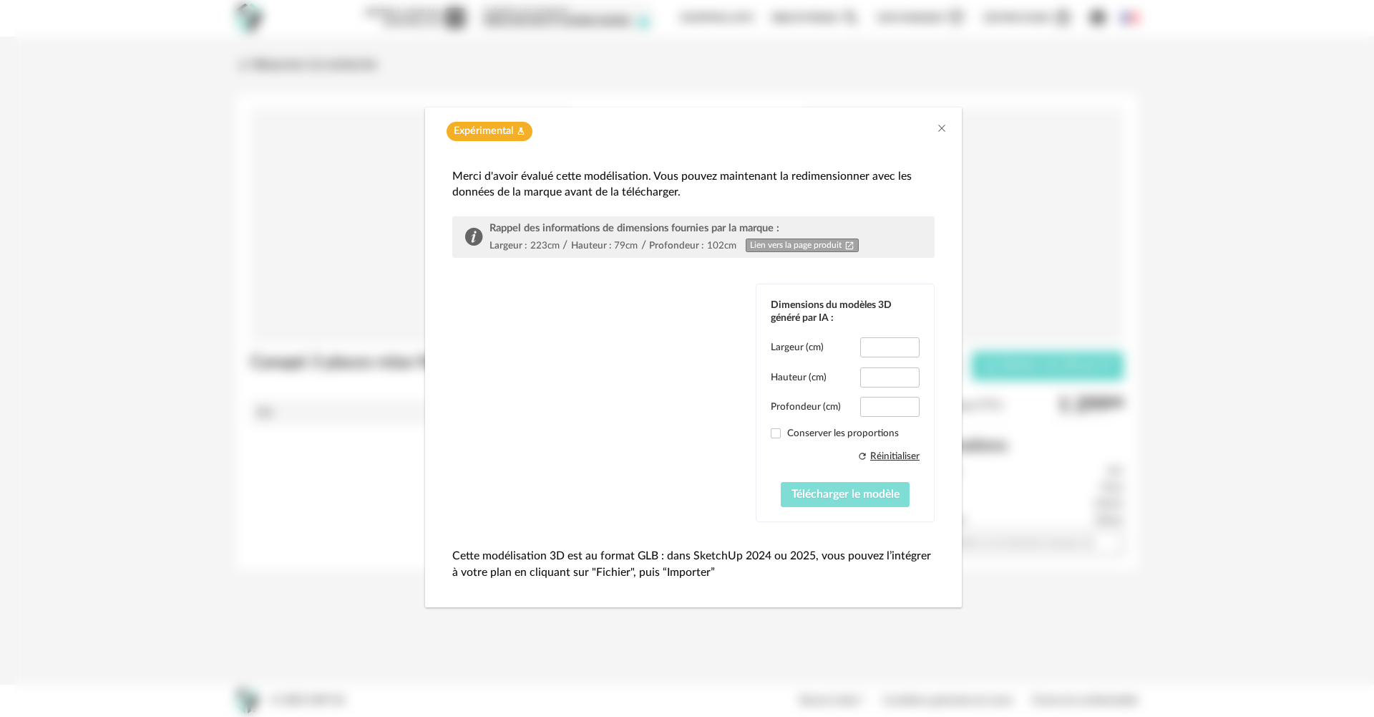
click at [823, 495] on span "Télécharger le modèle" at bounding box center [846, 493] width 108 height 11
click at [825, 495] on span "Télécharger le modèle" at bounding box center [846, 493] width 108 height 11
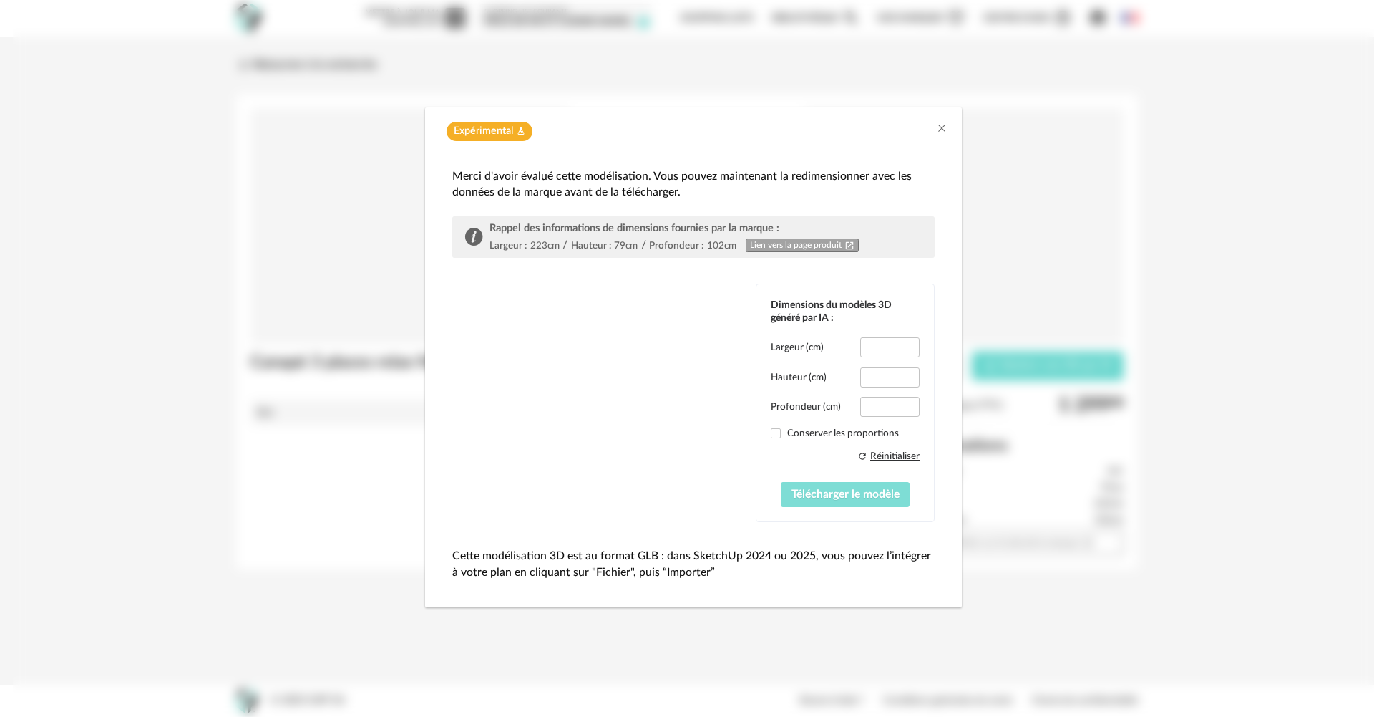
click at [825, 495] on span "Télécharger le modèle" at bounding box center [846, 493] width 108 height 11
click at [828, 498] on span "Télécharger le modèle" at bounding box center [846, 493] width 108 height 11
click at [827, 499] on span "Télécharger le modèle" at bounding box center [846, 493] width 108 height 11
click at [826, 498] on span "Télécharger le modèle" at bounding box center [846, 493] width 108 height 11
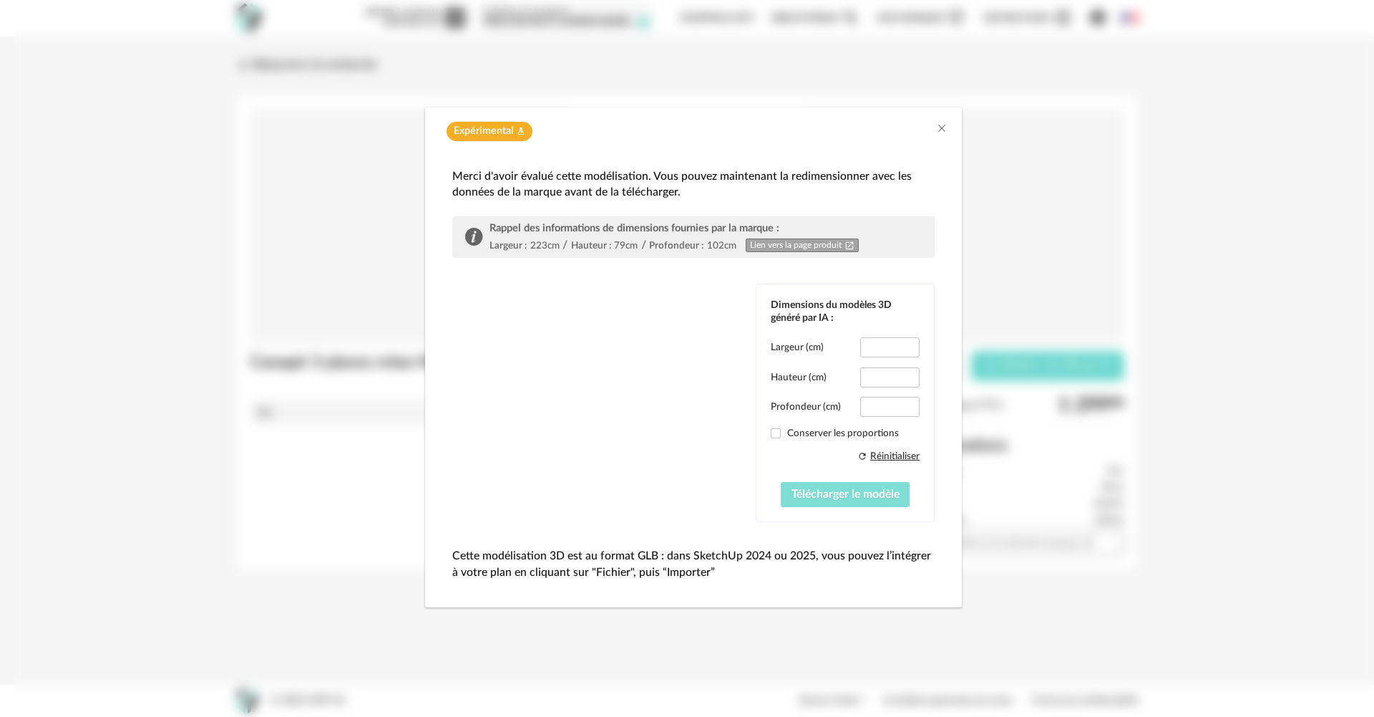
click at [826, 500] on button "Télécharger le modèle" at bounding box center [846, 495] width 130 height 26
click at [823, 496] on span "Télécharger le modèle" at bounding box center [846, 493] width 108 height 11
click at [823, 495] on span "Télécharger le modèle" at bounding box center [846, 493] width 108 height 11
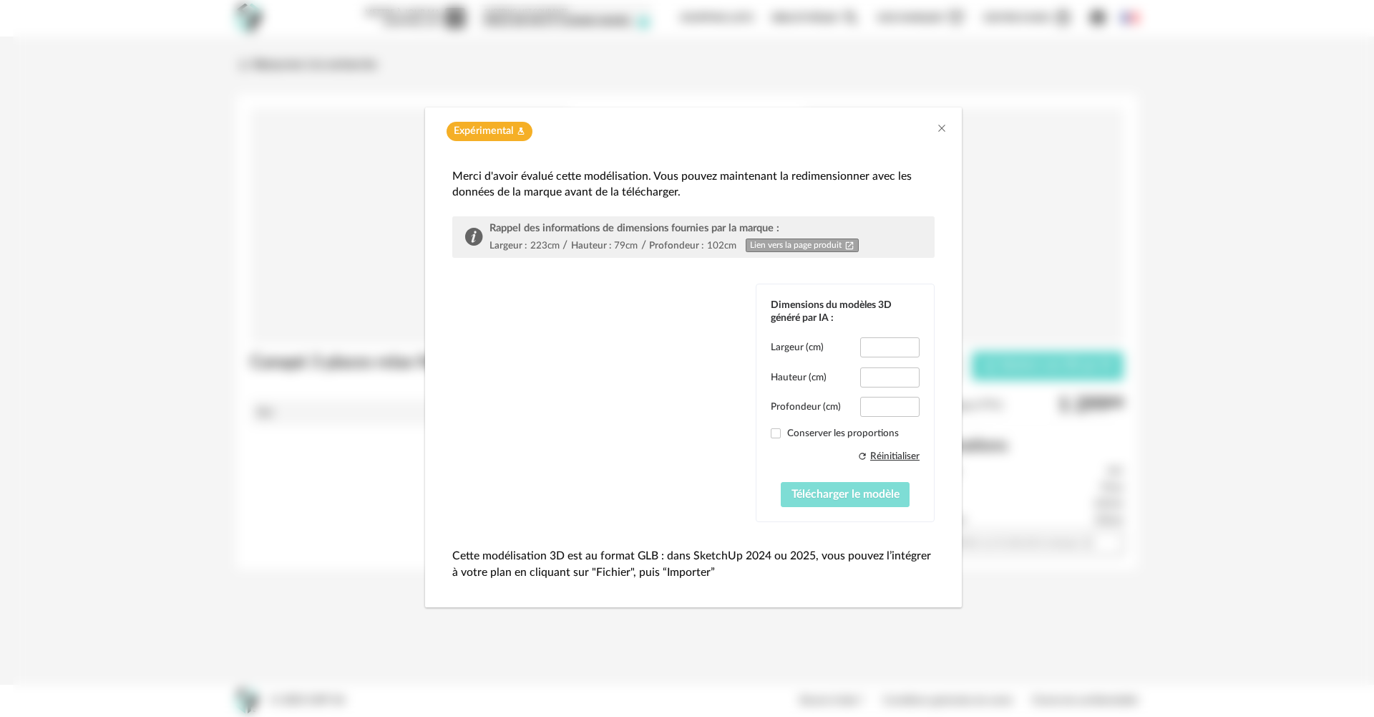
click at [823, 498] on span "Télécharger le modèle" at bounding box center [846, 493] width 108 height 11
click at [823, 497] on span "Télécharger le modèle" at bounding box center [846, 493] width 108 height 11
click at [823, 498] on span "Télécharger le modèle" at bounding box center [846, 493] width 108 height 11
click at [823, 495] on span "Télécharger le modèle" at bounding box center [846, 493] width 108 height 11
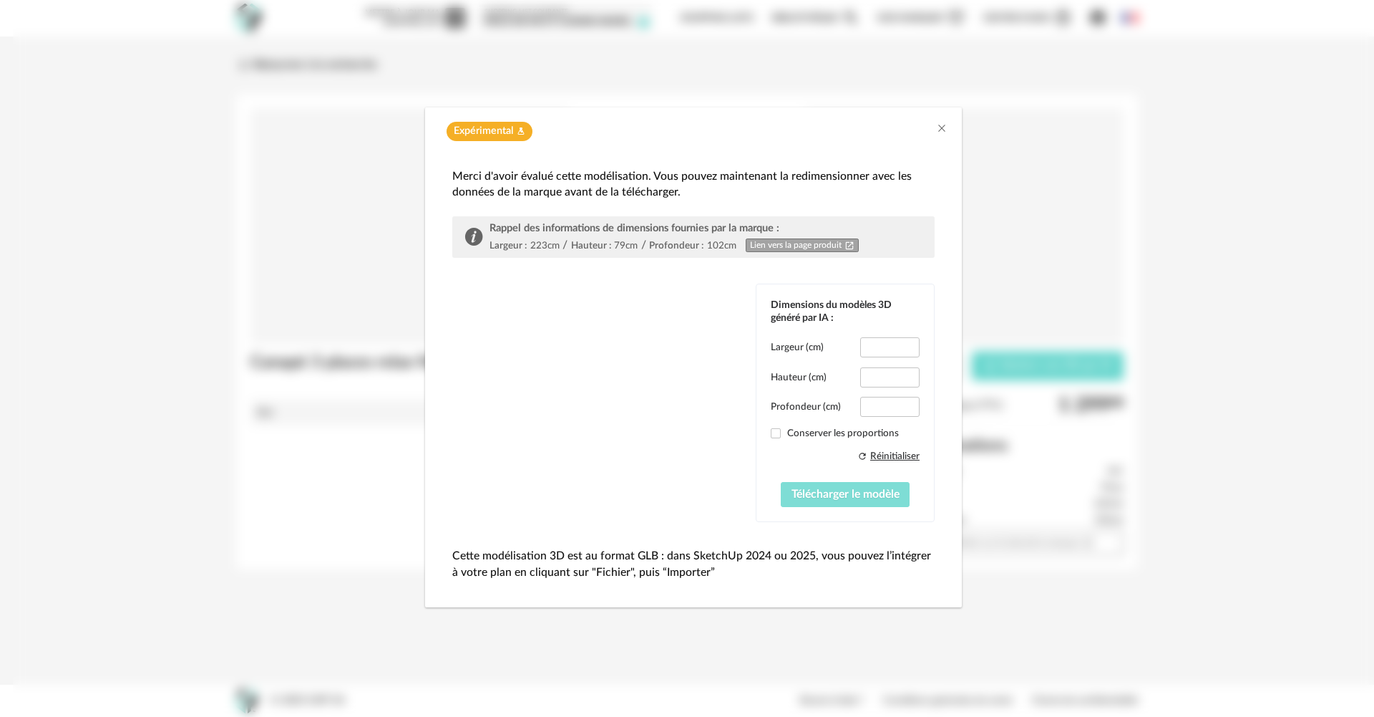
click at [858, 496] on span "Télécharger le modèle" at bounding box center [846, 493] width 108 height 11
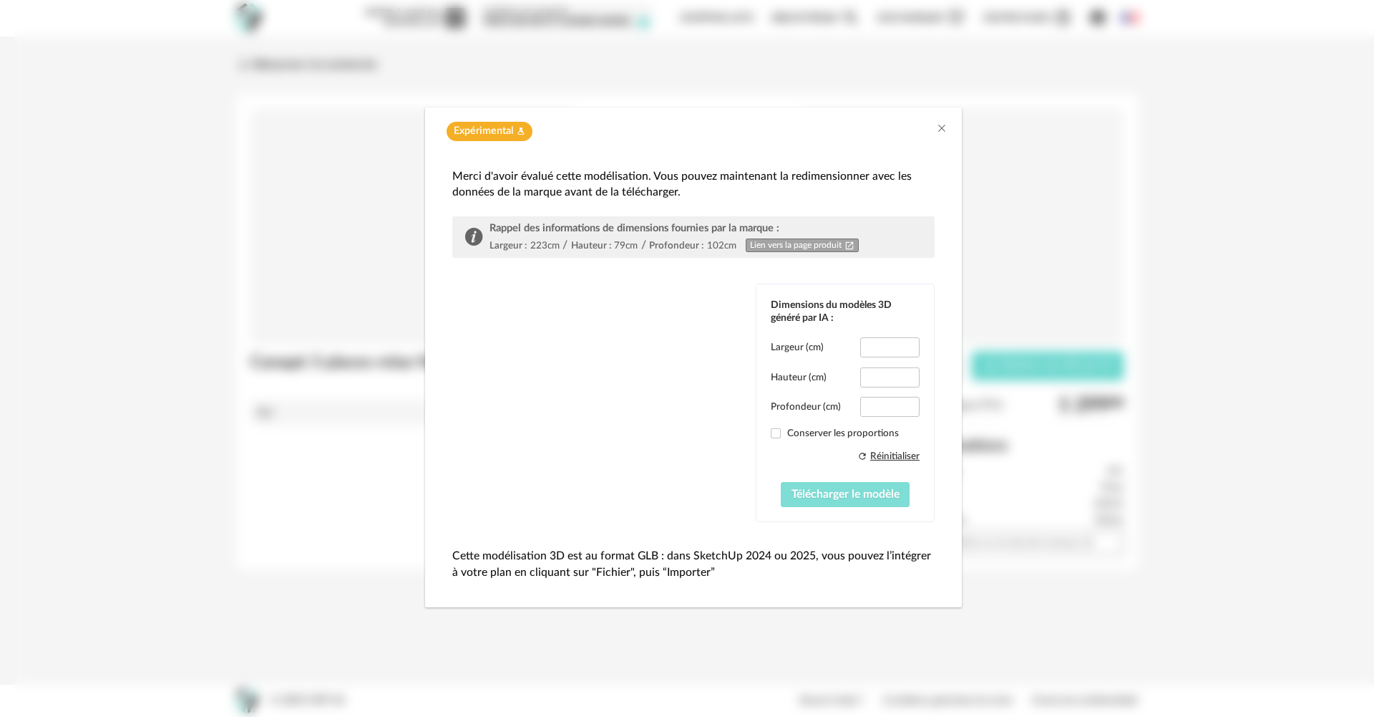
click at [858, 496] on span "Télécharger le modèle" at bounding box center [846, 493] width 108 height 11
click at [857, 494] on span "Télécharger le modèle" at bounding box center [846, 493] width 108 height 11
click at [854, 489] on span "Télécharger le modèle" at bounding box center [846, 493] width 108 height 11
click at [852, 490] on span "Télécharger le modèle" at bounding box center [846, 493] width 108 height 11
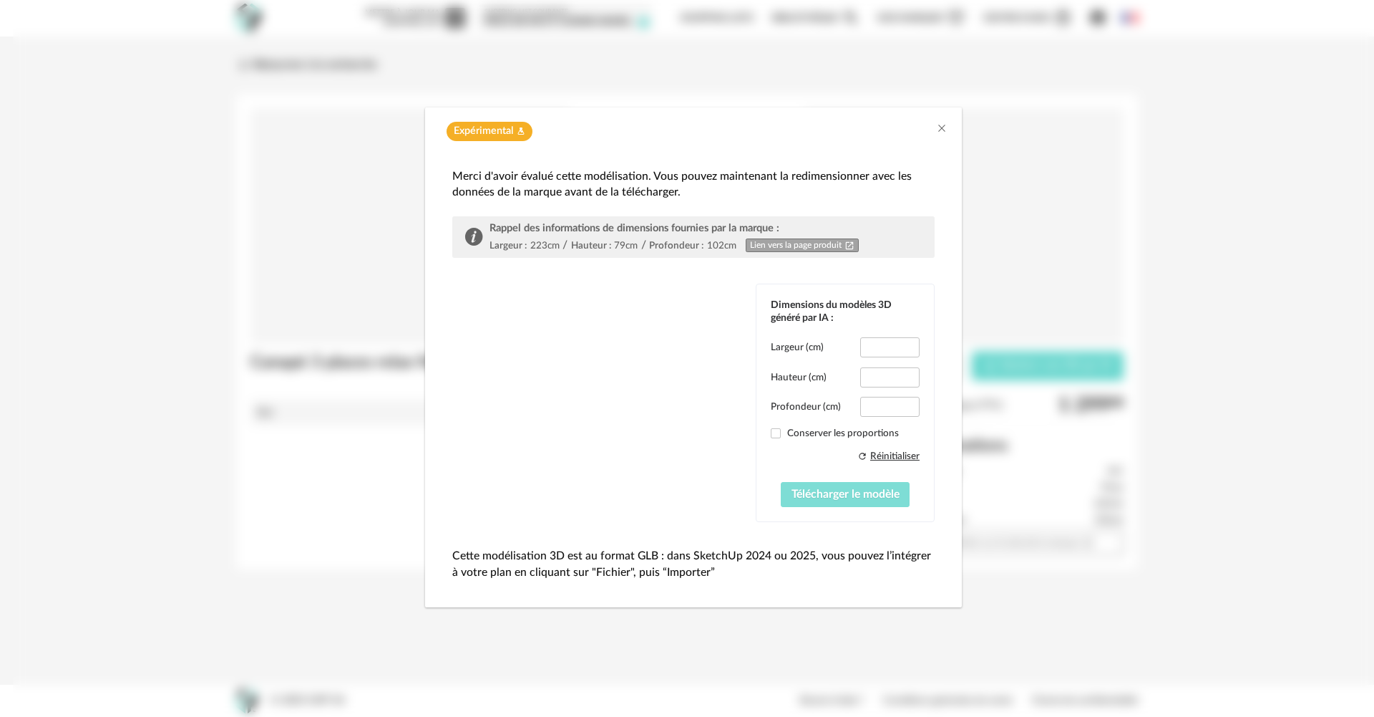
click at [849, 491] on span "Télécharger le modèle" at bounding box center [846, 493] width 108 height 11
click at [848, 490] on span "Télécharger le modèle" at bounding box center [846, 493] width 108 height 11
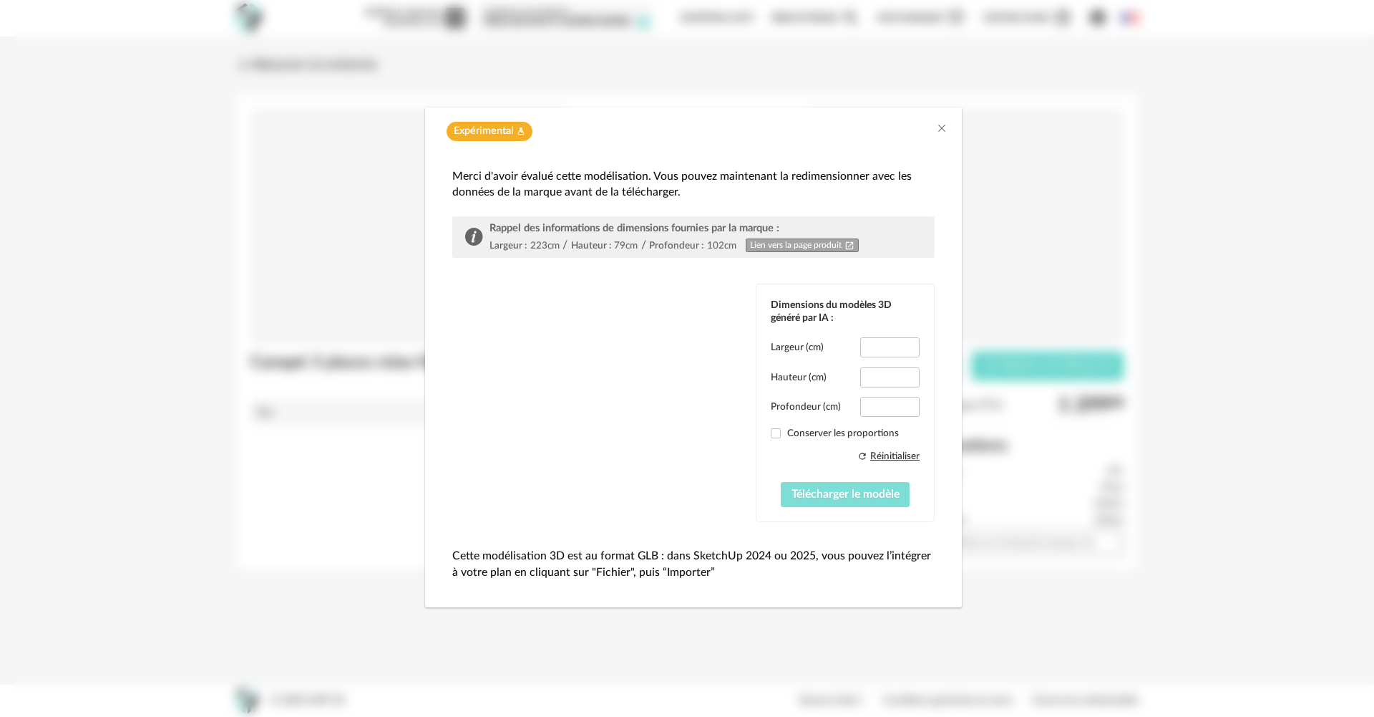
click at [848, 490] on span "Télécharger le modèle" at bounding box center [846, 493] width 108 height 11
click at [848, 489] on span "Télécharger le modèle" at bounding box center [846, 493] width 108 height 11
click at [848, 488] on span "Télécharger le modèle" at bounding box center [846, 493] width 108 height 11
click at [849, 488] on span "Télécharger le modèle" at bounding box center [846, 493] width 108 height 11
click at [850, 488] on button "Télécharger le modèle" at bounding box center [846, 495] width 130 height 26
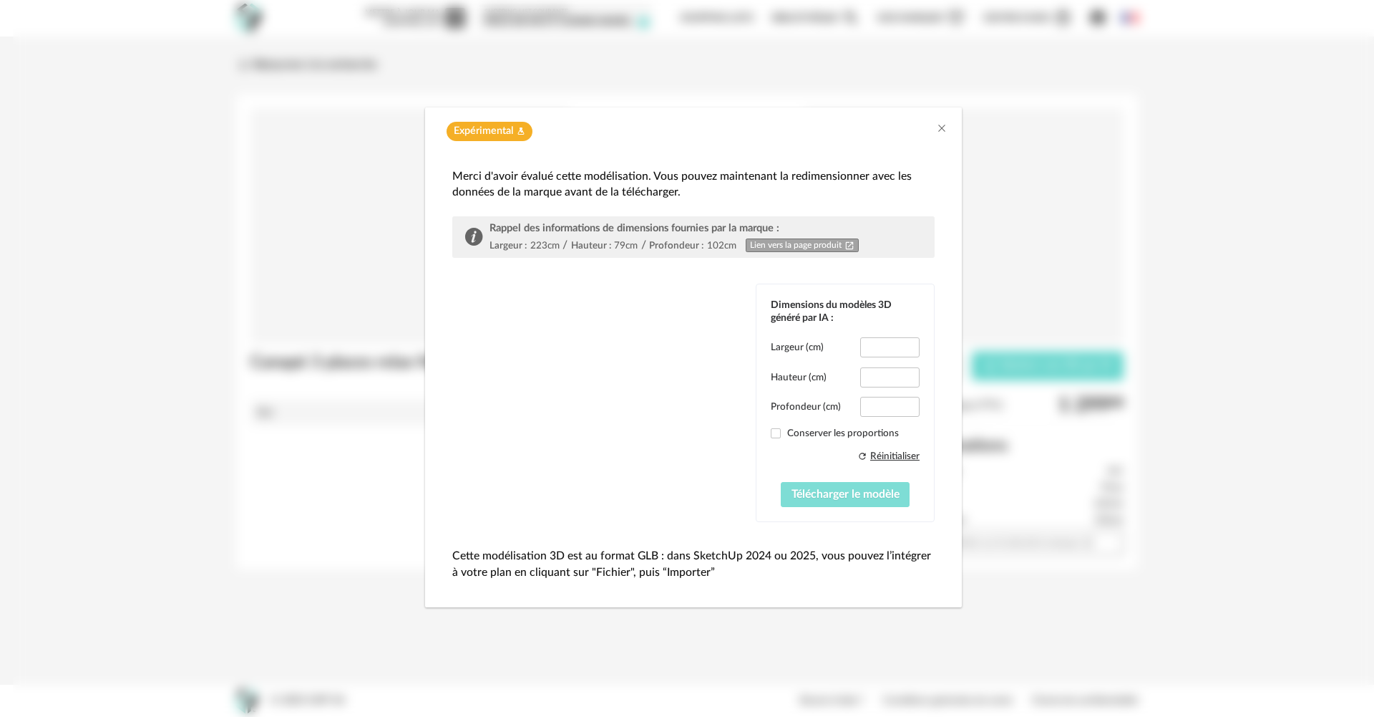
click at [852, 487] on button "Télécharger le modèle" at bounding box center [846, 495] width 130 height 26
click at [853, 485] on button "Télécharger le modèle" at bounding box center [846, 495] width 130 height 26
click at [944, 384] on div "Merci d'avoir évalué cette modélisation. Vous pouvez maintenant la redimensionn…" at bounding box center [694, 377] width 508 height 445
click at [822, 493] on span "Télécharger le modèle" at bounding box center [846, 493] width 108 height 11
click at [822, 491] on span "Télécharger le modèle" at bounding box center [846, 493] width 108 height 11
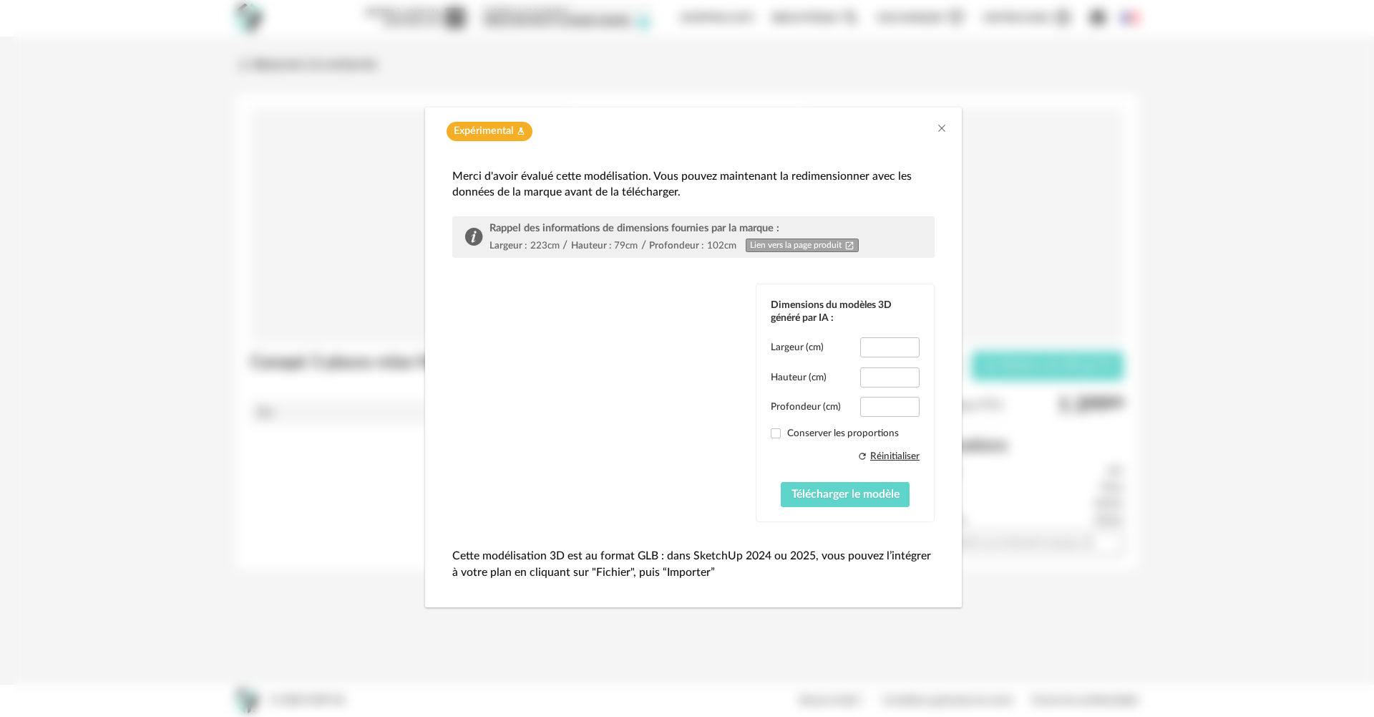
click at [694, 424] on div "Dimensions du modèles 3D généré par IA : Largeur (cm) *** Hauteur (cm) ** Profo…" at bounding box center [693, 402] width 483 height 238
click at [850, 490] on span "Télécharger le modèle" at bounding box center [846, 493] width 108 height 11
click at [843, 492] on span "Télécharger le modèle" at bounding box center [846, 493] width 108 height 11
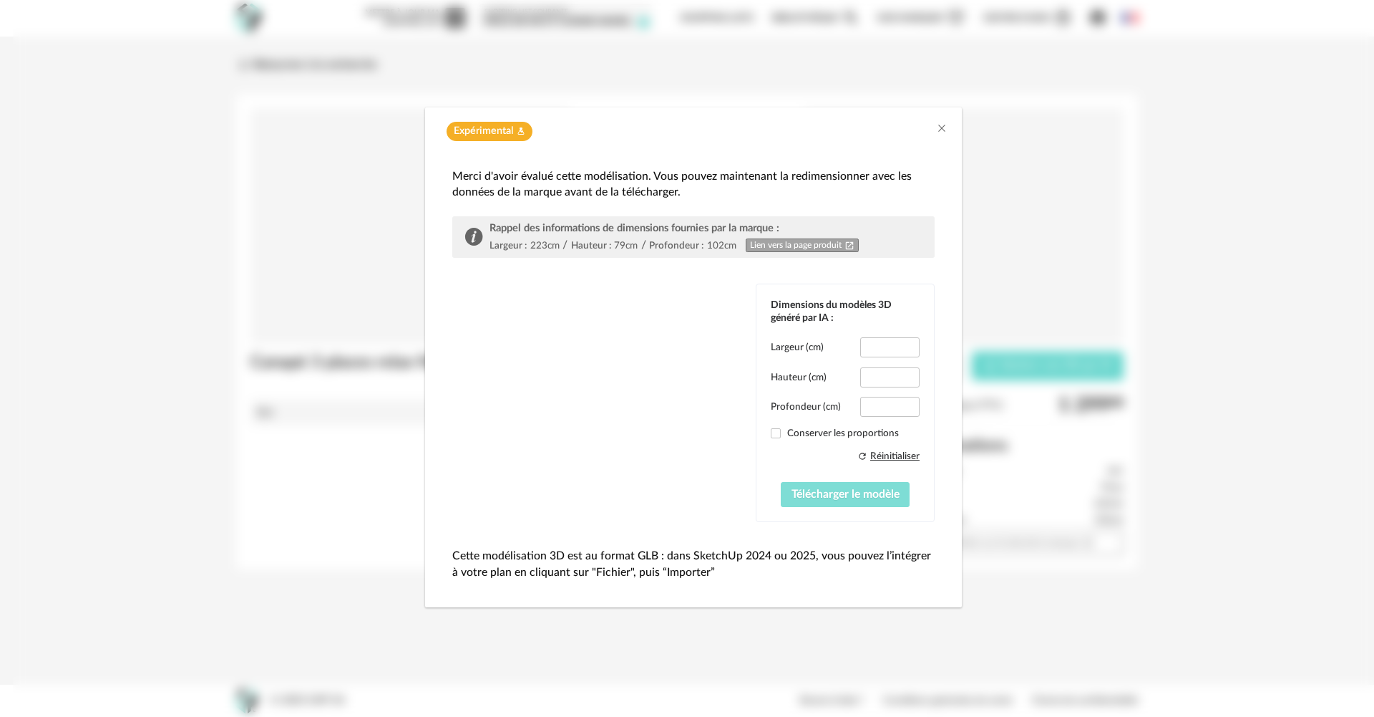
click at [841, 490] on span "Télécharger le modèle" at bounding box center [846, 493] width 108 height 11
click at [842, 491] on span "Télécharger le modèle" at bounding box center [846, 493] width 108 height 11
click at [843, 483] on button "Télécharger le modèle" at bounding box center [846, 495] width 130 height 26
click at [852, 476] on div "Refresh icon Réinitialiser Télécharger le modèle" at bounding box center [845, 478] width 149 height 58
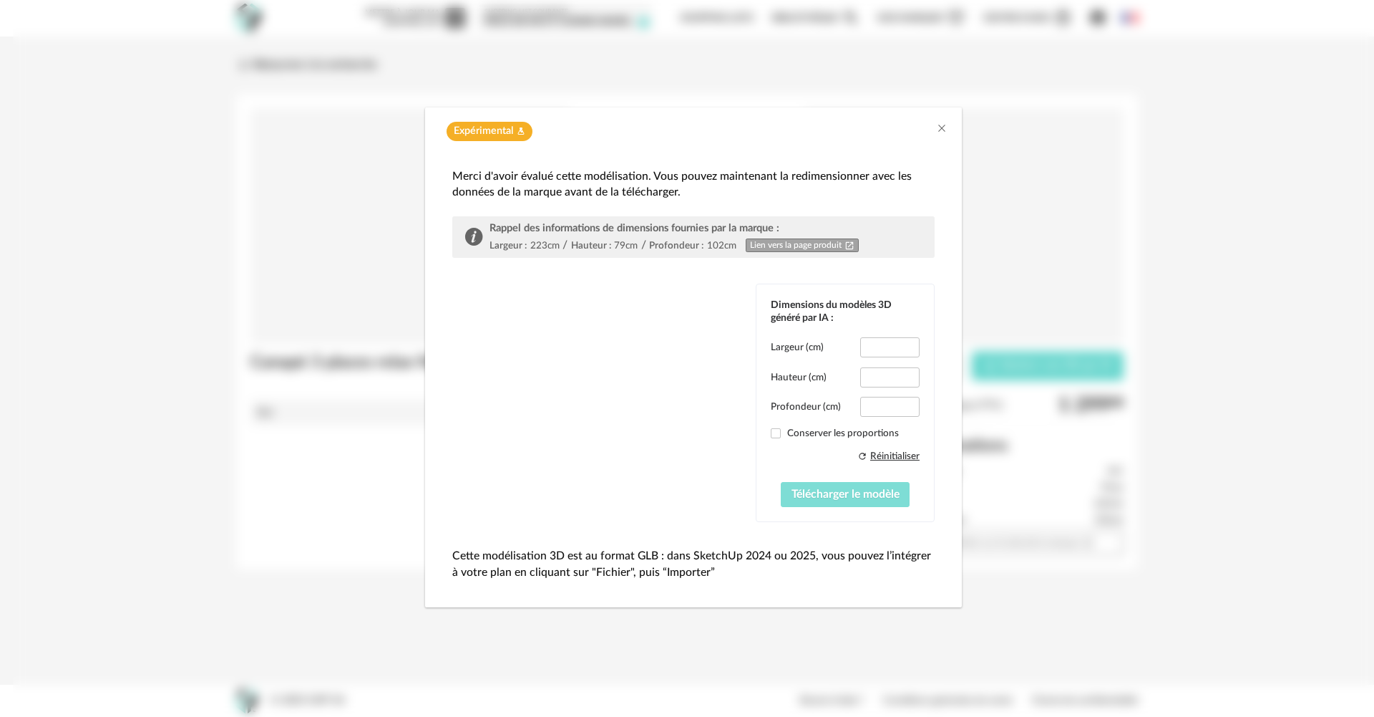
click at [840, 486] on button "Télécharger le modèle" at bounding box center [846, 495] width 130 height 26
click at [838, 489] on button "Télécharger le modèle" at bounding box center [846, 495] width 130 height 26
click at [556, 436] on div "dialog" at bounding box center [559, 390] width 215 height 215
click at [560, 431] on div "dialog" at bounding box center [559, 390] width 215 height 215
click at [817, 502] on button "Télécharger le modèle" at bounding box center [846, 495] width 130 height 26
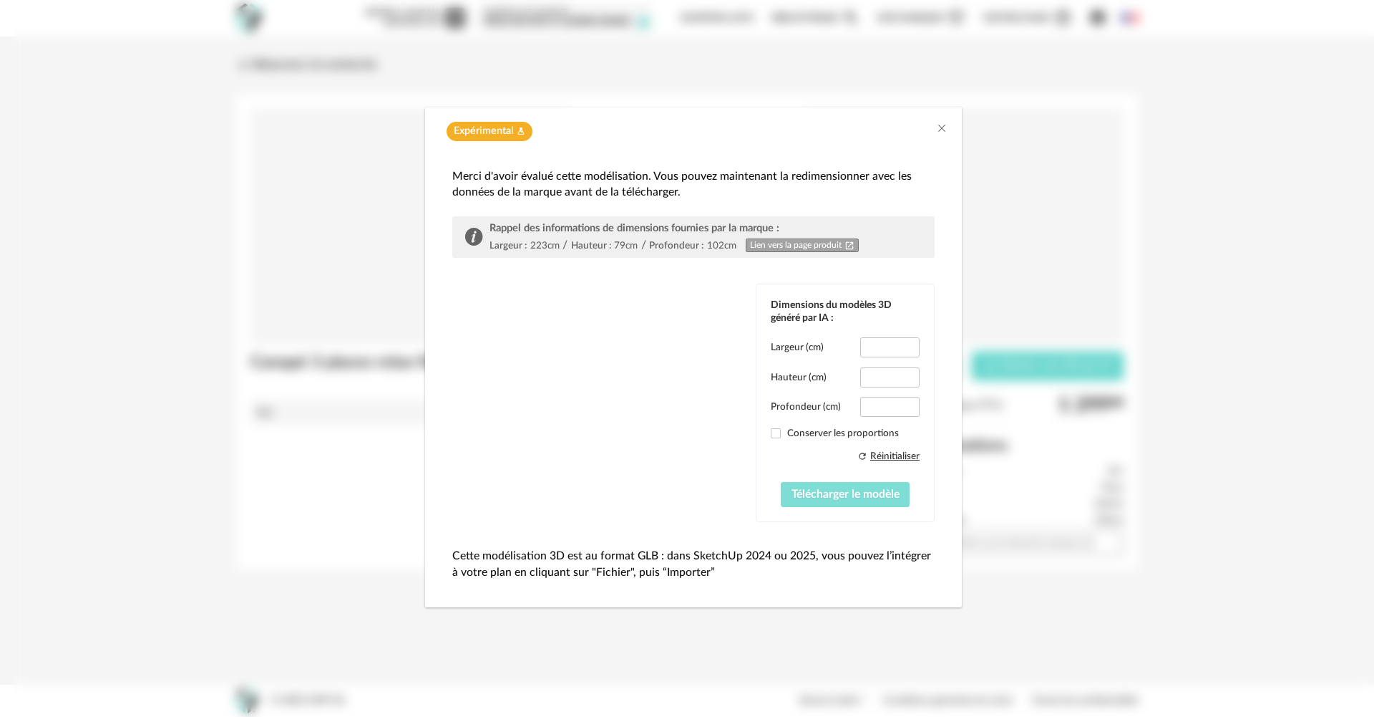
click at [817, 503] on button "Télécharger le modèle" at bounding box center [846, 495] width 130 height 26
click at [945, 130] on icon "Close" at bounding box center [941, 127] width 11 height 11
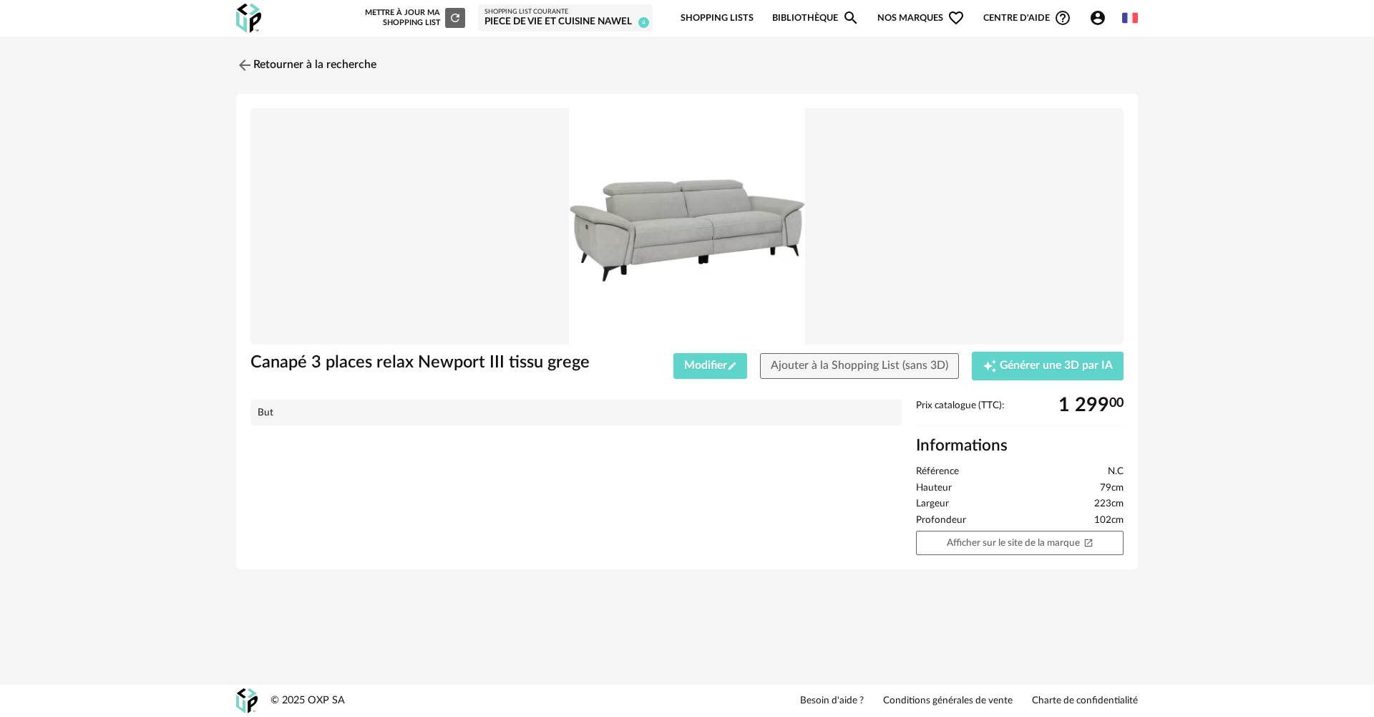
click at [1100, 16] on icon "Account Circle icon" at bounding box center [1098, 17] width 17 height 17
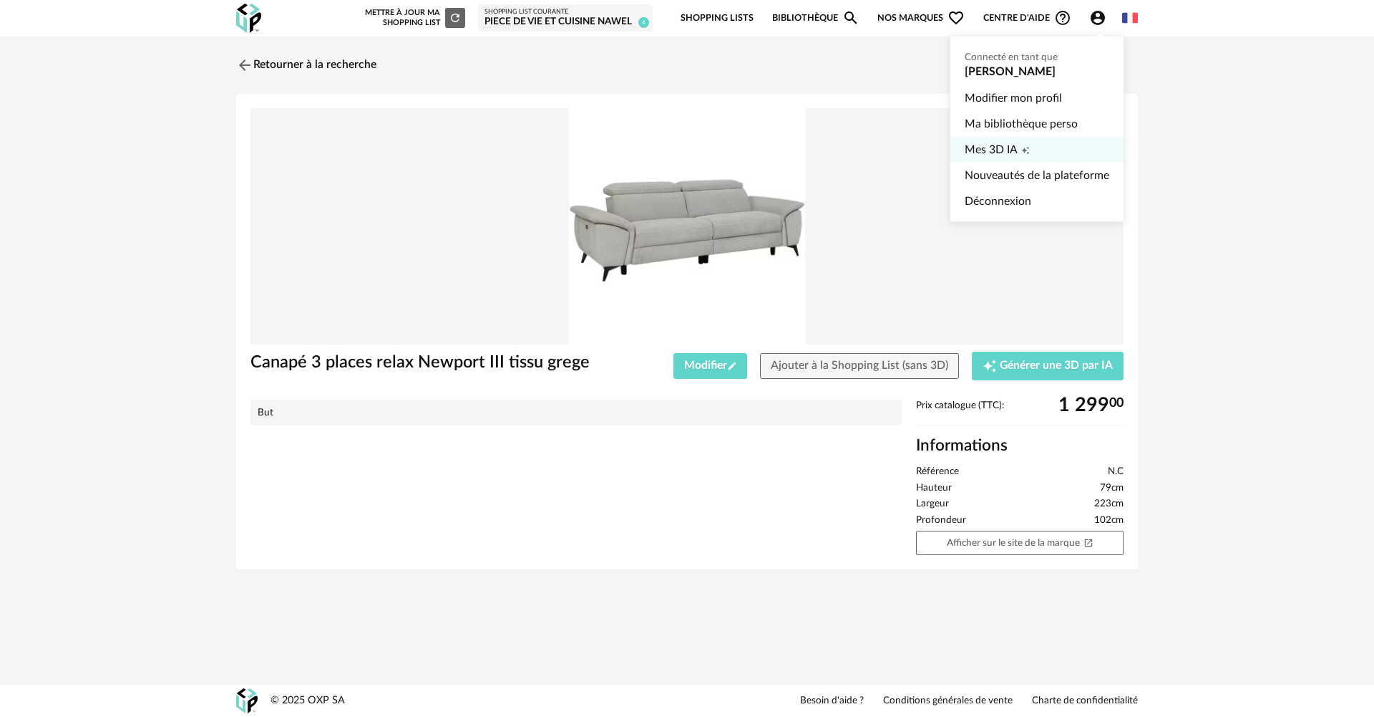
click at [1014, 146] on span "Mes 3D IA" at bounding box center [991, 150] width 53 height 26
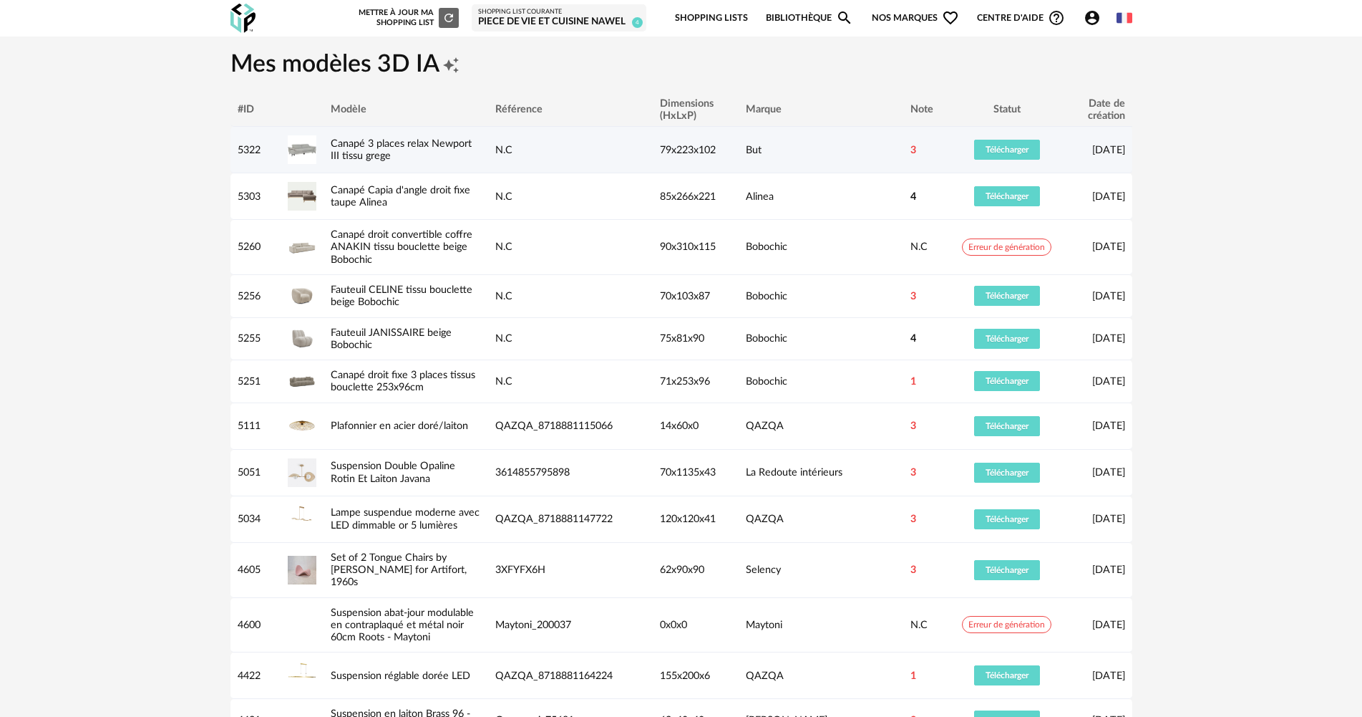
click at [251, 150] on div "5322" at bounding box center [256, 150] width 50 height 12
click at [1007, 150] on span "Télécharger" at bounding box center [1007, 149] width 43 height 9
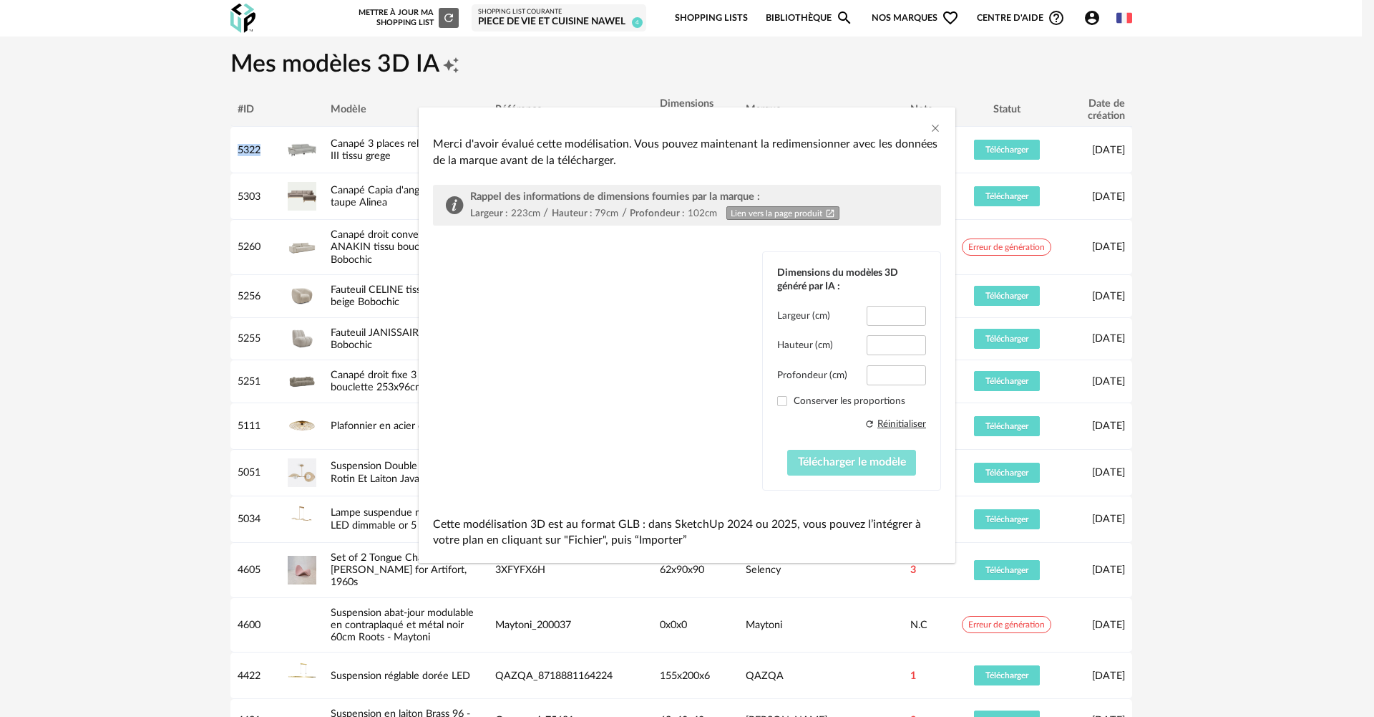
click at [846, 455] on button "Télécharger le modèle" at bounding box center [852, 463] width 130 height 26
click at [846, 452] on button "Télécharger le modèle" at bounding box center [852, 463] width 130 height 26
click at [933, 127] on icon "Close" at bounding box center [935, 127] width 11 height 11
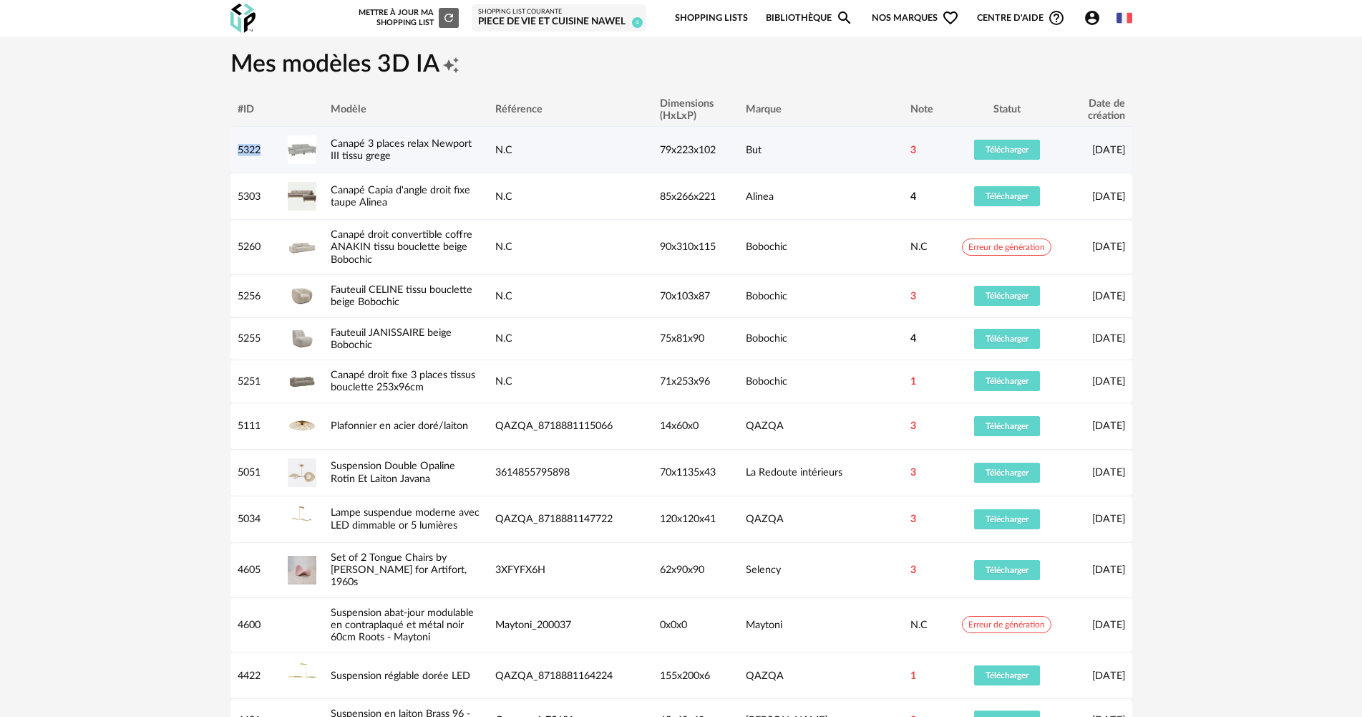
copy div "5322"
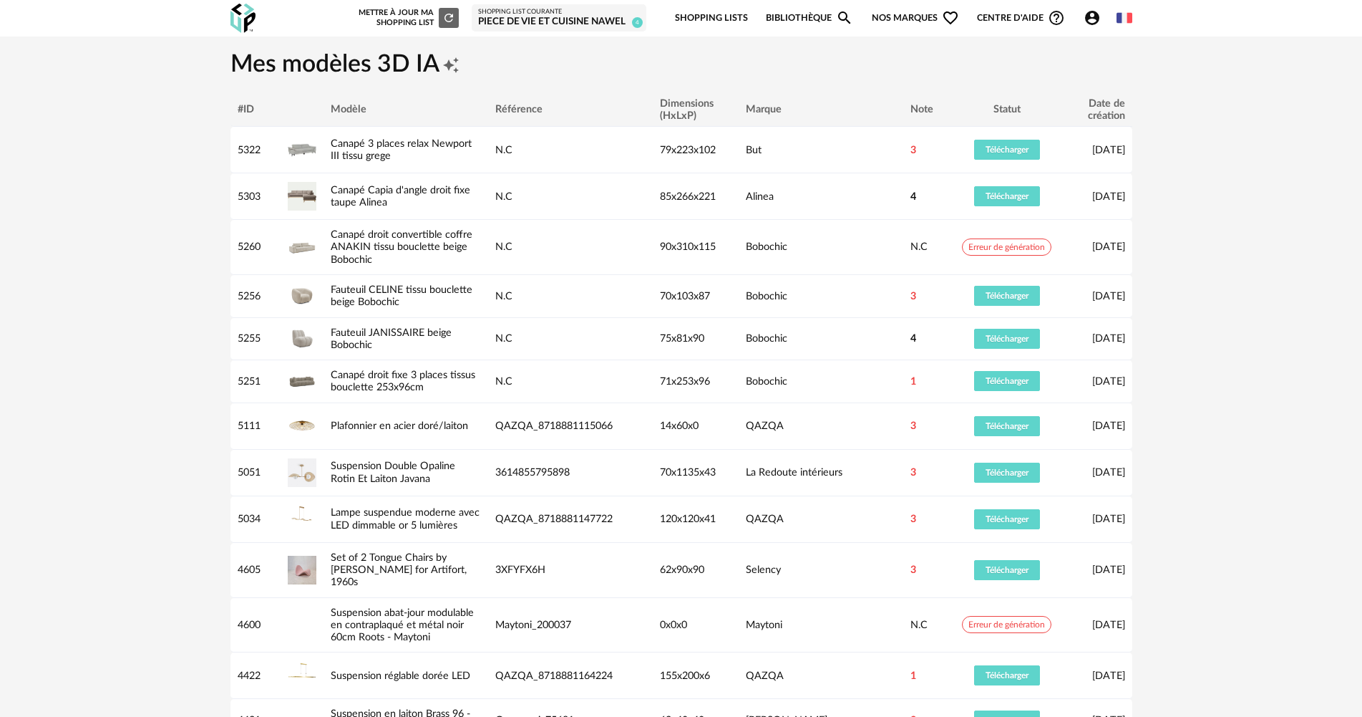
click at [1100, 19] on icon "Account Circle icon" at bounding box center [1092, 17] width 17 height 17
